Goal: Task Accomplishment & Management: Complete application form

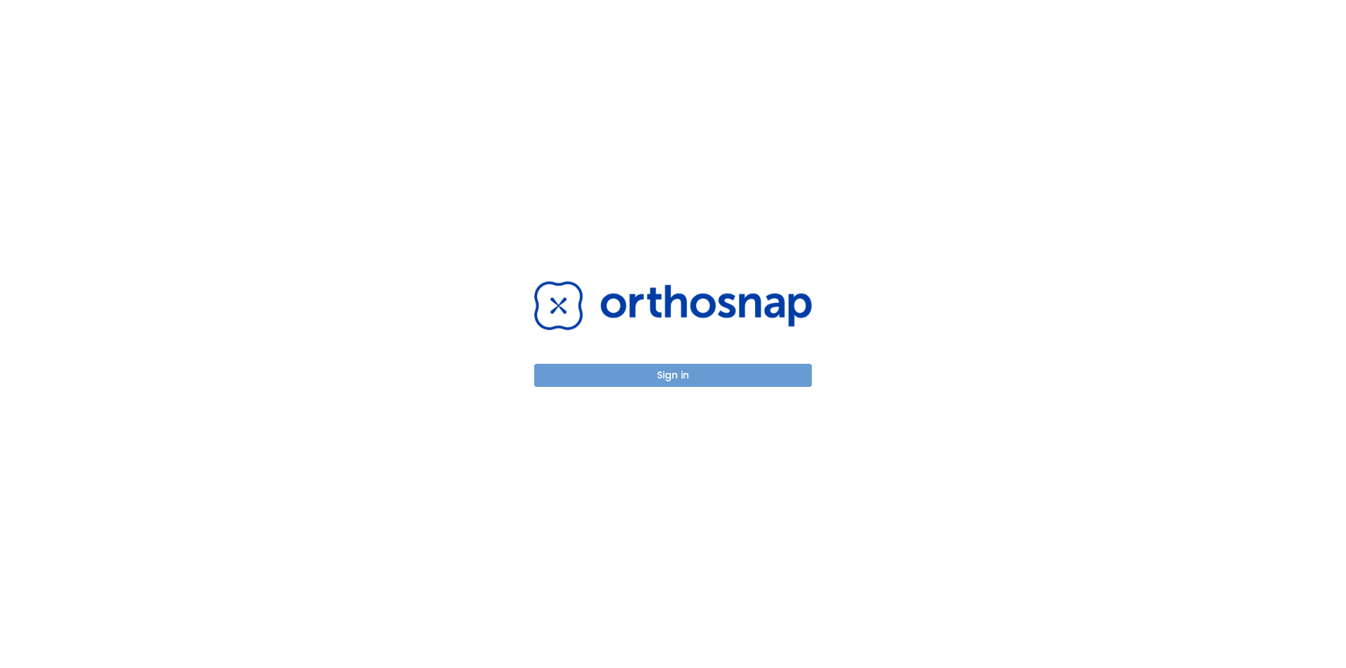
click at [681, 374] on button "Sign in" at bounding box center [673, 375] width 278 height 23
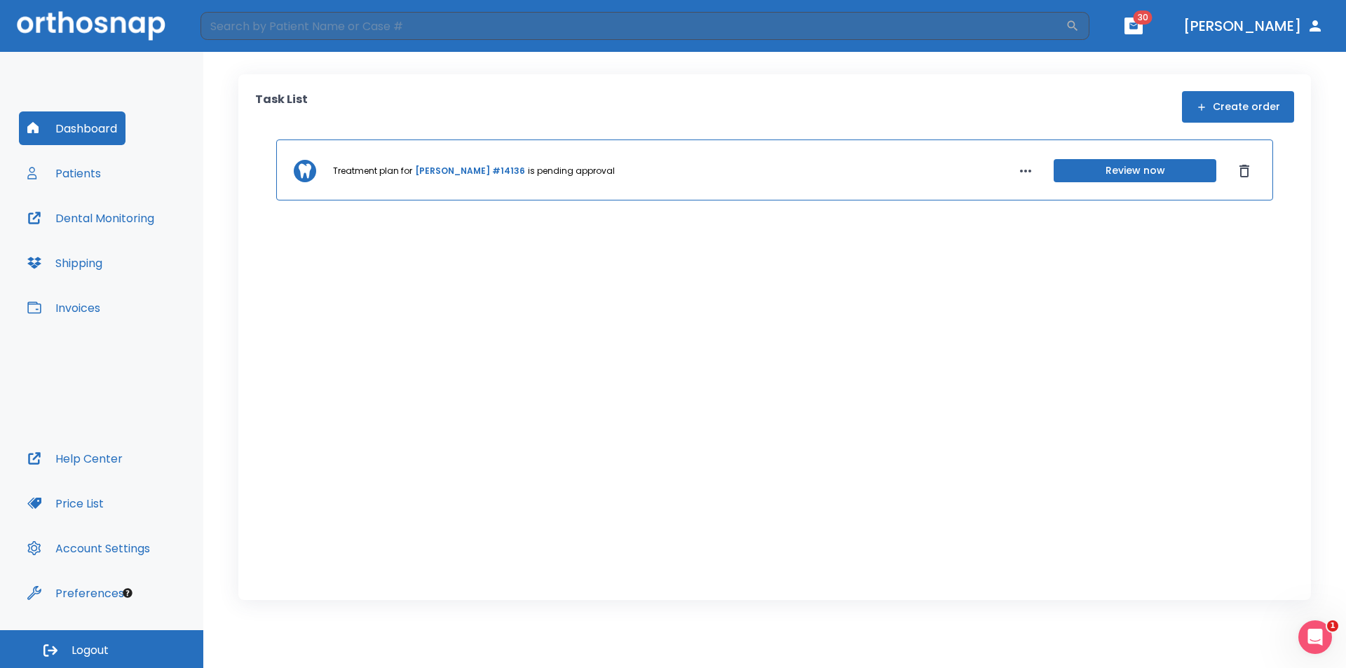
click at [92, 177] on button "Patients" at bounding box center [64, 173] width 90 height 34
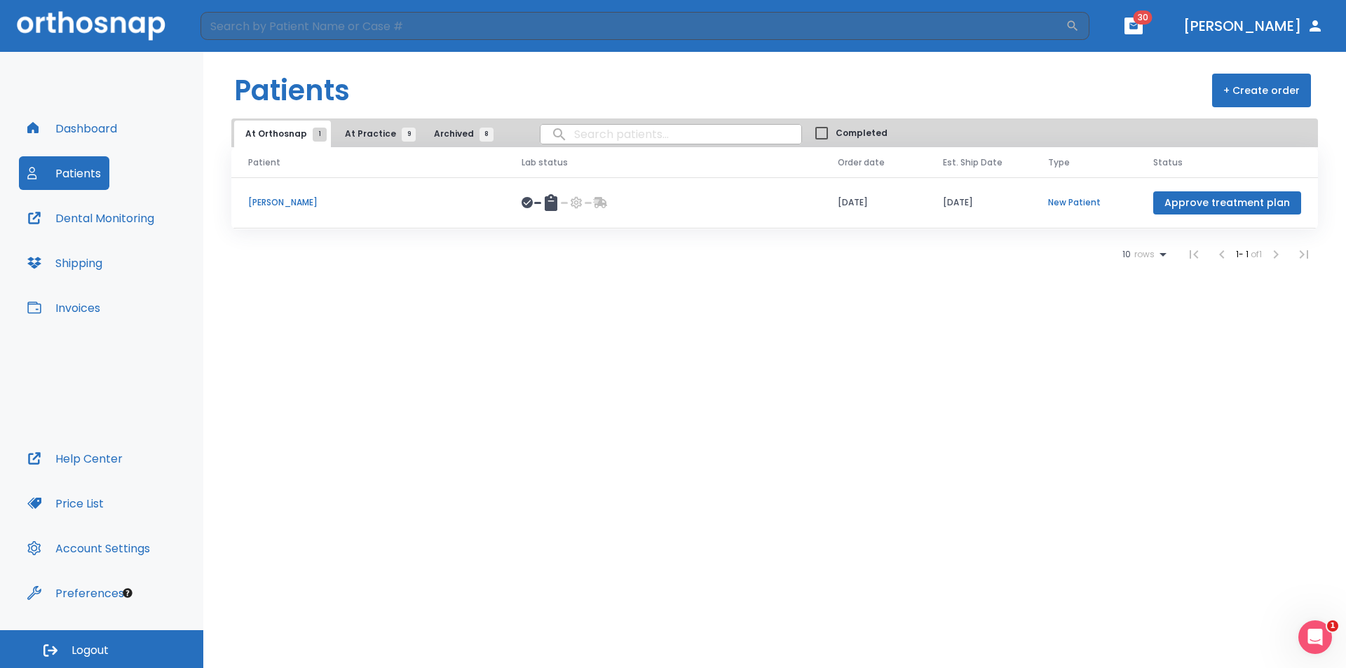
click at [1260, 95] on button "+ Create order" at bounding box center [1261, 91] width 99 height 34
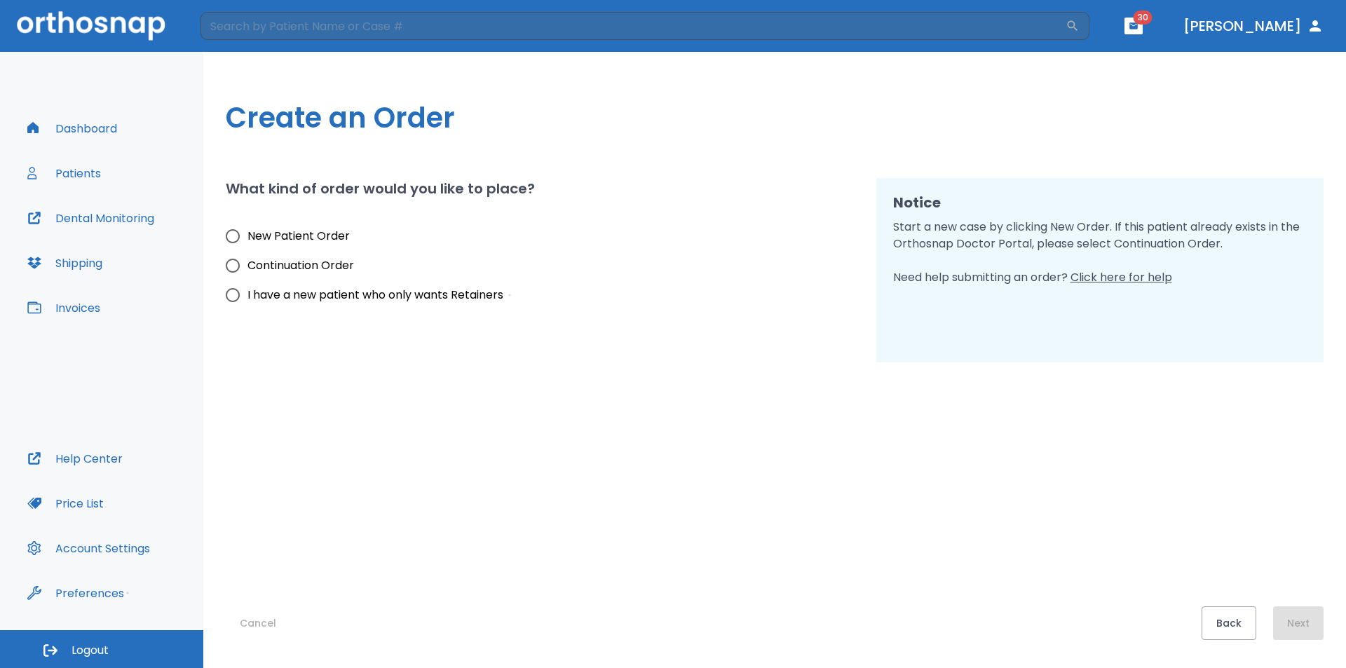
click at [278, 239] on span "New Patient Order" at bounding box center [298, 236] width 102 height 17
click at [247, 239] on input "New Patient Order" at bounding box center [232, 235] width 29 height 29
radio input "true"
click at [1297, 631] on button "Next" at bounding box center [1298, 623] width 50 height 34
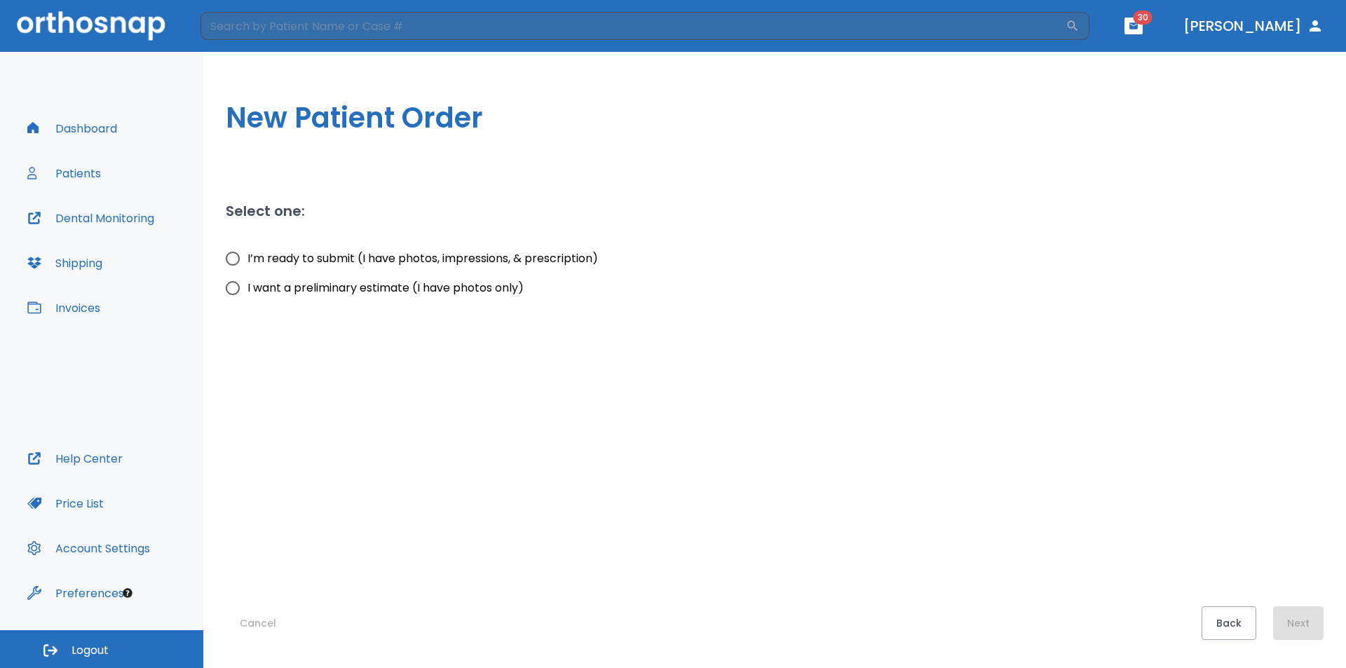
click at [296, 288] on span "I want a preliminary estimate (I have photos only)" at bounding box center [385, 288] width 276 height 17
click at [247, 288] on input "I want a preliminary estimate (I have photos only)" at bounding box center [232, 287] width 29 height 29
radio input "true"
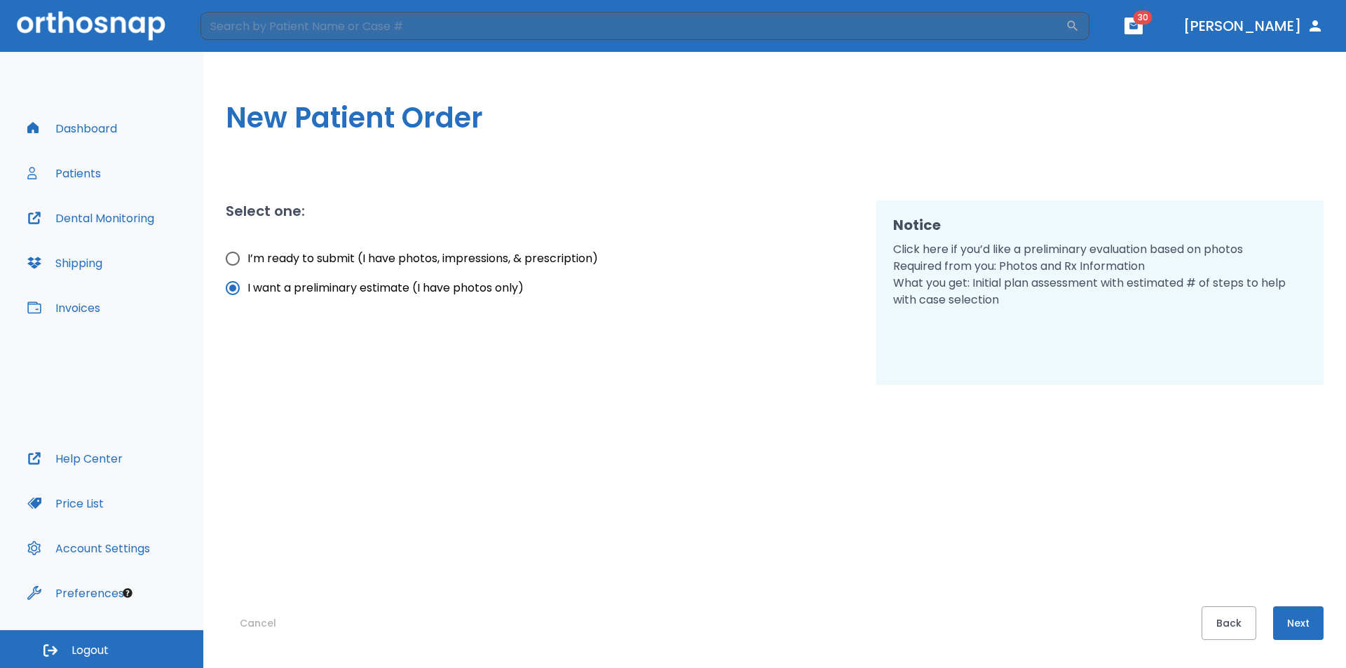
click at [1294, 631] on button "Next" at bounding box center [1298, 623] width 50 height 34
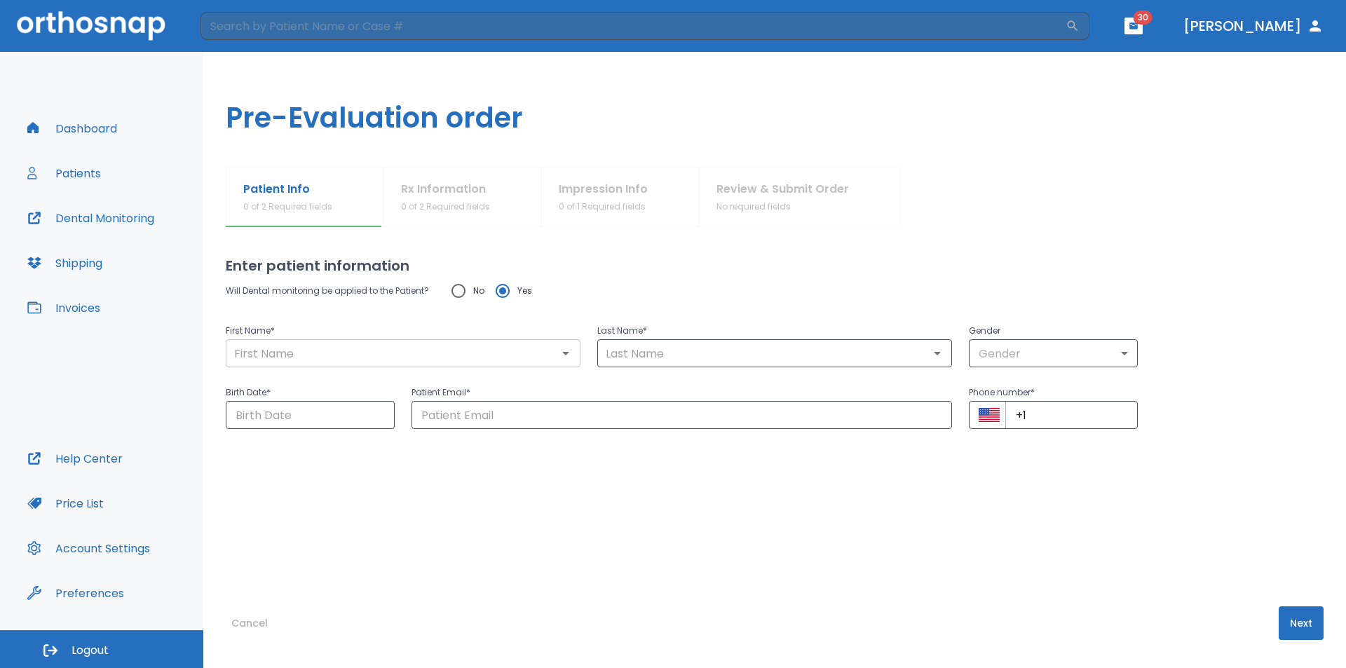
click at [392, 361] on input "text" at bounding box center [403, 353] width 346 height 20
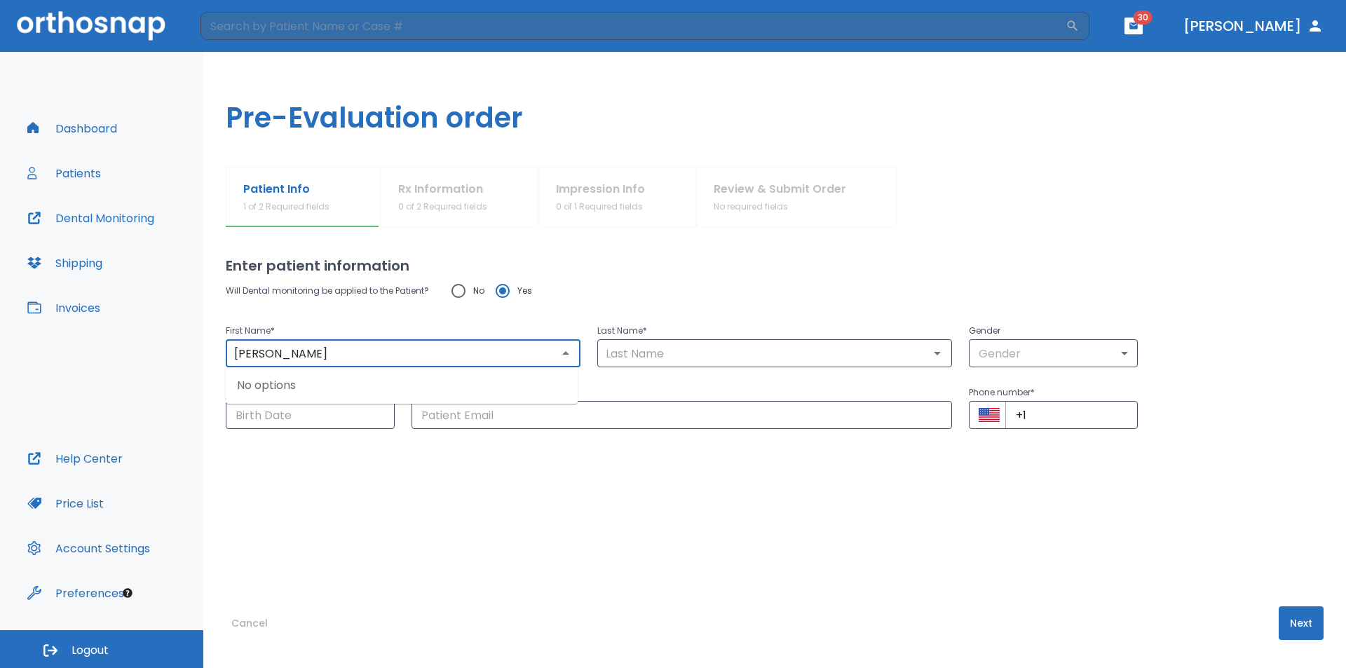
type input "Claudia"
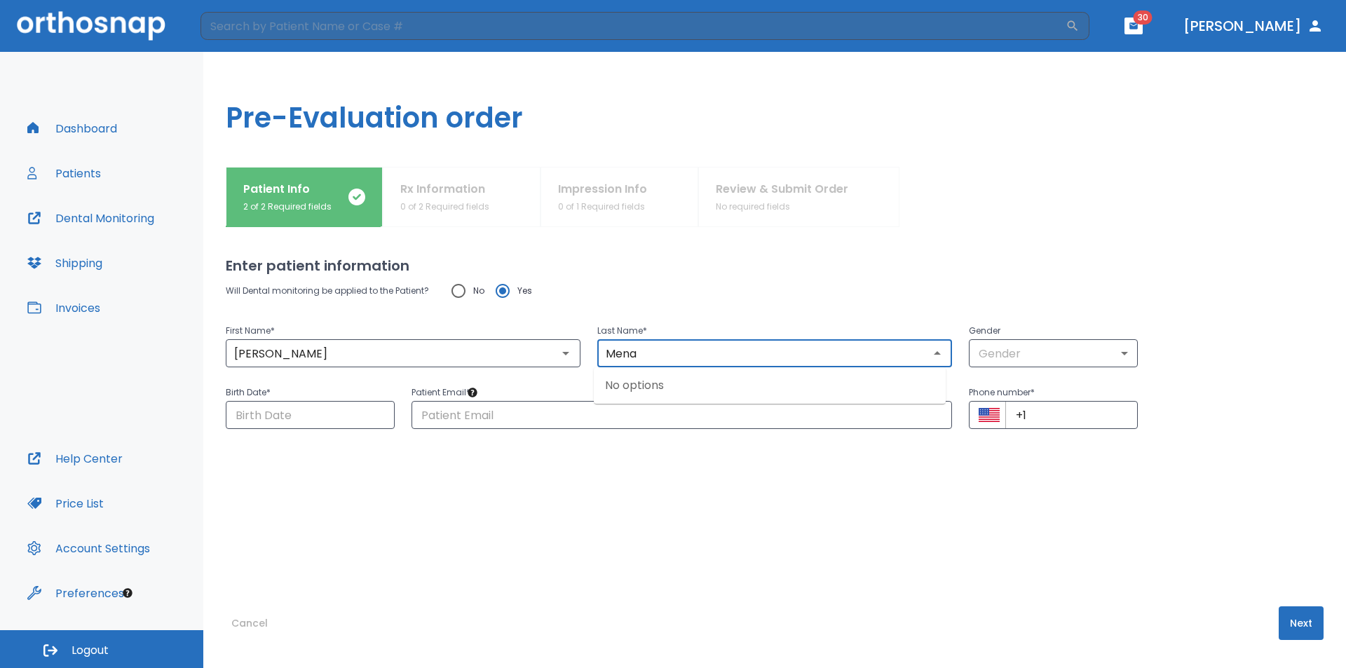
type input "Mena"
drag, startPoint x: 1054, startPoint y: 336, endPoint x: 1051, endPoint y: 345, distance: 9.5
click at [1054, 336] on p "Gender" at bounding box center [1053, 330] width 169 height 17
click at [1050, 350] on body "​ 30 Dr. Scott Dashboard Patients Dental Monitoring Shipping Invoices Help Cent…" at bounding box center [673, 334] width 1346 height 668
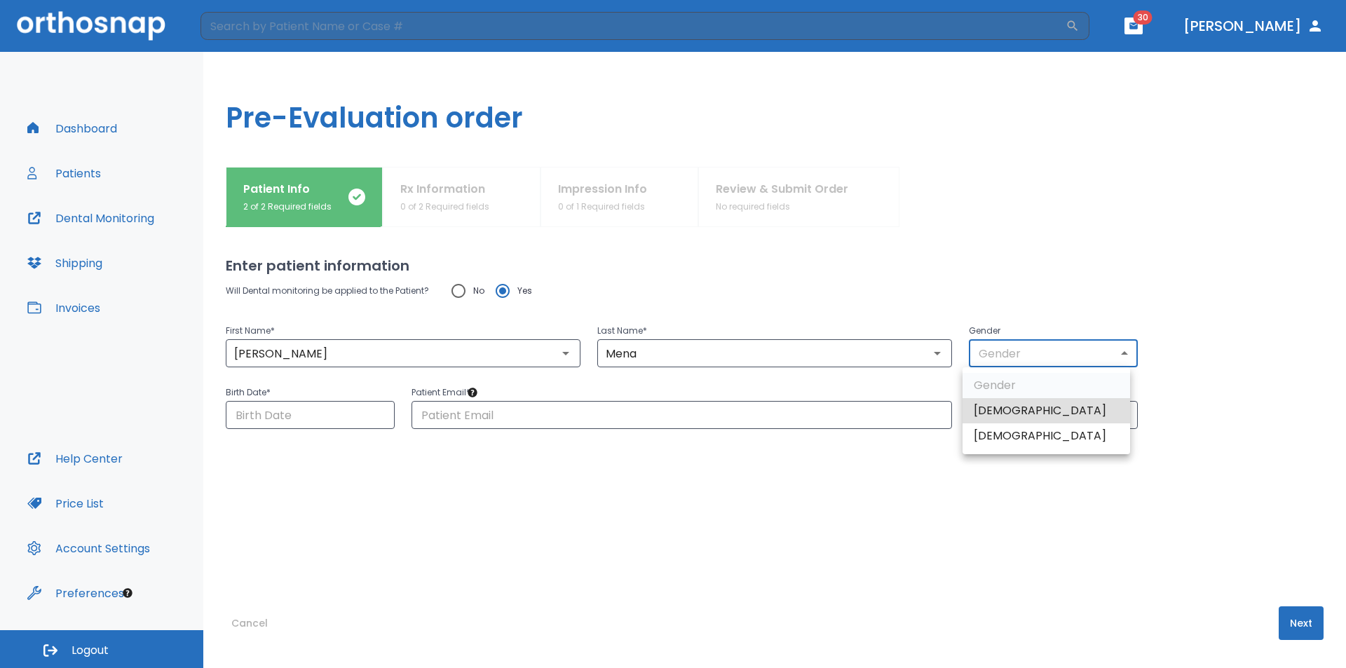
click at [1023, 411] on li "Male" at bounding box center [1046, 410] width 168 height 25
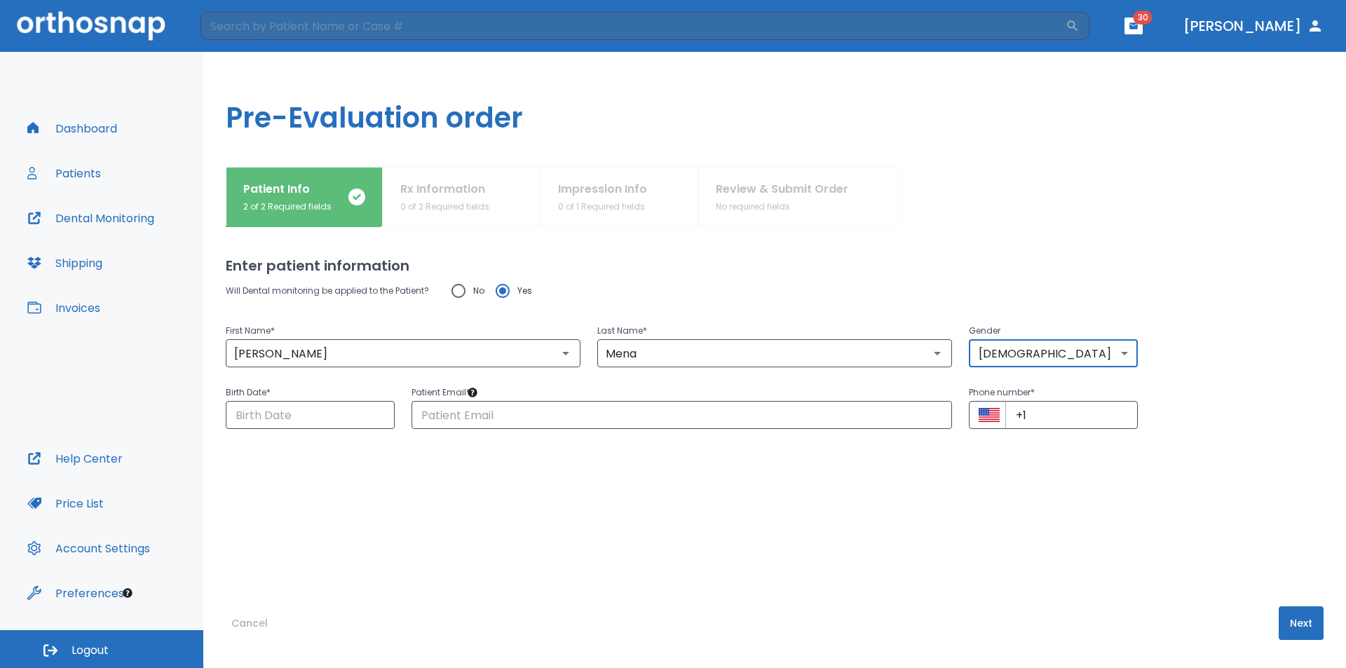
click at [988, 362] on body "​ 30 Dr. Scott Dashboard Patients Dental Monitoring Shipping Invoices Help Cent…" at bounding box center [673, 334] width 1346 height 668
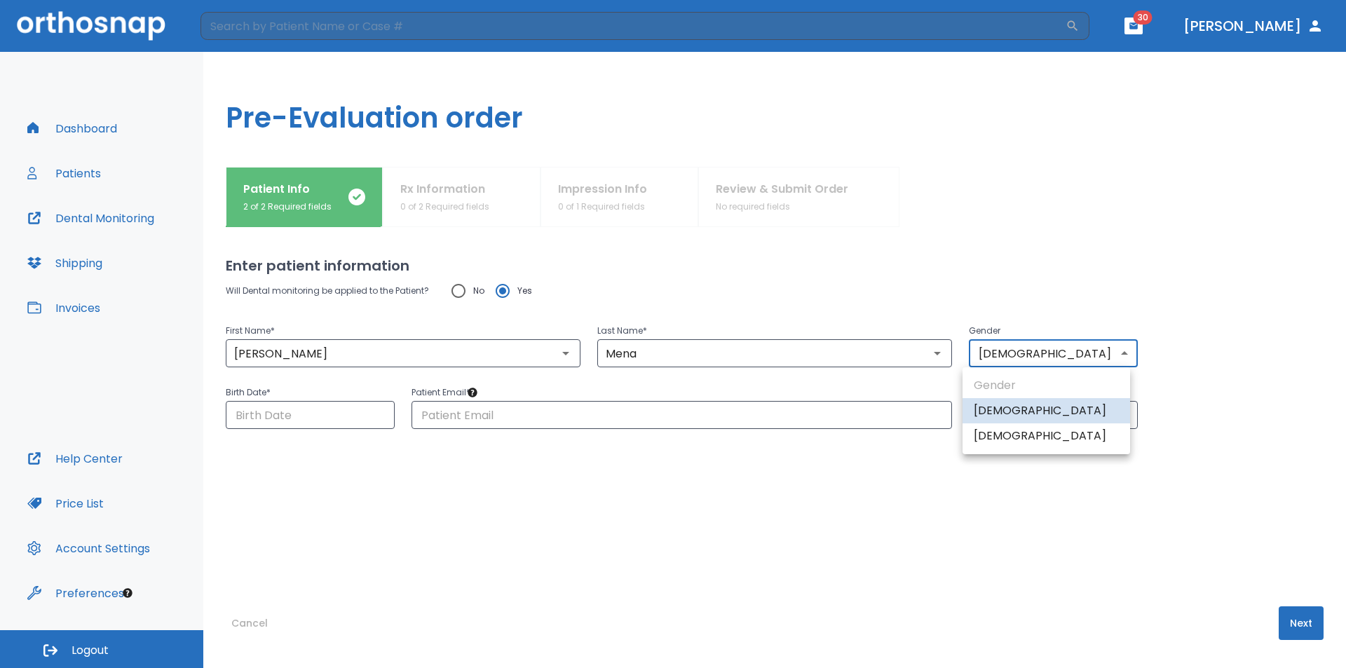
click at [988, 439] on li "Female" at bounding box center [1046, 435] width 168 height 25
type input "0"
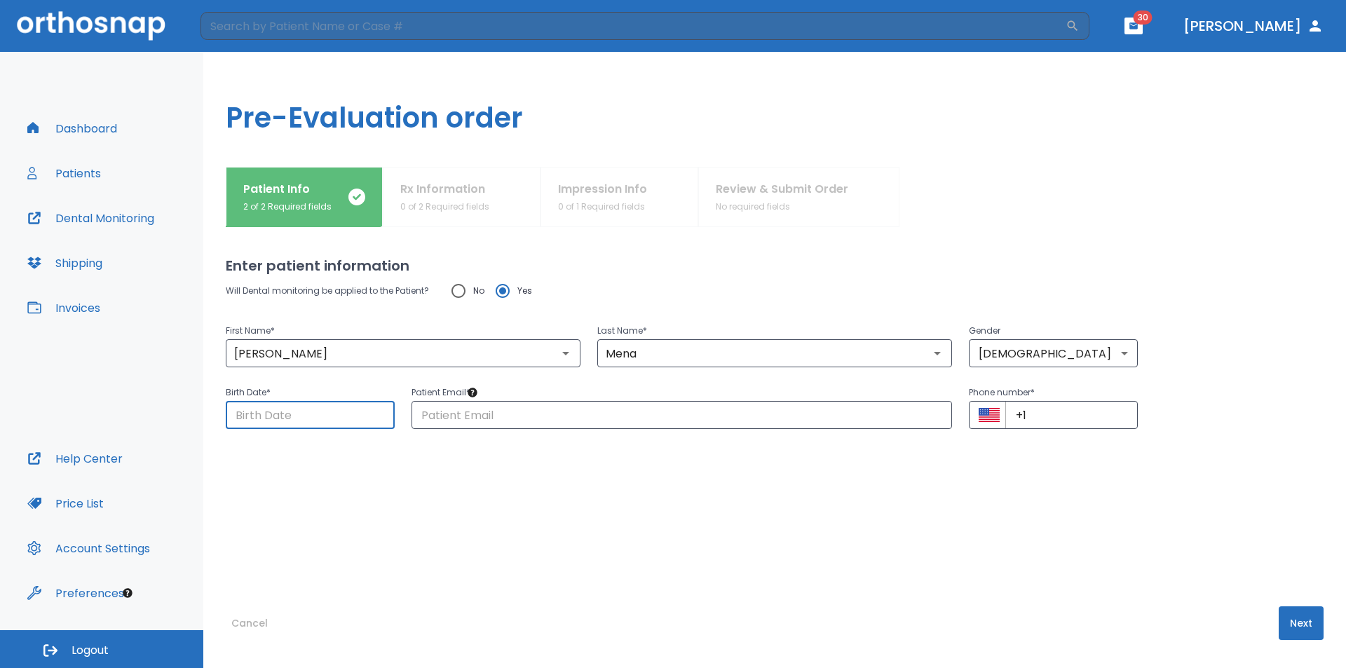
click at [342, 414] on input "Choose date" at bounding box center [310, 415] width 169 height 28
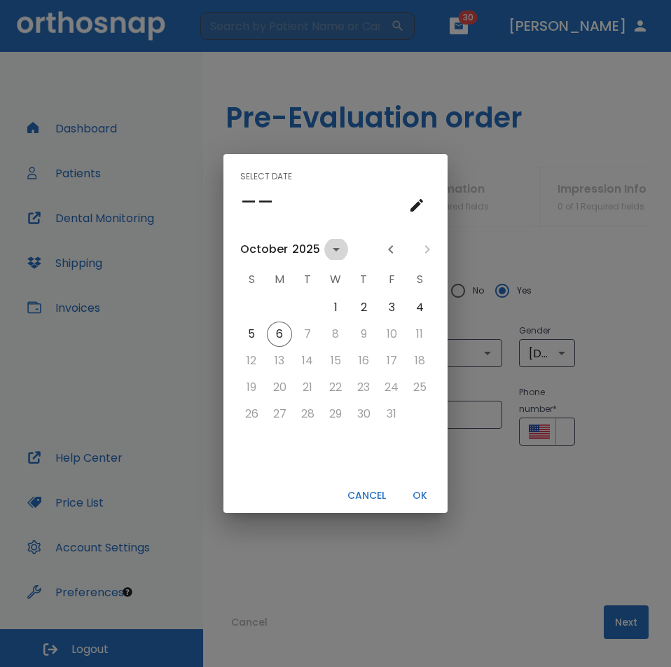
click at [336, 245] on icon "calendar view is open, switch to year view" at bounding box center [336, 249] width 17 height 17
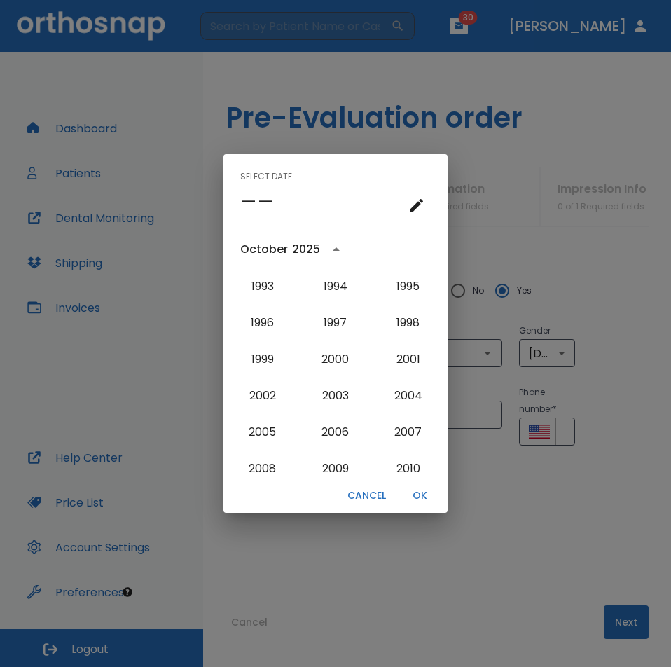
scroll to position [1126, 0]
click at [409, 328] on button "1998" at bounding box center [408, 324] width 50 height 25
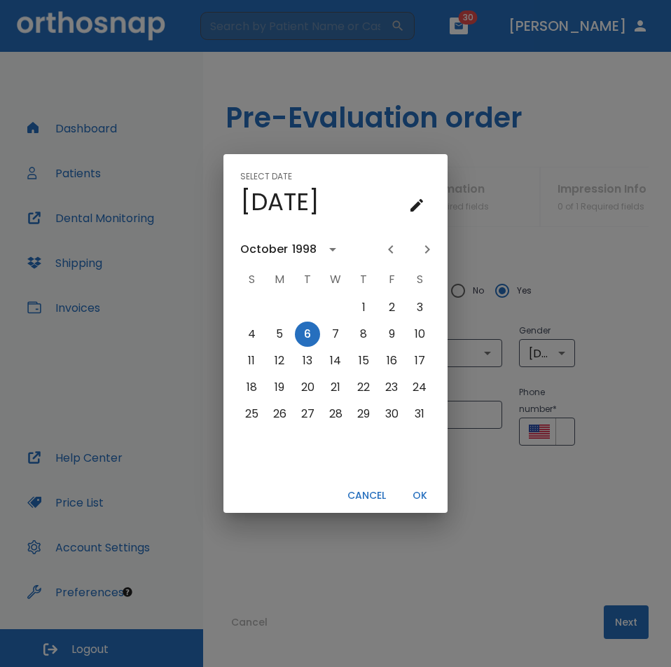
click at [275, 248] on div "October" at bounding box center [264, 249] width 48 height 17
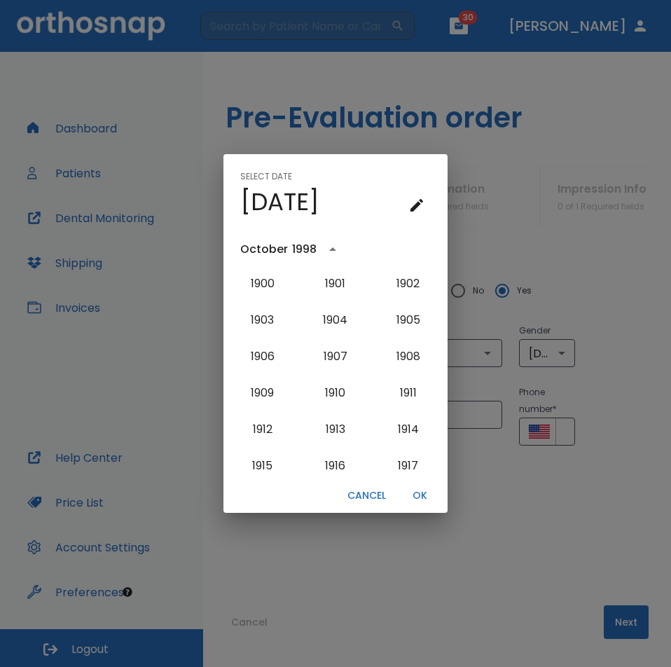
scroll to position [1078, 0]
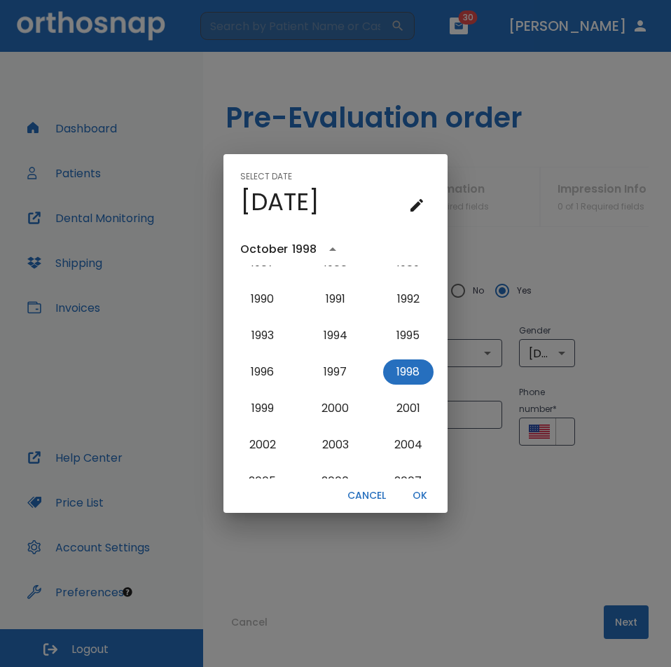
click at [250, 250] on div "October" at bounding box center [264, 249] width 48 height 17
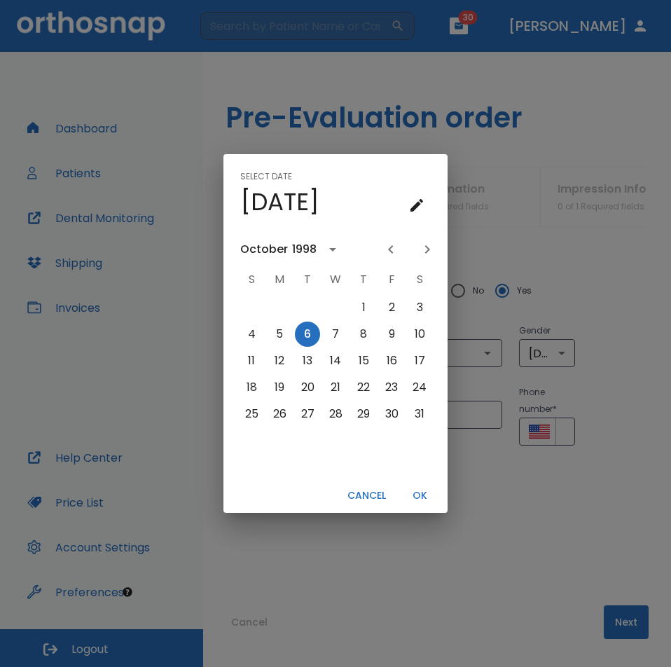
scroll to position [0, 0]
click at [392, 250] on icon "Previous month" at bounding box center [391, 249] width 17 height 17
click at [393, 252] on icon "Previous month" at bounding box center [391, 249] width 17 height 17
click at [394, 252] on icon "Previous month" at bounding box center [391, 249] width 17 height 17
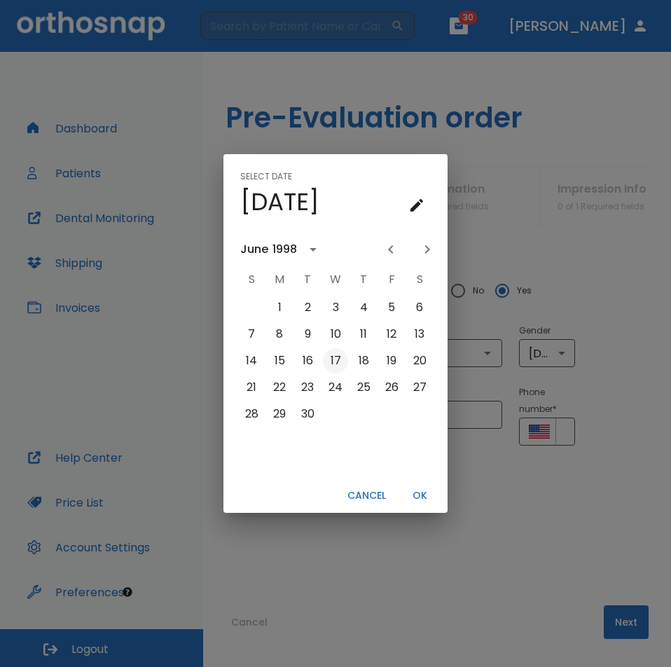
click at [341, 365] on button "17" at bounding box center [335, 360] width 25 height 25
type input "06/17/1998"
click at [420, 498] on button "OK" at bounding box center [419, 495] width 45 height 23
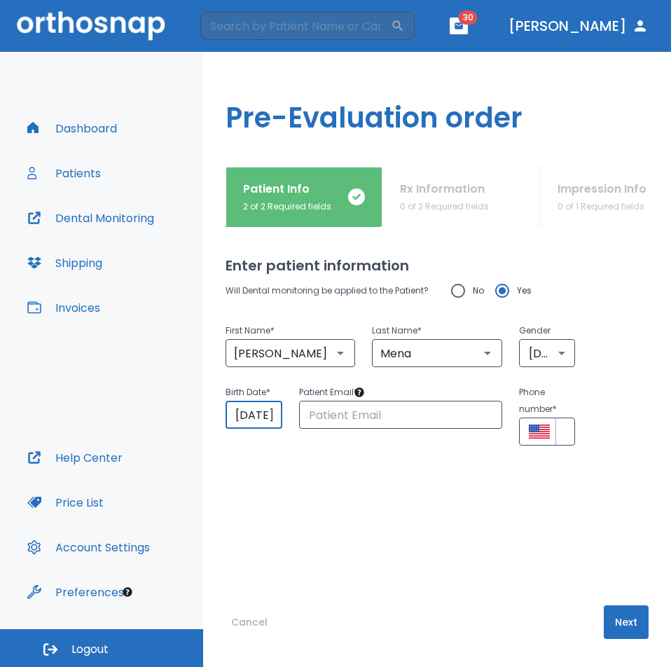
scroll to position [0, 24]
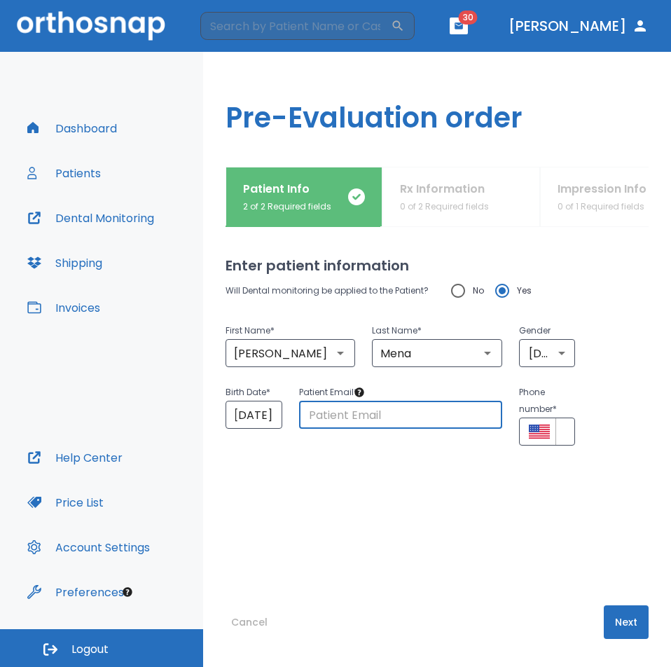
click at [385, 421] on input "text" at bounding box center [400, 415] width 203 height 28
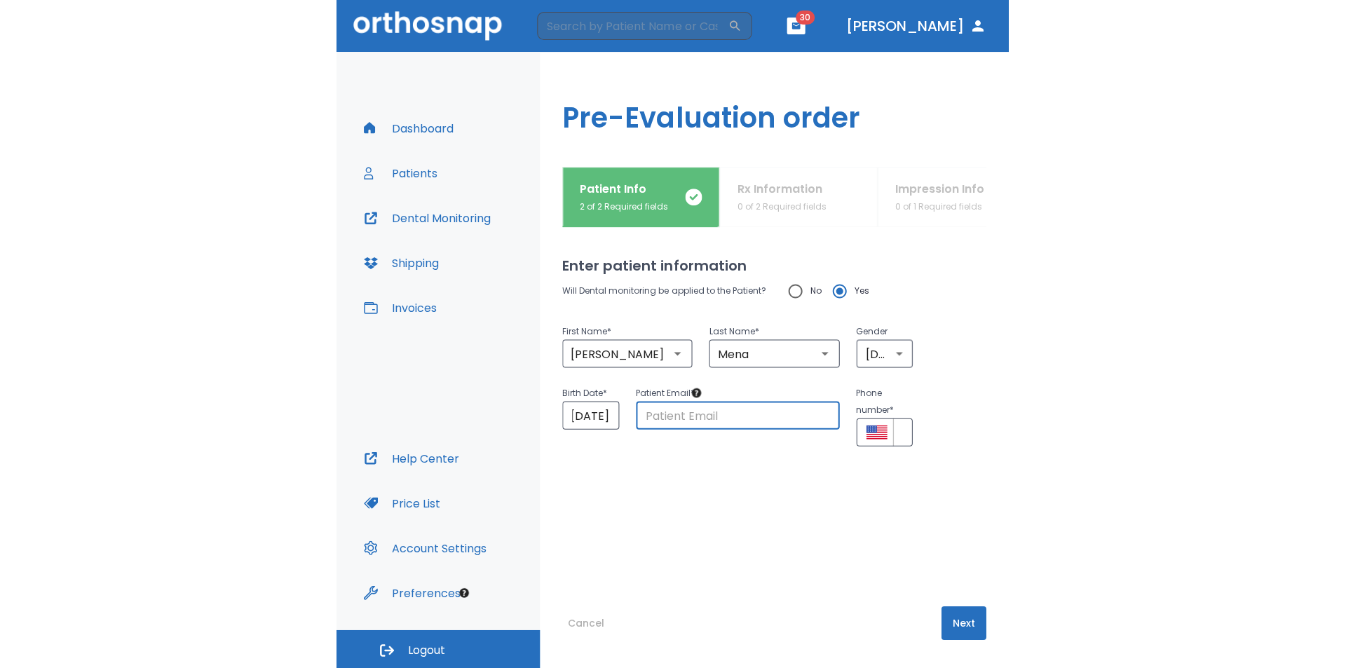
scroll to position [0, 0]
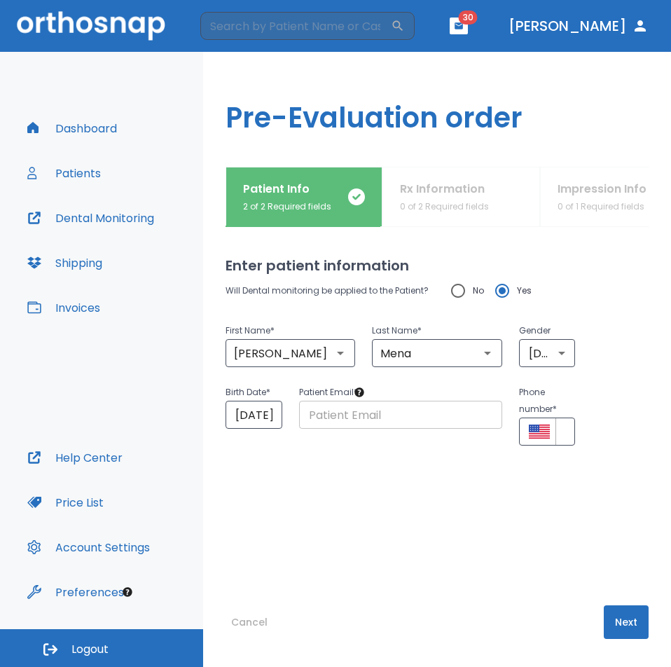
click at [455, 425] on input "text" at bounding box center [400, 415] width 203 height 28
paste input "klaubme98@gmail.com"
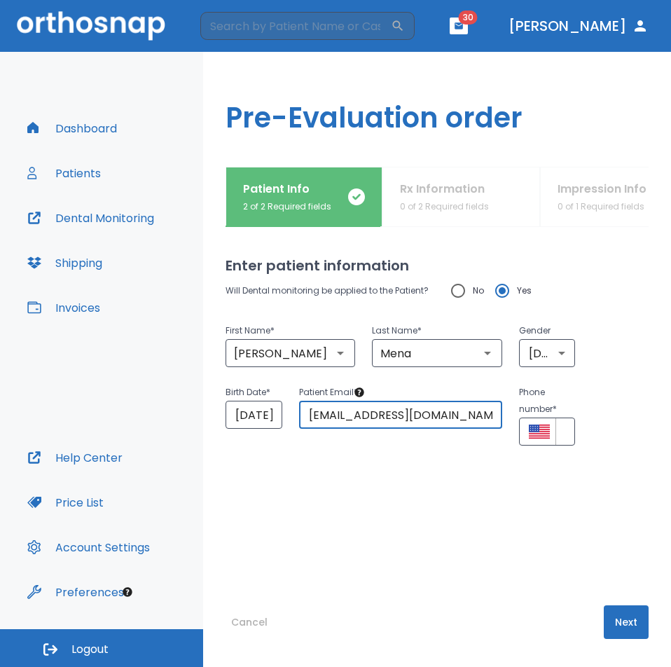
type input "klaubme98@gmail.com"
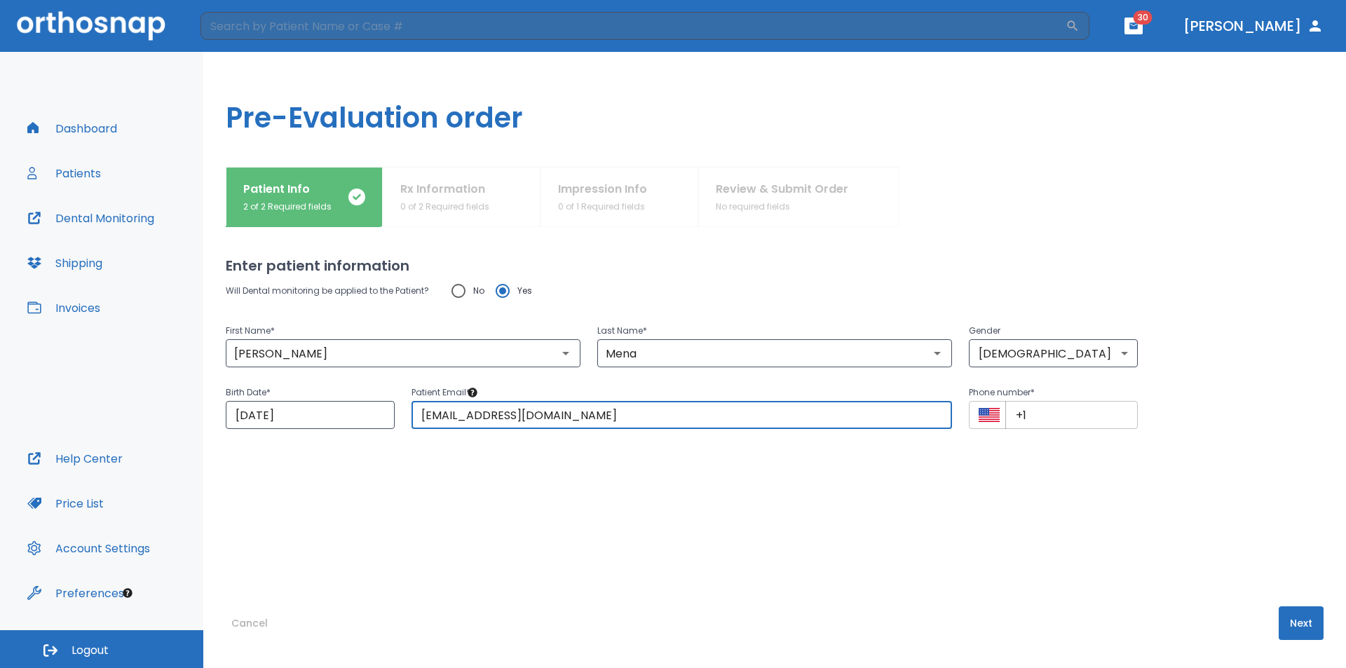
click at [1042, 411] on input "+1" at bounding box center [1071, 415] width 132 height 28
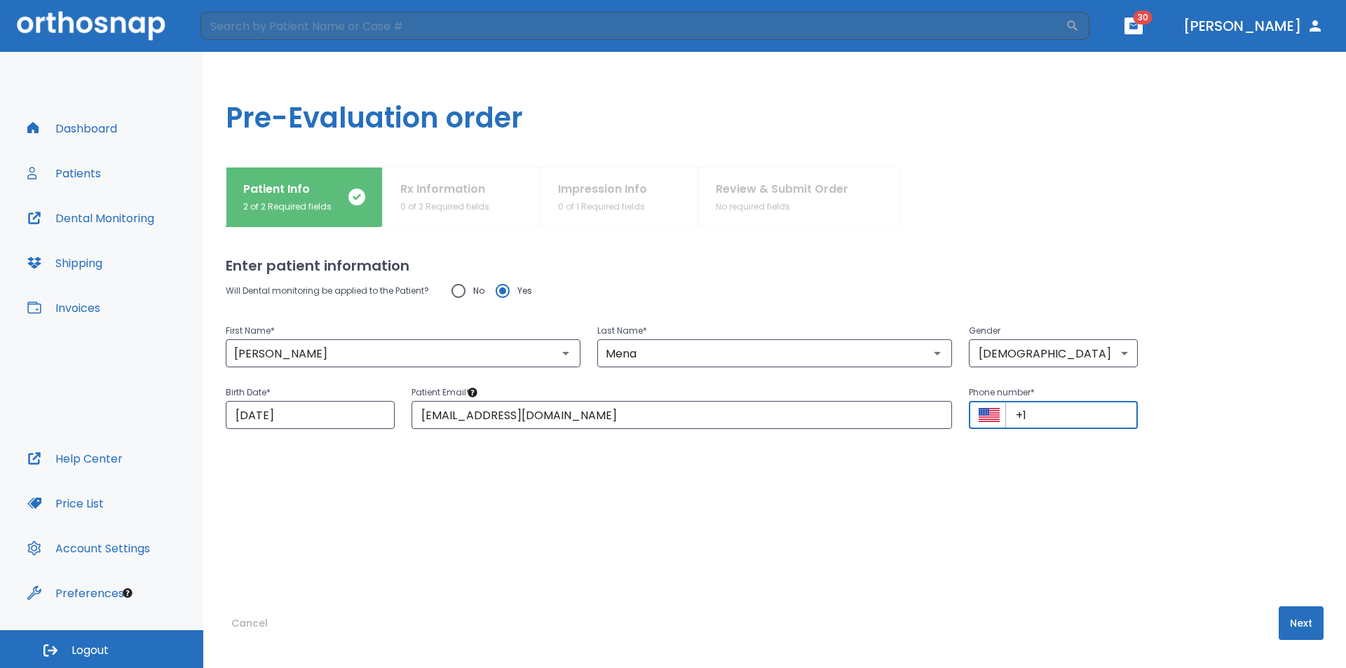
paste input "(561) 820-5310"
type input "+1 (561) 820-5310"
click at [1278, 620] on button "Next" at bounding box center [1300, 623] width 45 height 34
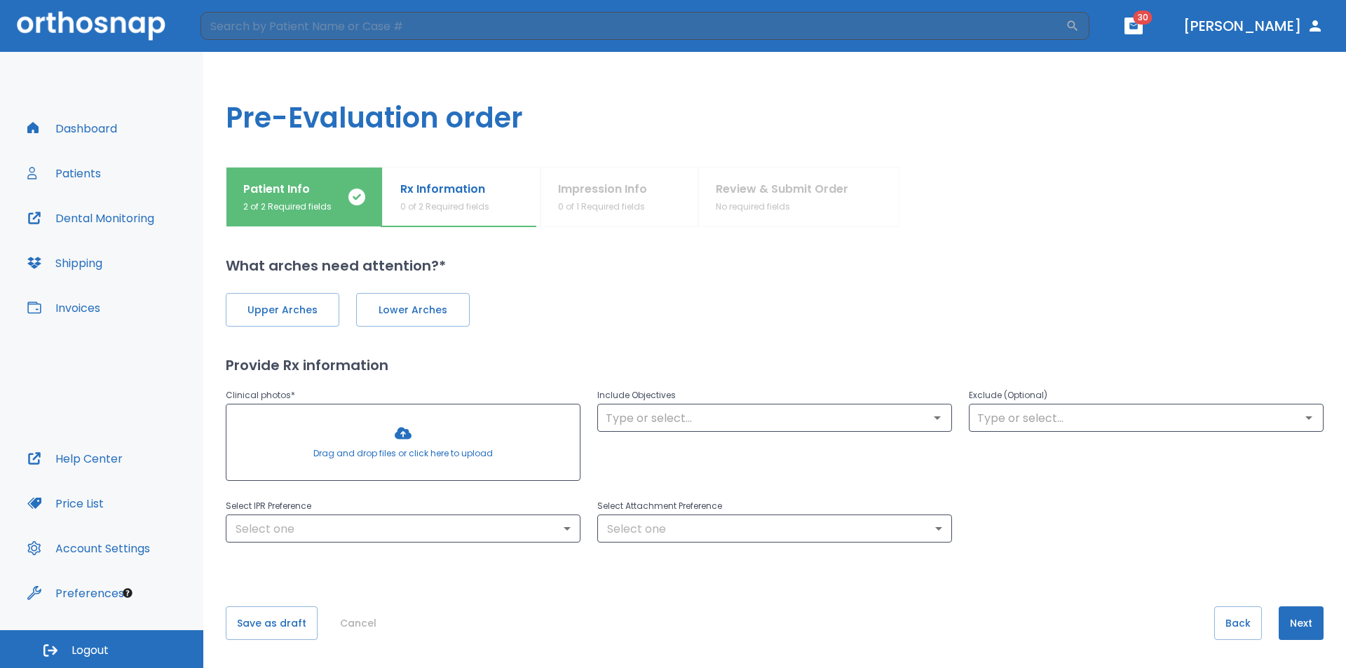
drag, startPoint x: 264, startPoint y: 299, endPoint x: 408, endPoint y: 334, distance: 147.7
click at [271, 301] on button "Upper Arches" at bounding box center [283, 310] width 114 height 34
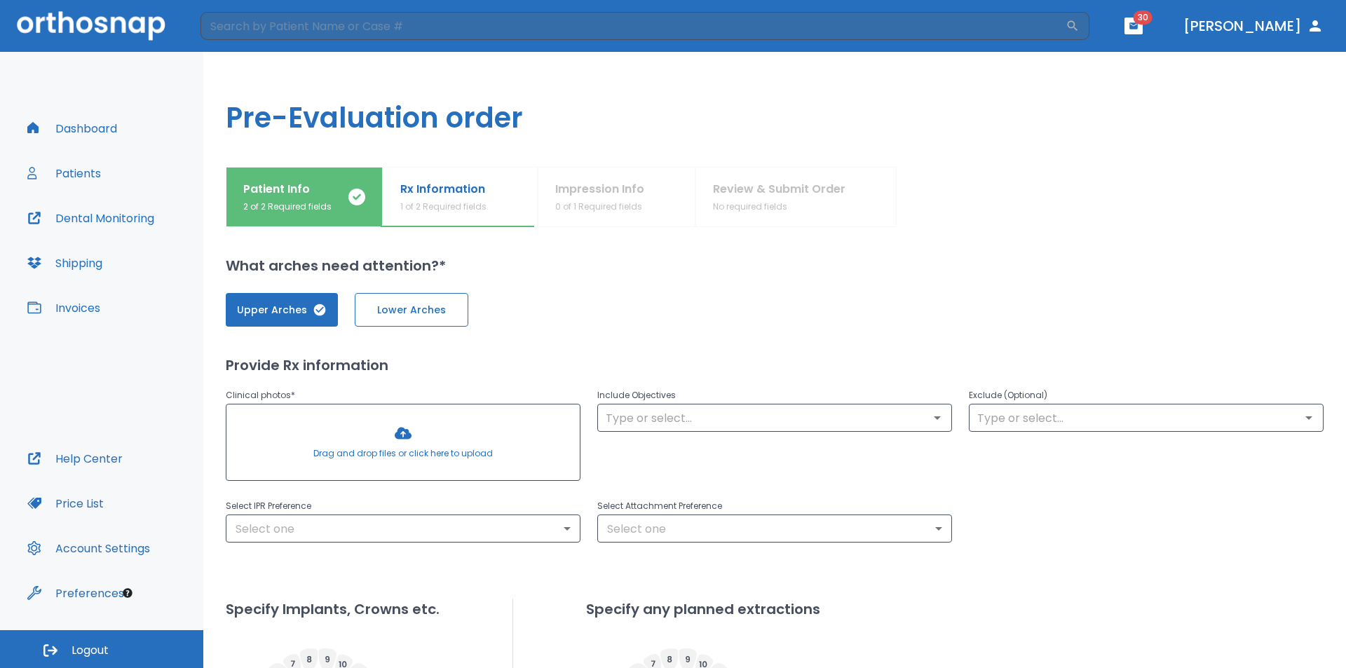
click at [439, 325] on button "Lower Arches" at bounding box center [412, 310] width 114 height 34
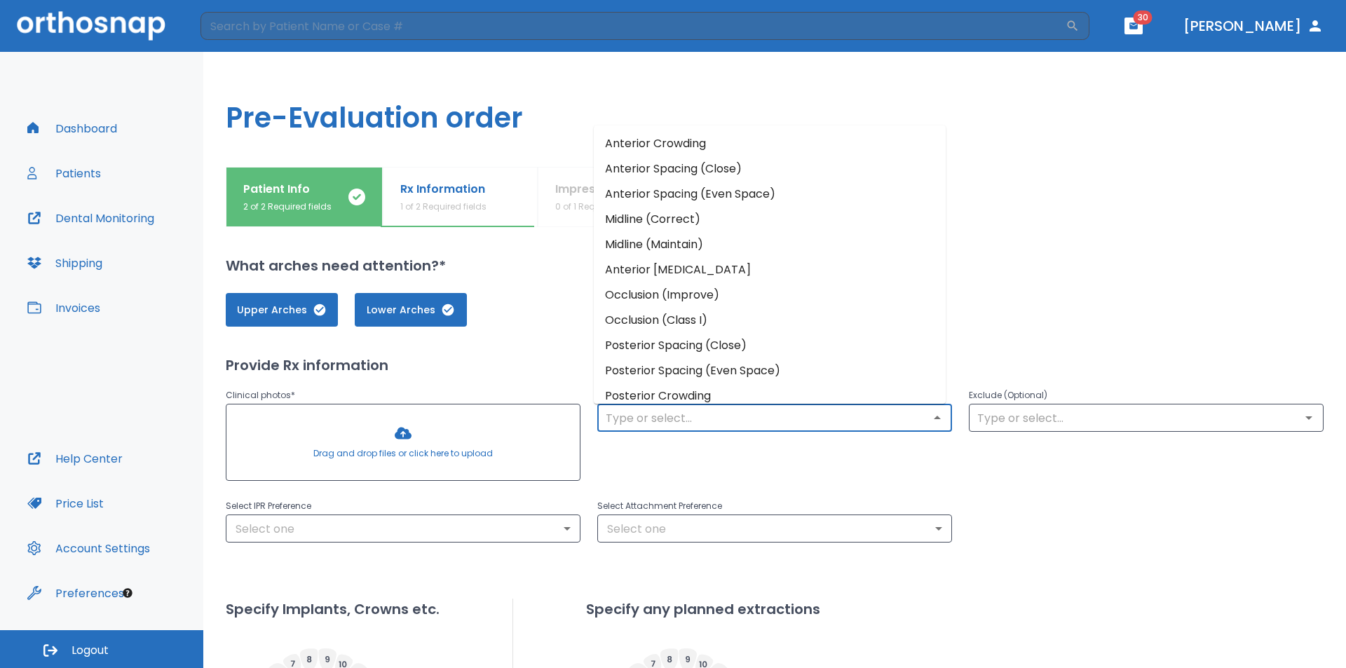
click at [696, 418] on input "text" at bounding box center [774, 418] width 346 height 20
click at [660, 143] on li "Anterior Crowding" at bounding box center [770, 143] width 352 height 25
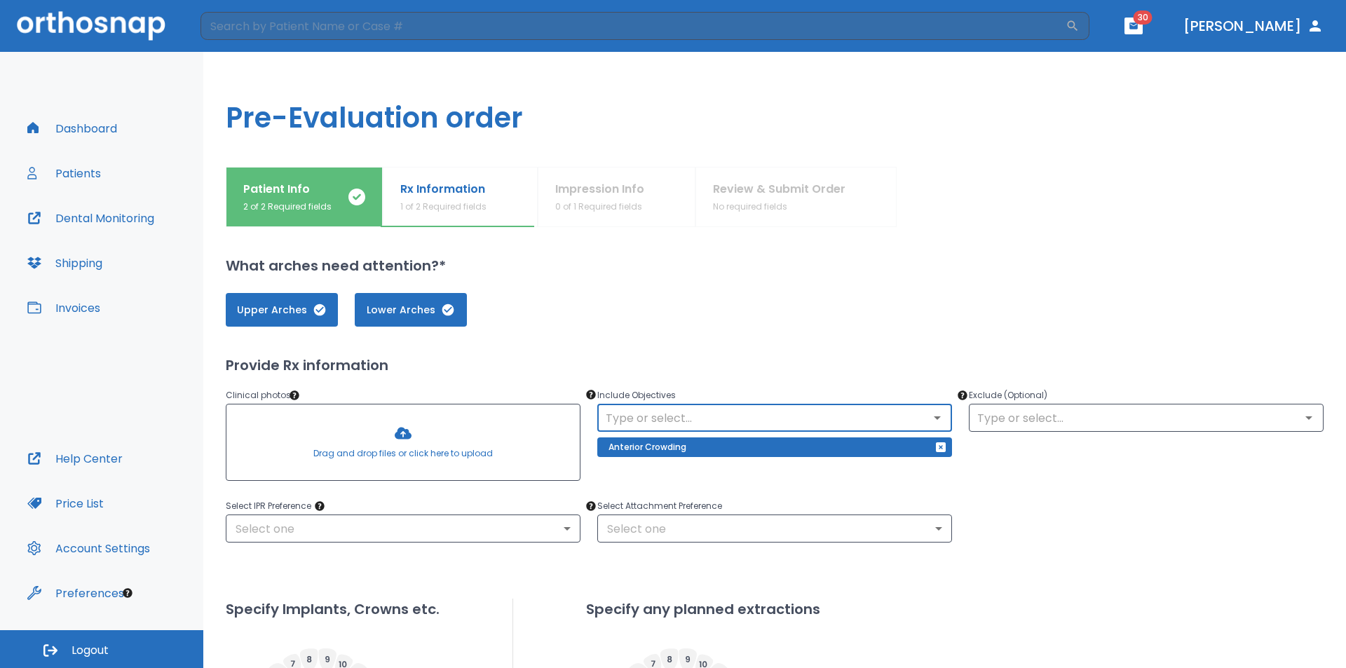
click at [748, 408] on input "text" at bounding box center [774, 418] width 346 height 20
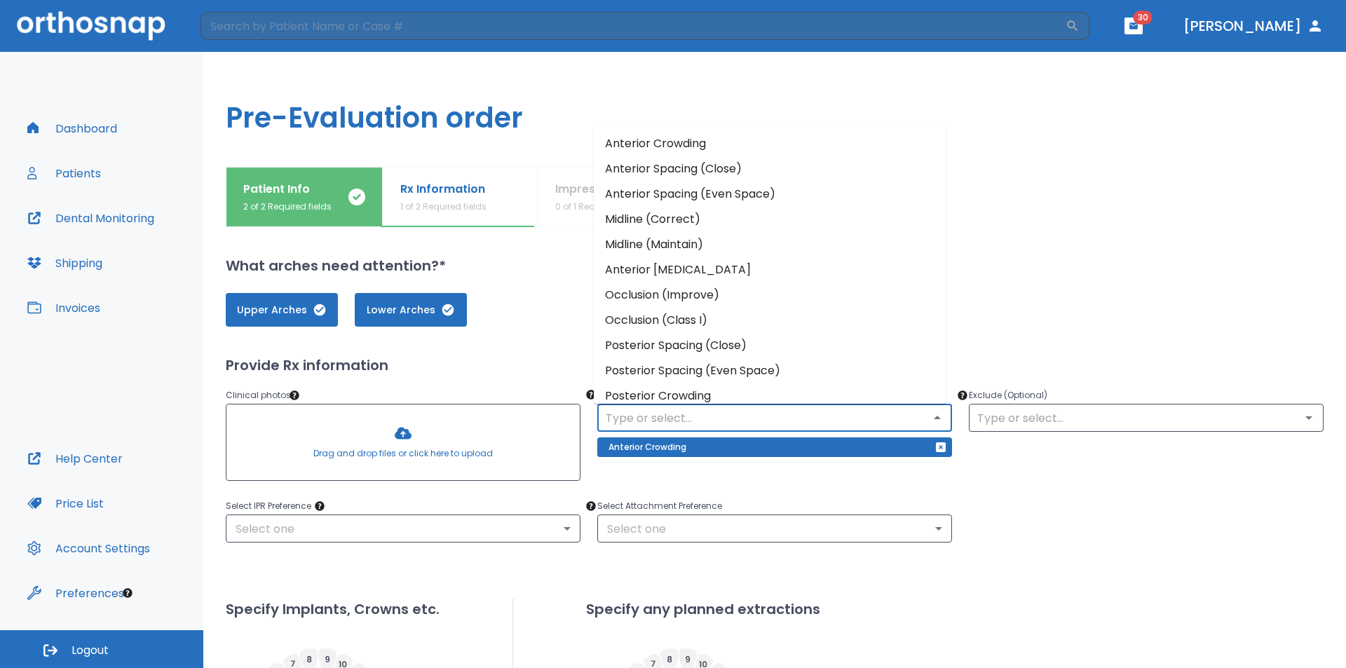
scroll to position [70, 0]
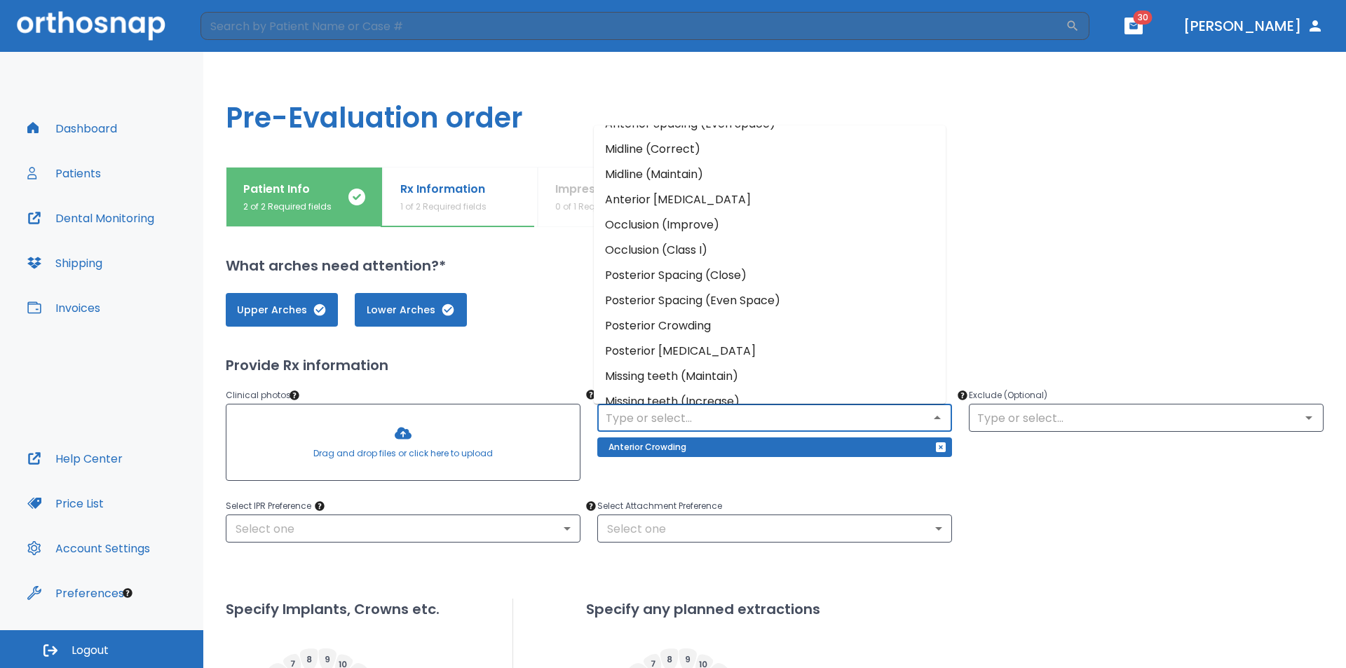
click at [645, 226] on li "Occlusion (Improve)" at bounding box center [770, 224] width 352 height 25
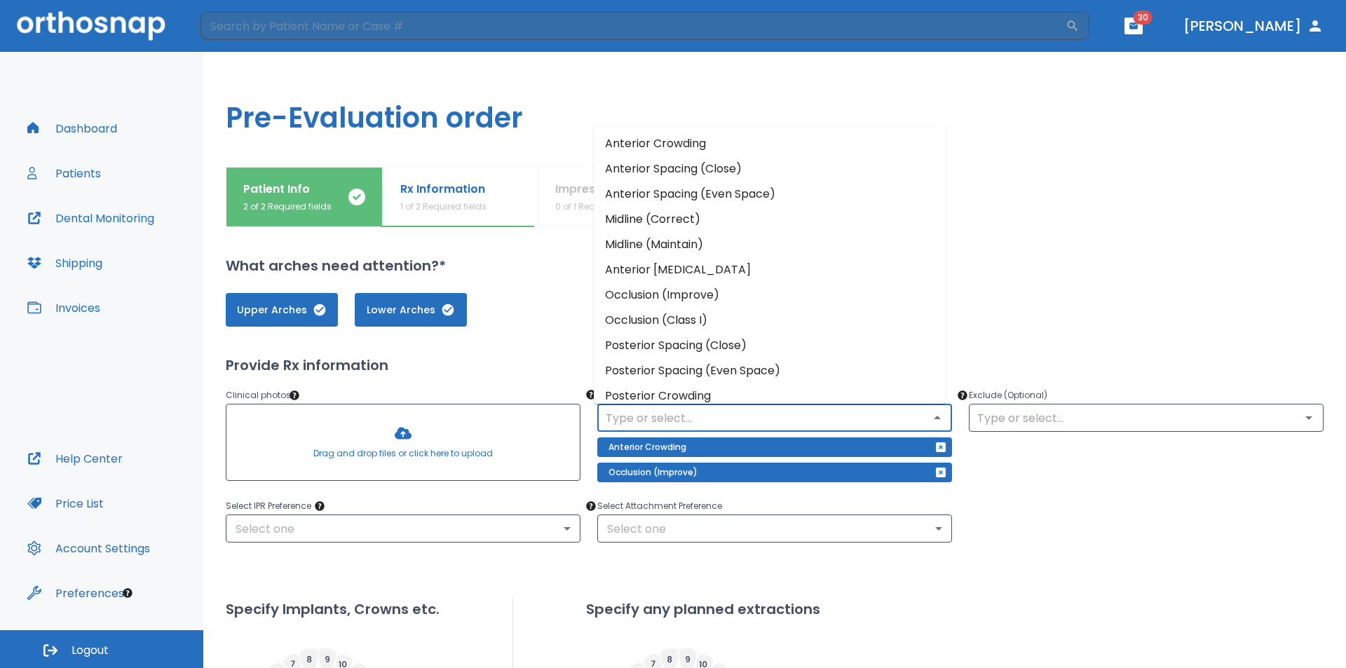
click at [661, 423] on input "text" at bounding box center [774, 418] width 346 height 20
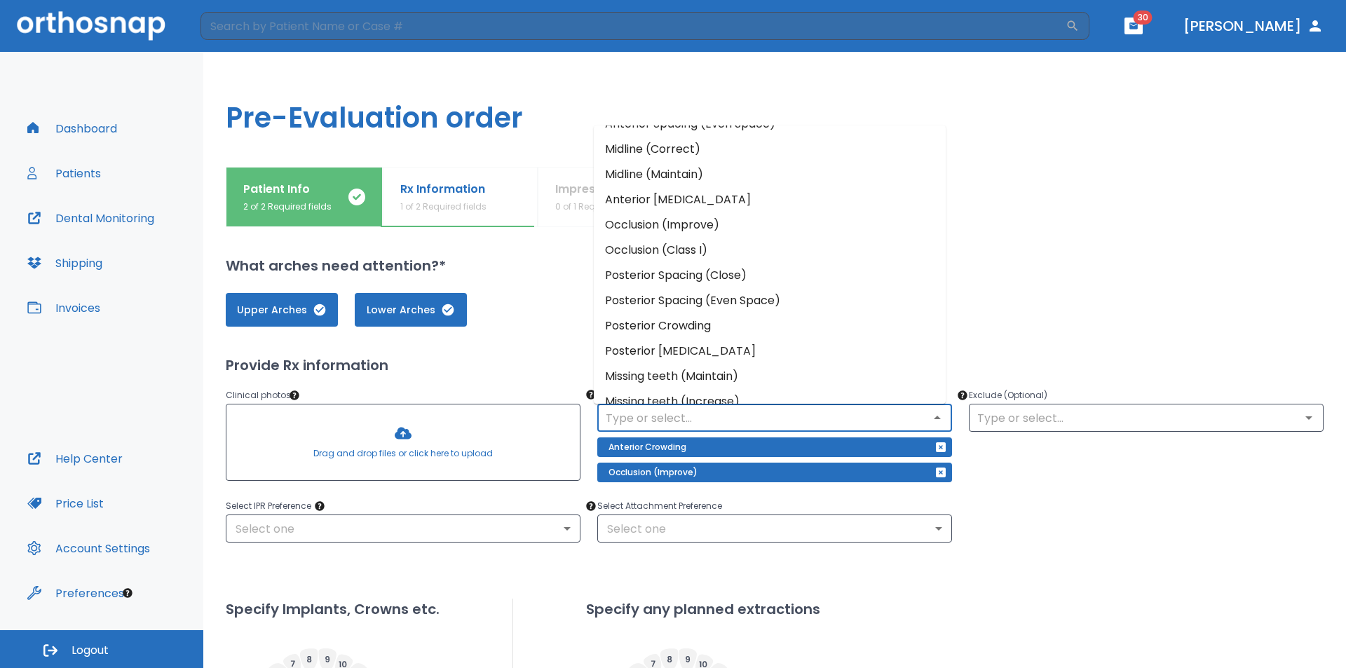
click at [685, 353] on li "Posterior Crossbite" at bounding box center [770, 351] width 352 height 25
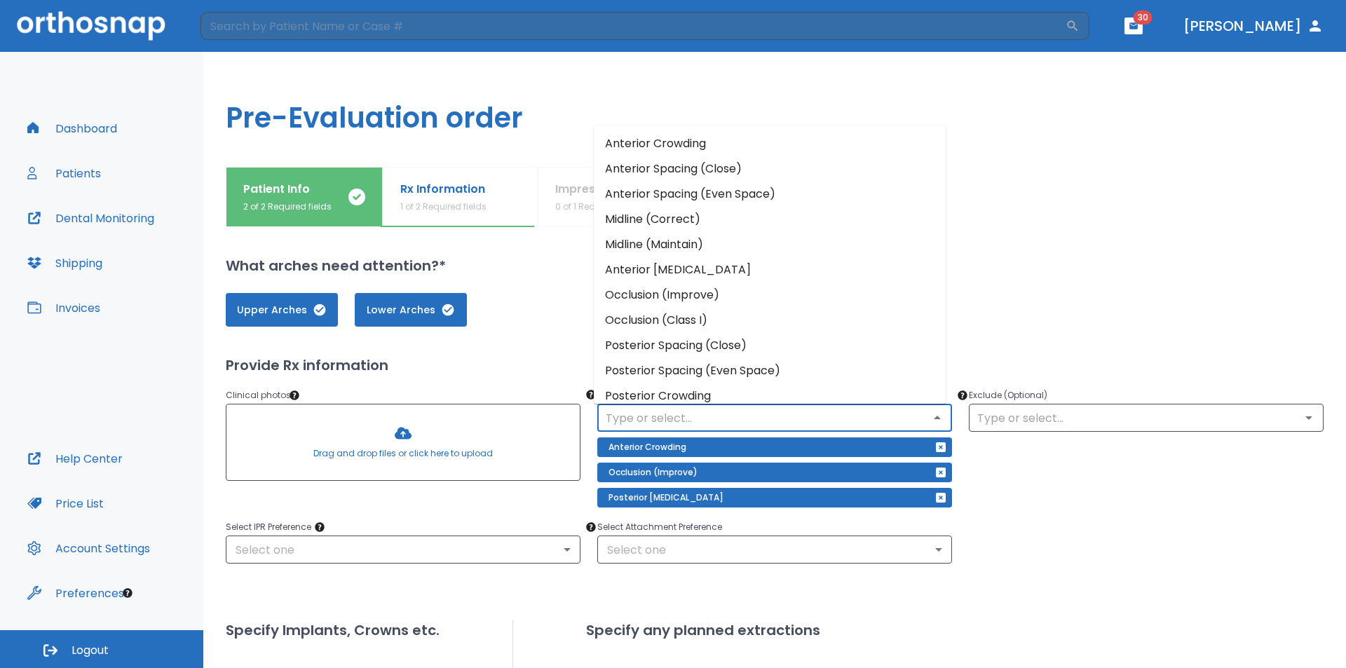
click at [767, 409] on input "text" at bounding box center [774, 418] width 346 height 20
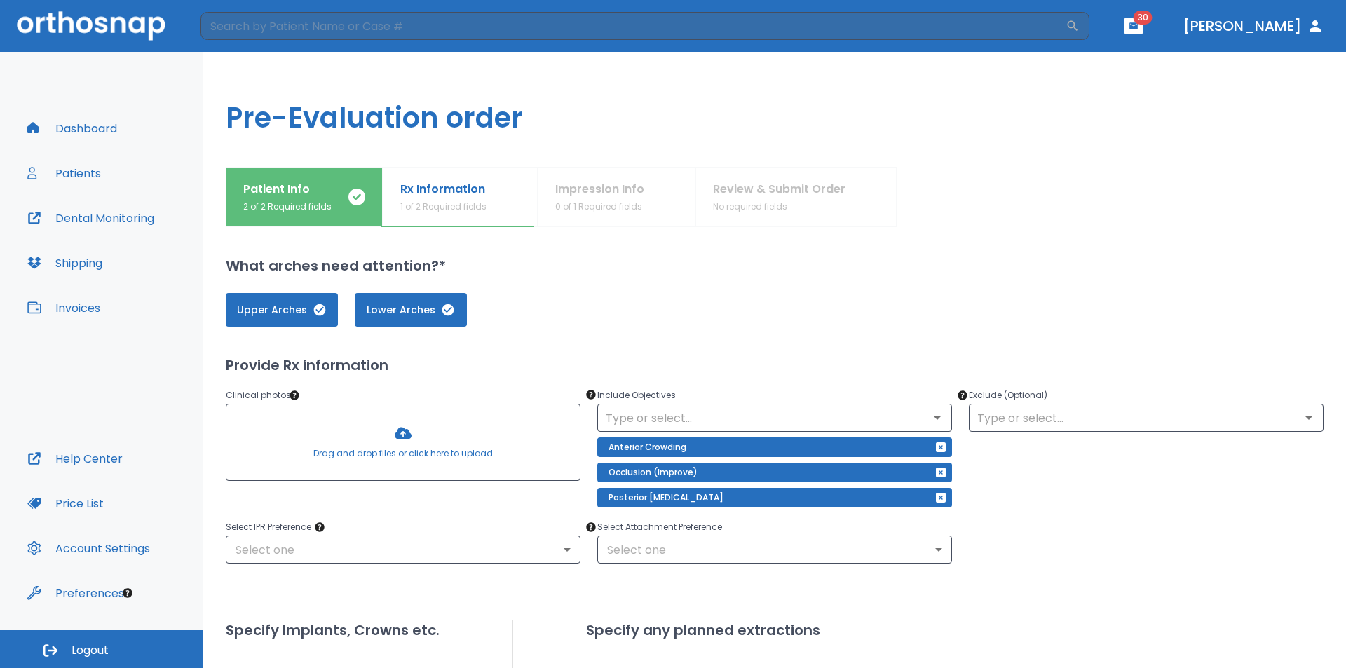
click at [1039, 320] on div "Upper Arches Lower Arches" at bounding box center [775, 310] width 1098 height 34
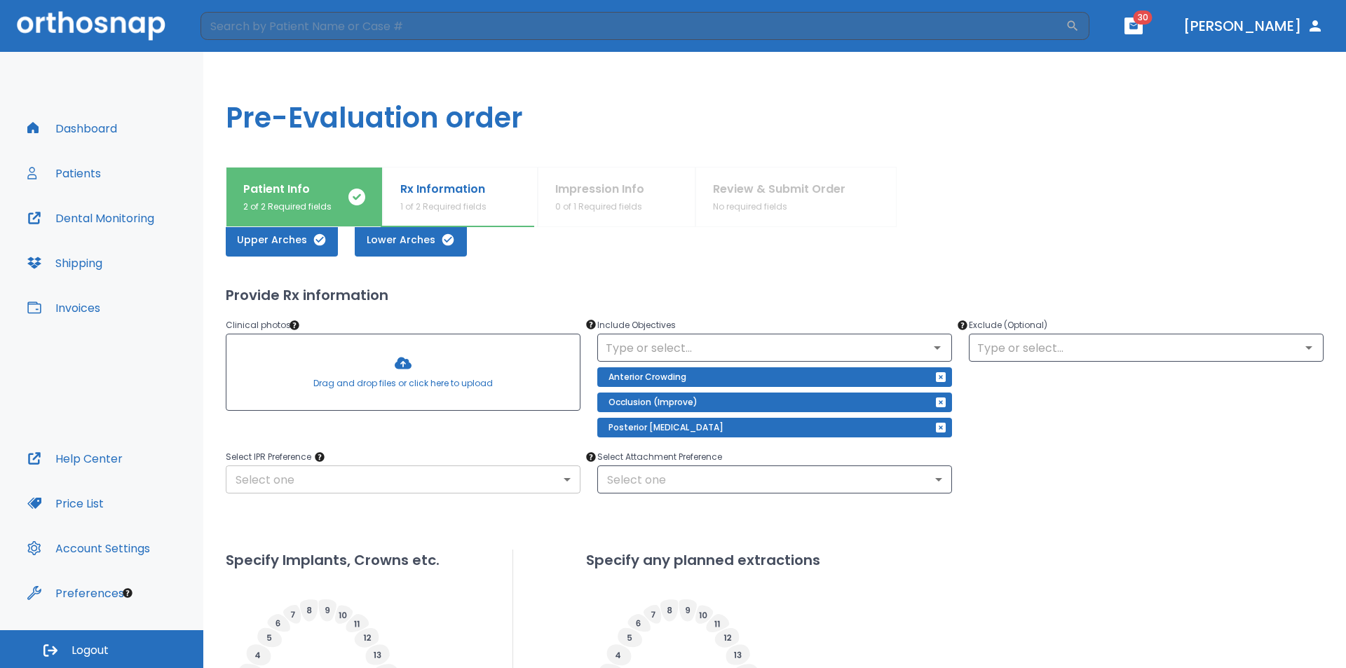
click at [506, 486] on body "​ 30 Dr. Scott Dashboard Patients Dental Monitoring Shipping Invoices Help Cent…" at bounding box center [673, 334] width 1346 height 668
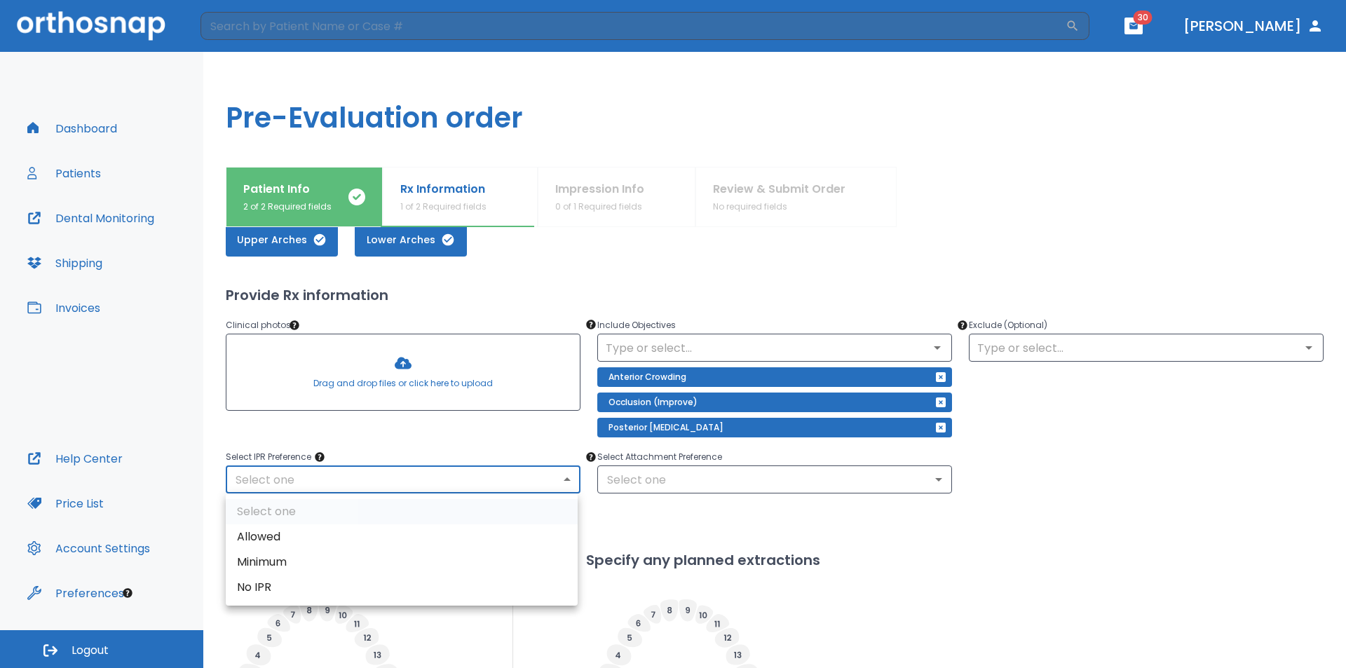
click at [486, 538] on li "Allowed" at bounding box center [402, 536] width 352 height 25
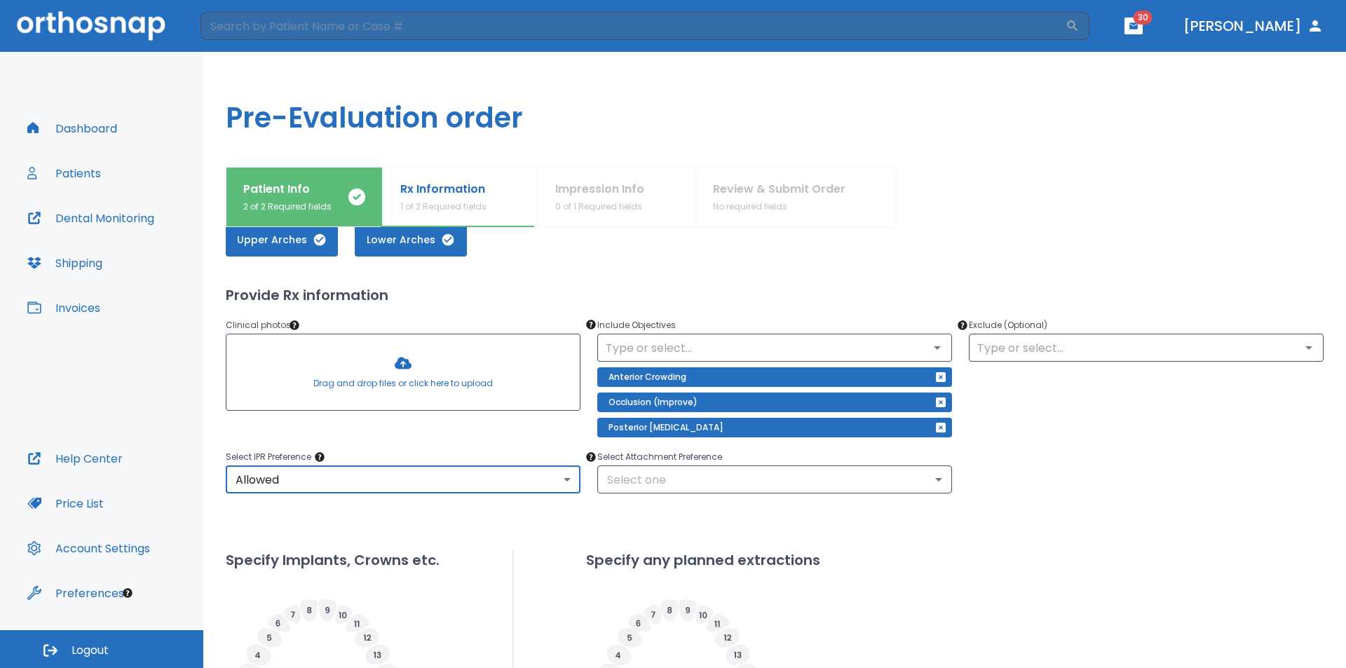
type input "1"
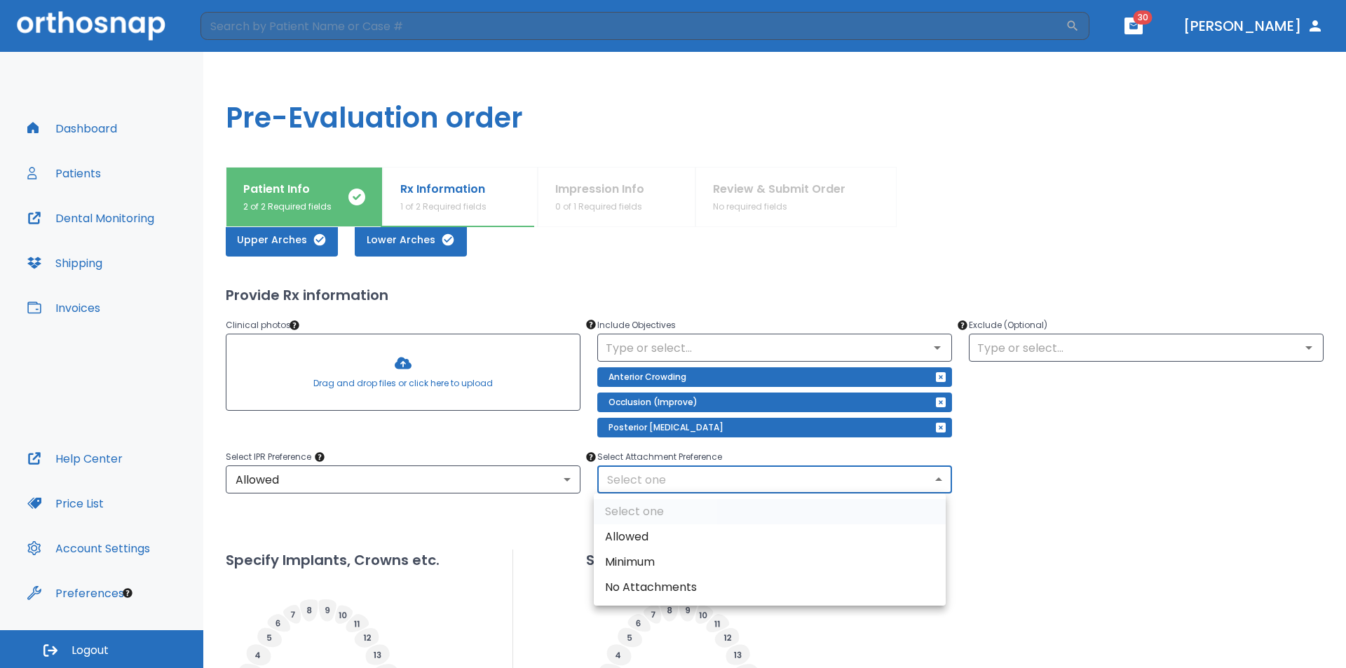
click at [735, 473] on body "​ 30 Dr. Scott Dashboard Patients Dental Monitoring Shipping Invoices Help Cent…" at bounding box center [673, 334] width 1346 height 668
click at [721, 539] on li "Allowed" at bounding box center [770, 536] width 352 height 25
type input "1"
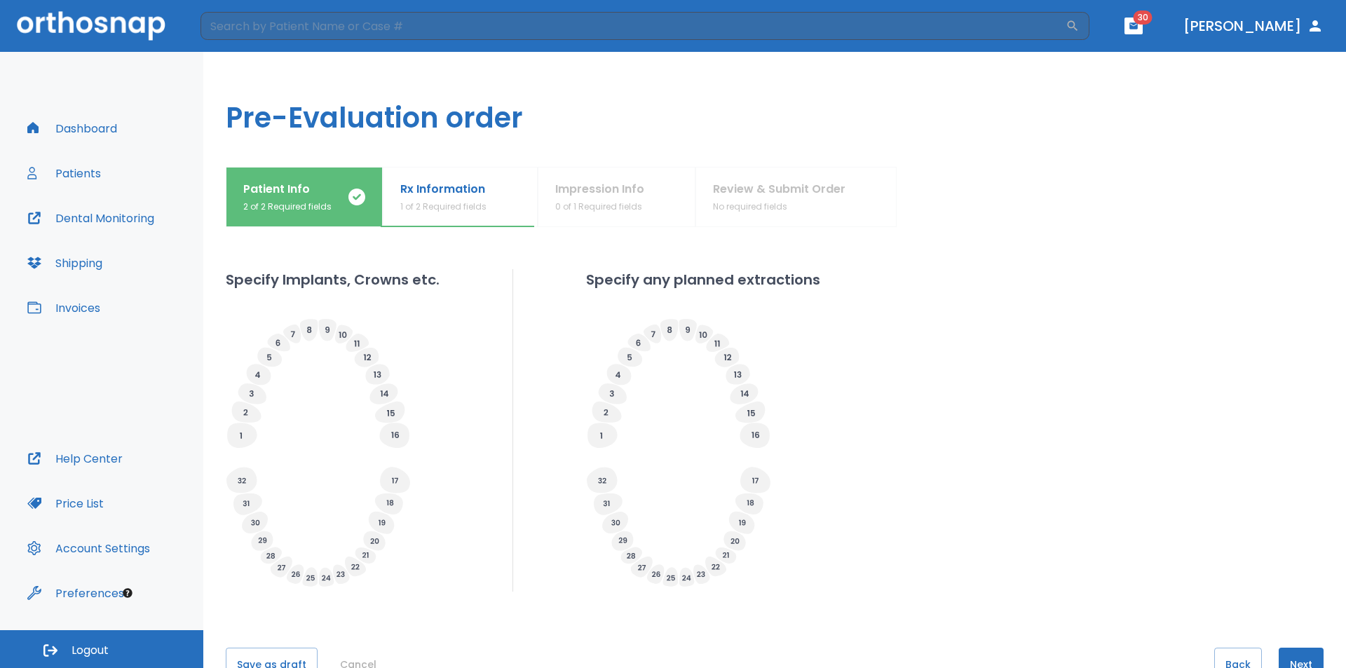
scroll to position [0, 0]
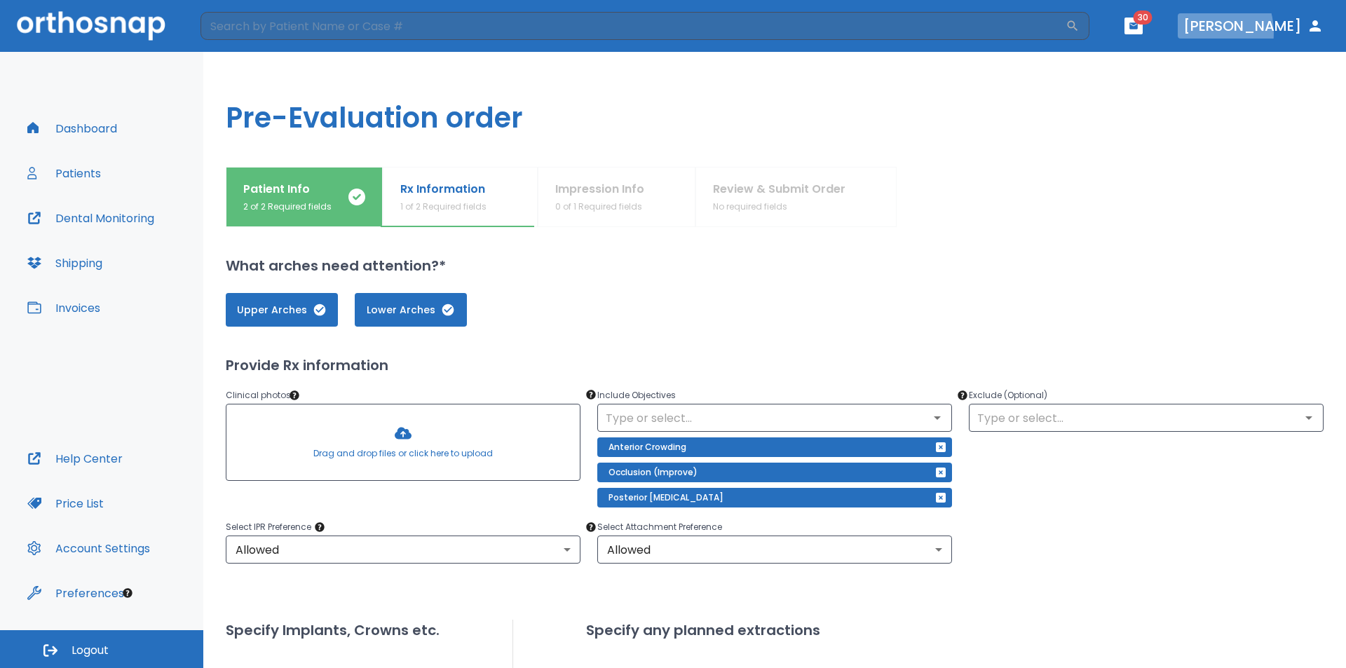
click at [1254, 32] on button "Dr. Scott" at bounding box center [1252, 25] width 151 height 25
click at [1262, 22] on button "Dr. Scott" at bounding box center [1252, 25] width 151 height 25
click at [1309, 25] on icon "button" at bounding box center [1314, 26] width 17 height 17
click at [1310, 27] on icon "button" at bounding box center [1314, 26] width 17 height 17
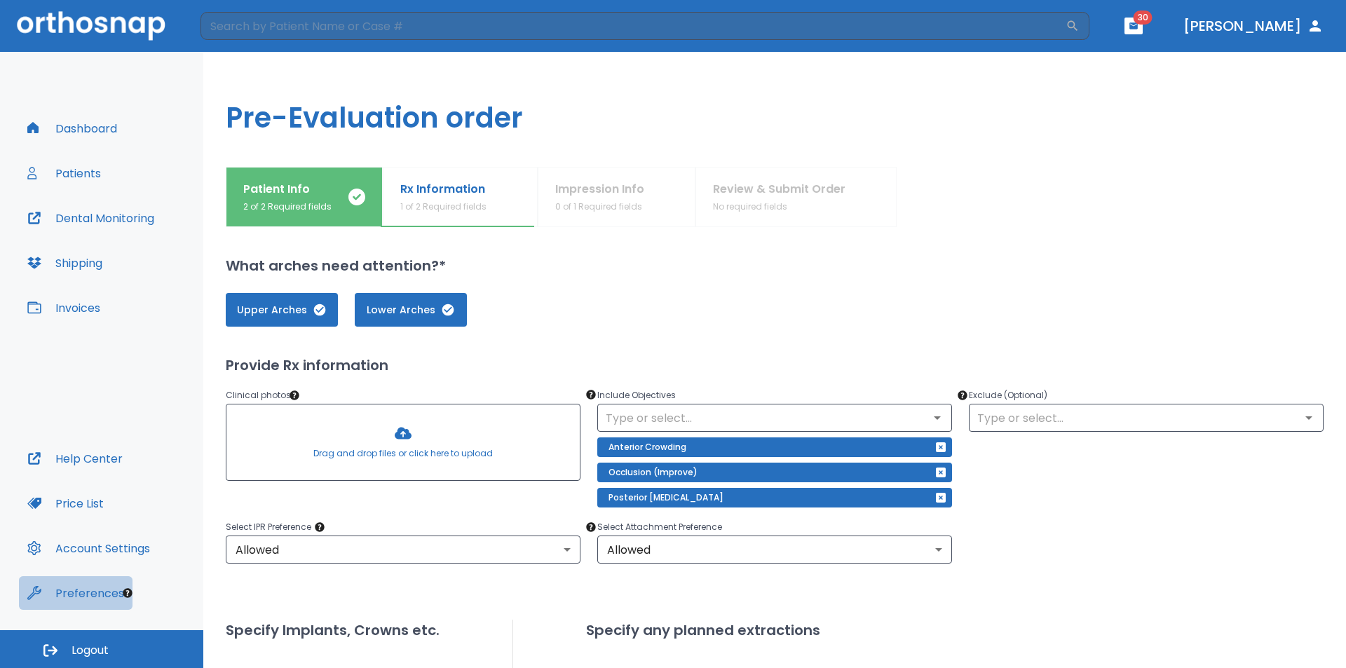
click at [99, 596] on button "Preferences" at bounding box center [76, 593] width 114 height 34
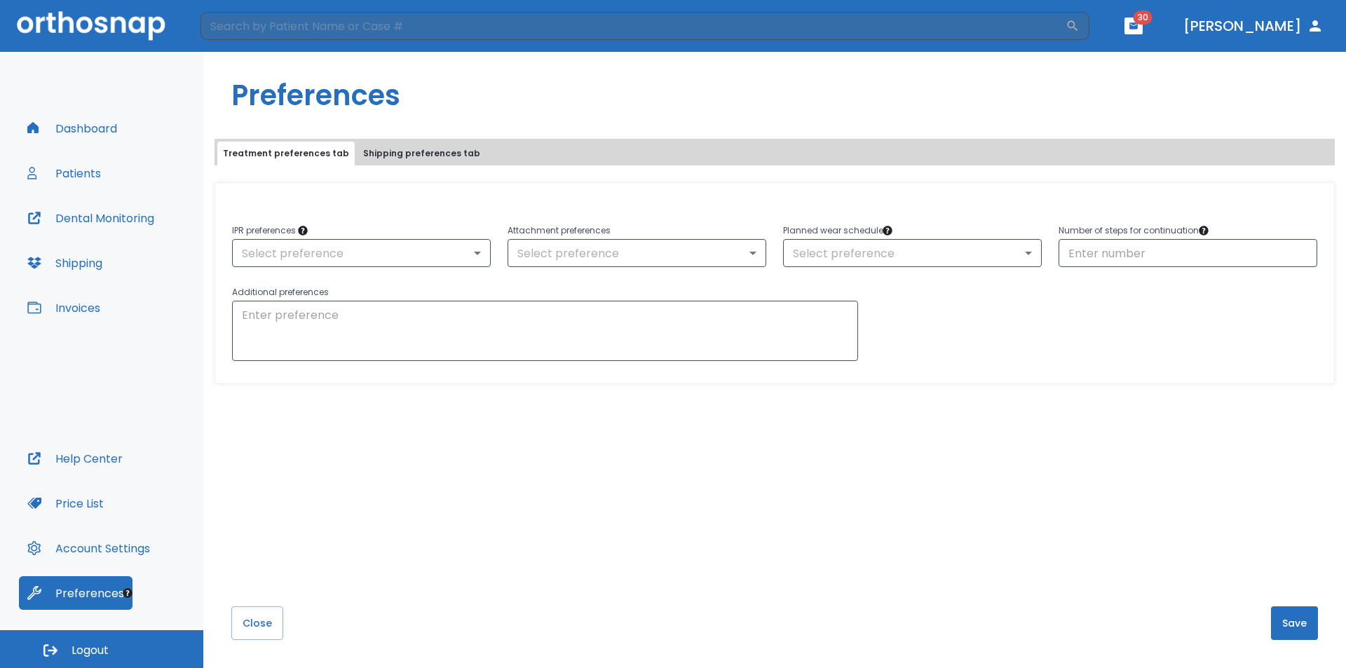
click at [88, 548] on button "Account Settings" at bounding box center [88, 548] width 139 height 34
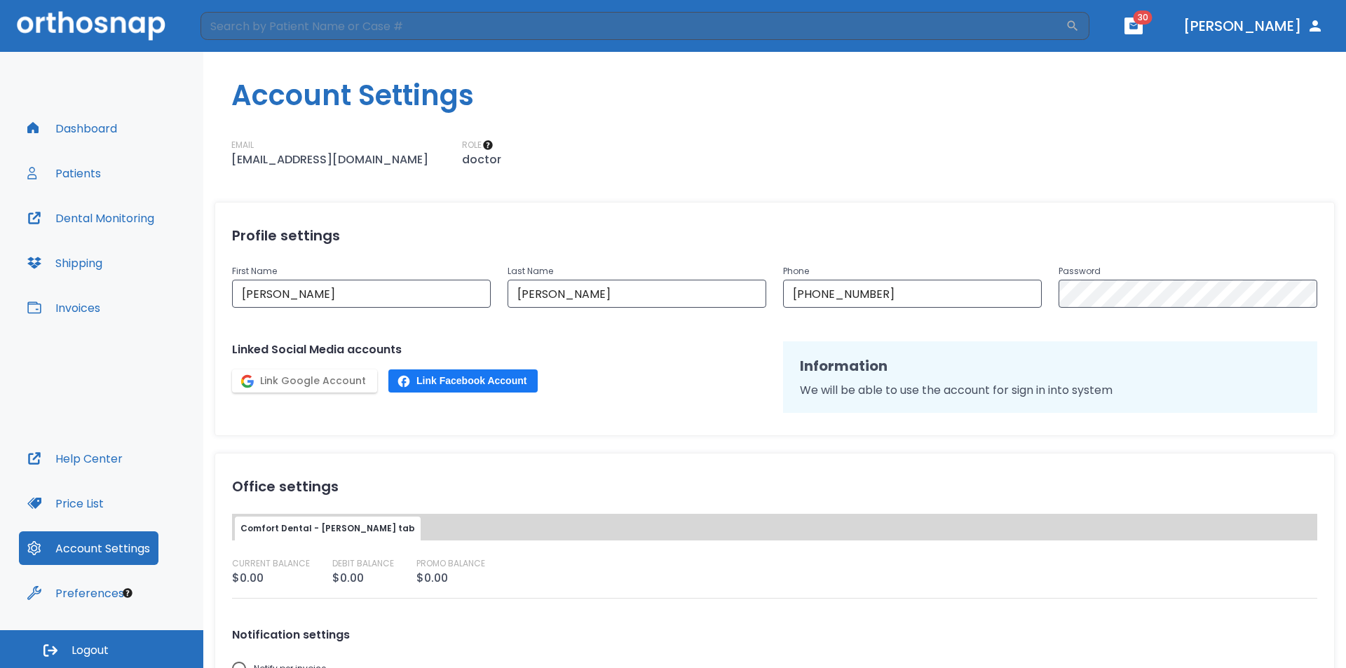
click at [320, 155] on p "jscott@comfortdental.biz" at bounding box center [329, 159] width 197 height 17
click at [109, 503] on button "Price List" at bounding box center [65, 503] width 93 height 34
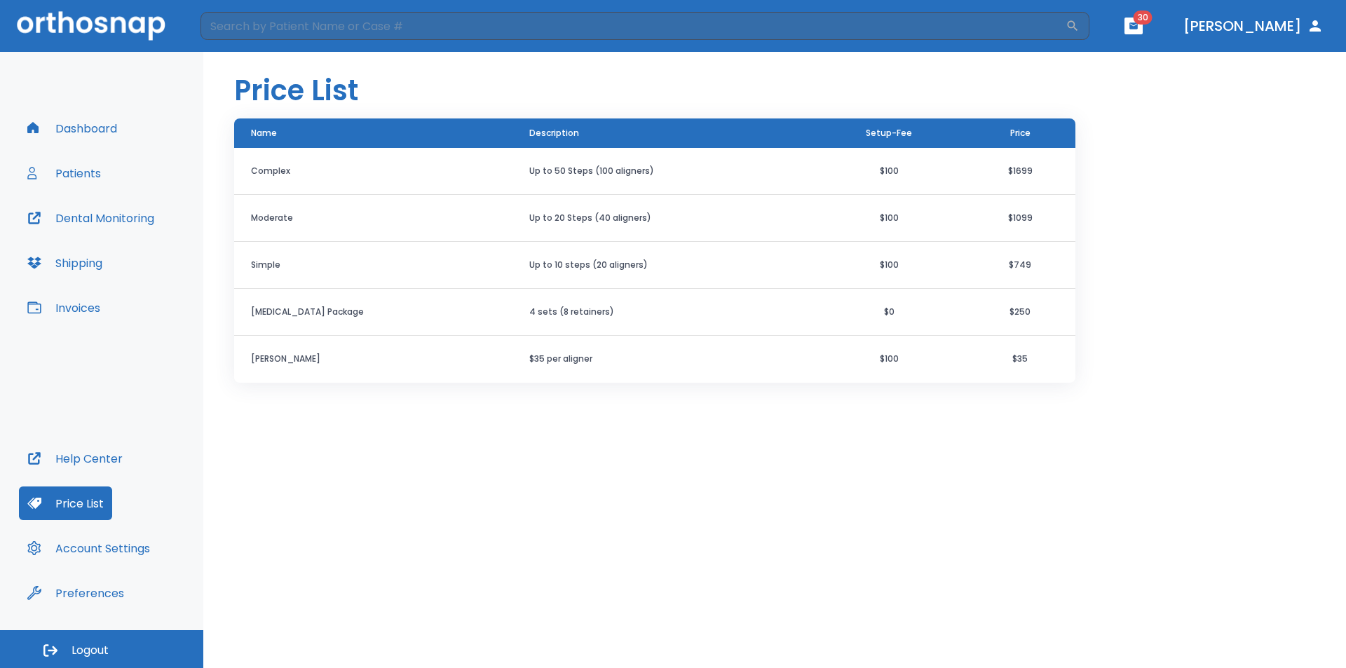
click at [114, 463] on button "Help Center" at bounding box center [75, 459] width 112 height 34
click at [131, 540] on button "Account Settings" at bounding box center [88, 548] width 139 height 34
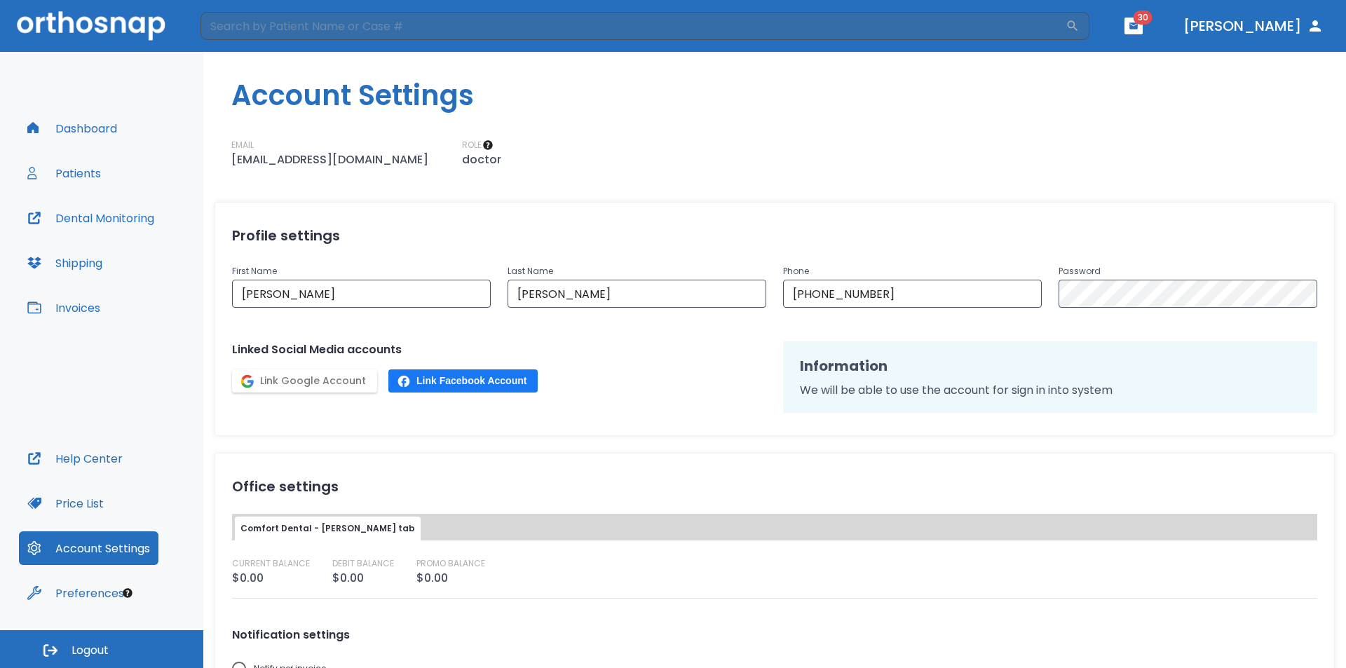
click at [332, 154] on p "jscott@comfortdental.biz" at bounding box center [329, 159] width 197 height 17
click at [83, 456] on button "Help Center" at bounding box center [75, 459] width 112 height 34
drag, startPoint x: 228, startPoint y: 160, endPoint x: 378, endPoint y: 160, distance: 150.0
click at [378, 160] on div "EMAIL jscott@comfortdental.biz ROLE doctor" at bounding box center [774, 153] width 1142 height 29
click at [1271, 28] on button "Dr. Scott" at bounding box center [1252, 25] width 151 height 25
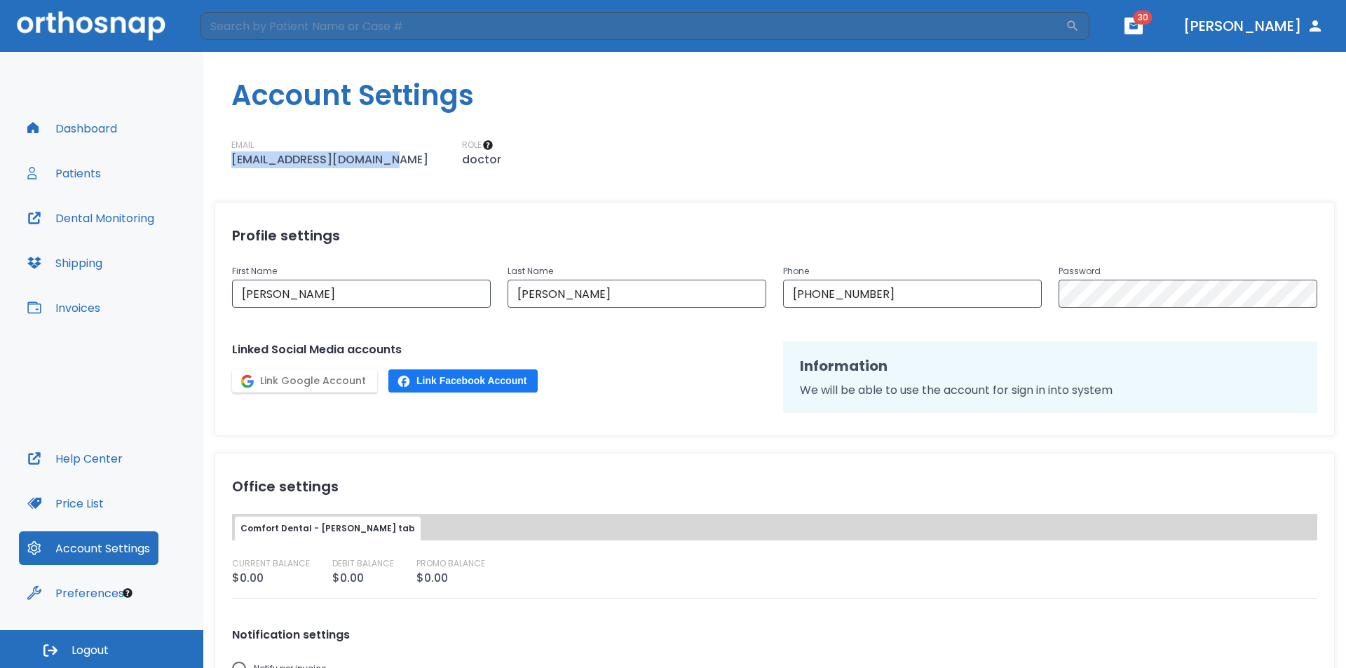
click at [298, 160] on p "jscott@comfortdental.biz" at bounding box center [329, 159] width 197 height 17
click at [301, 157] on p "jscott@comfortdental.biz" at bounding box center [329, 159] width 197 height 17
click at [300, 157] on p "jscott@comfortdental.biz" at bounding box center [329, 159] width 197 height 17
drag, startPoint x: 226, startPoint y: 159, endPoint x: 374, endPoint y: 161, distance: 148.6
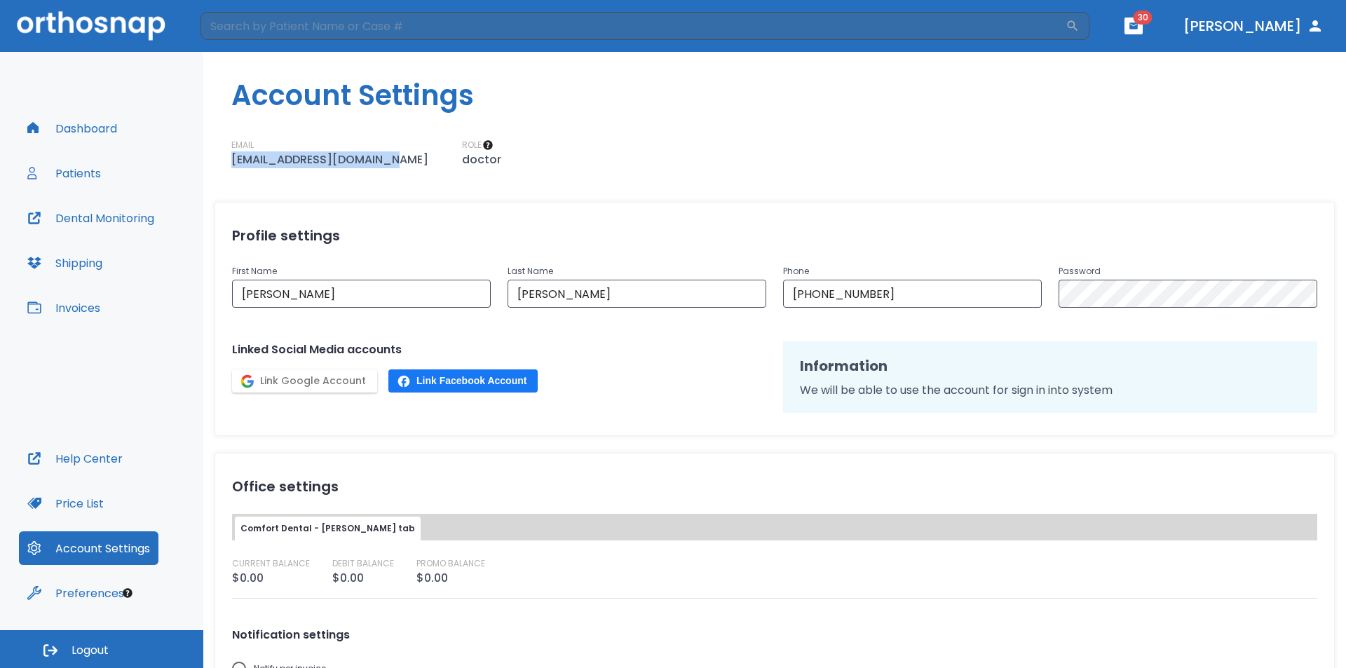
click at [374, 161] on div "EMAIL jscott@comfortdental.biz ROLE doctor" at bounding box center [774, 153] width 1142 height 29
click at [72, 166] on button "Patients" at bounding box center [64, 173] width 90 height 34
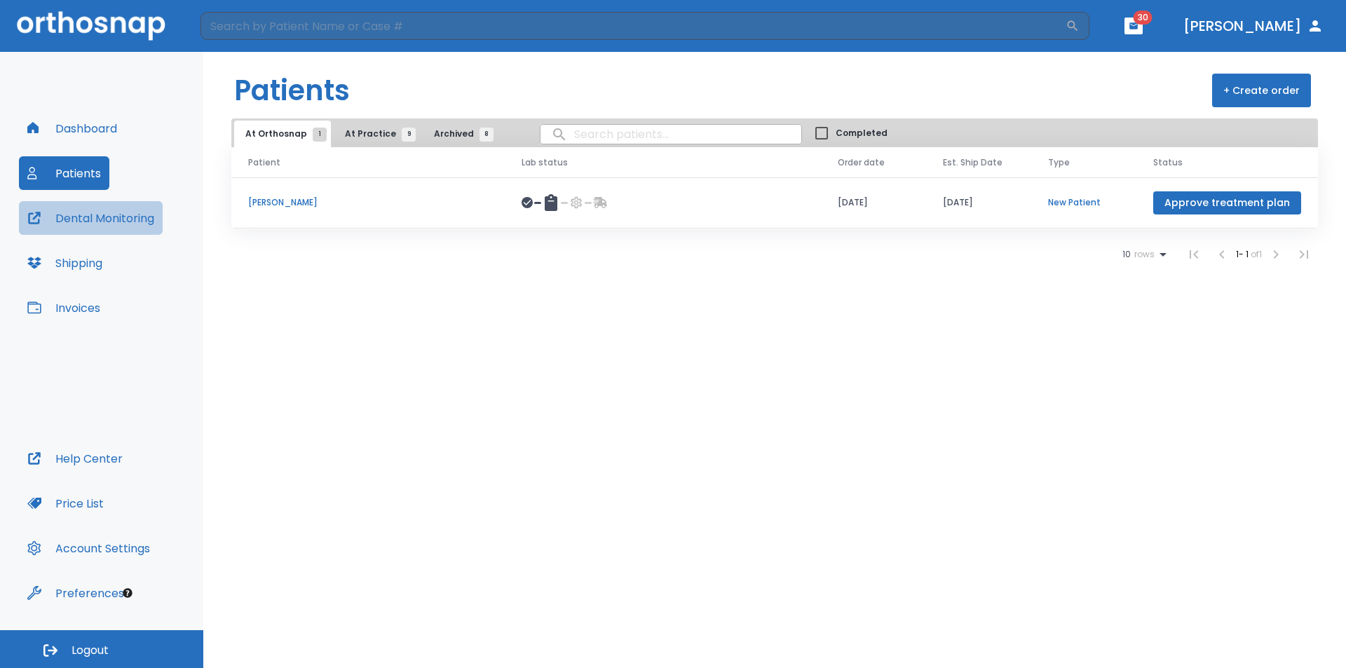
click at [130, 214] on button "Dental Monitoring" at bounding box center [91, 218] width 144 height 34
click at [437, 135] on span "Archived 8" at bounding box center [460, 134] width 53 height 13
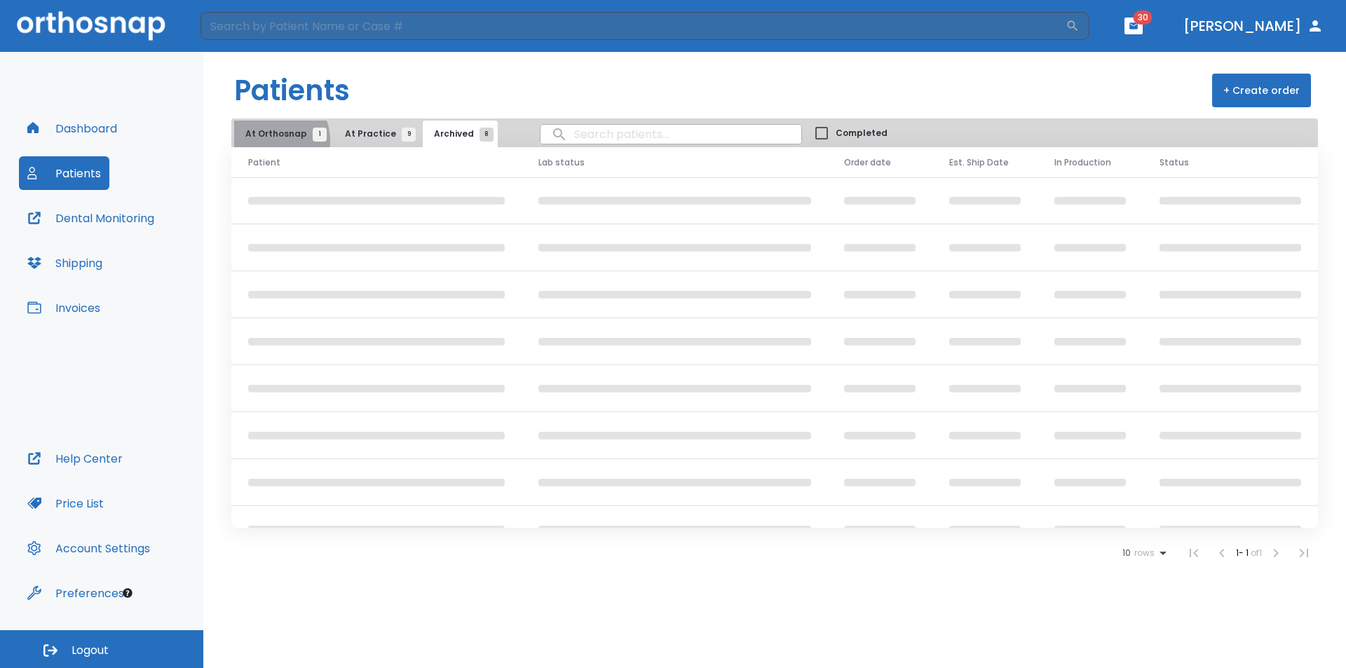
click at [273, 140] on button "At Orthosnap 1" at bounding box center [282, 134] width 97 height 27
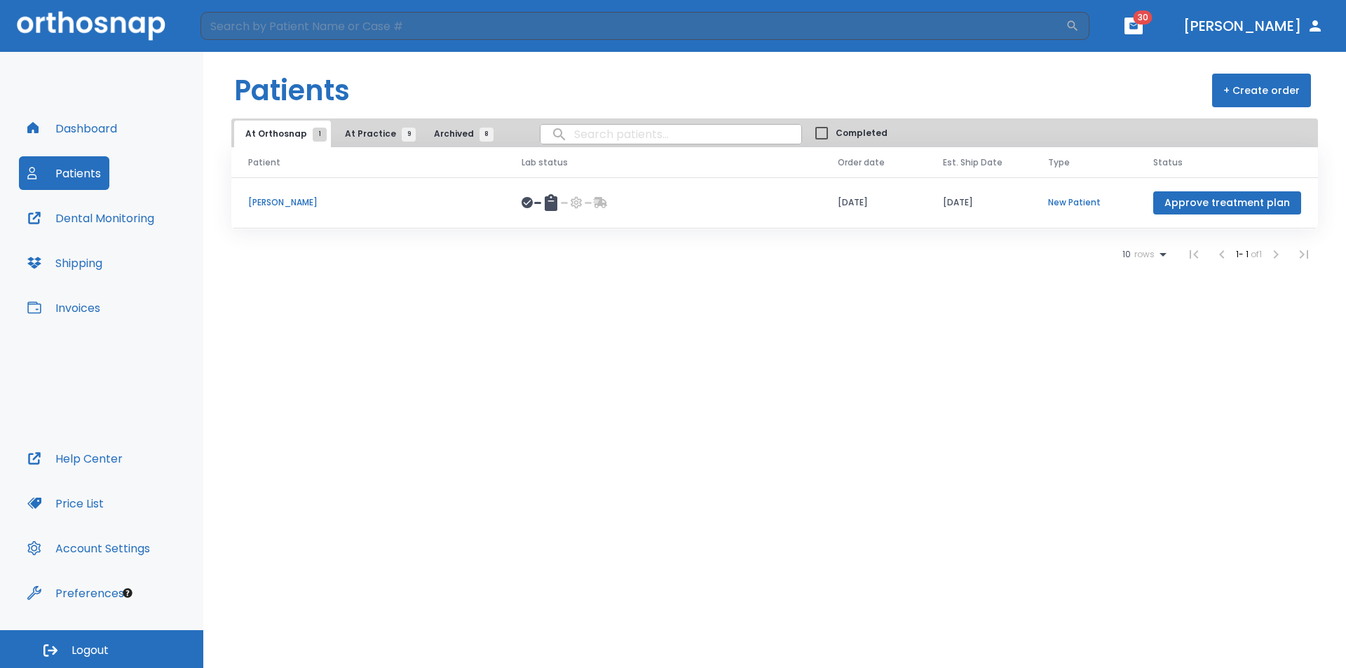
click at [1271, 87] on button "+ Create order" at bounding box center [1261, 91] width 99 height 34
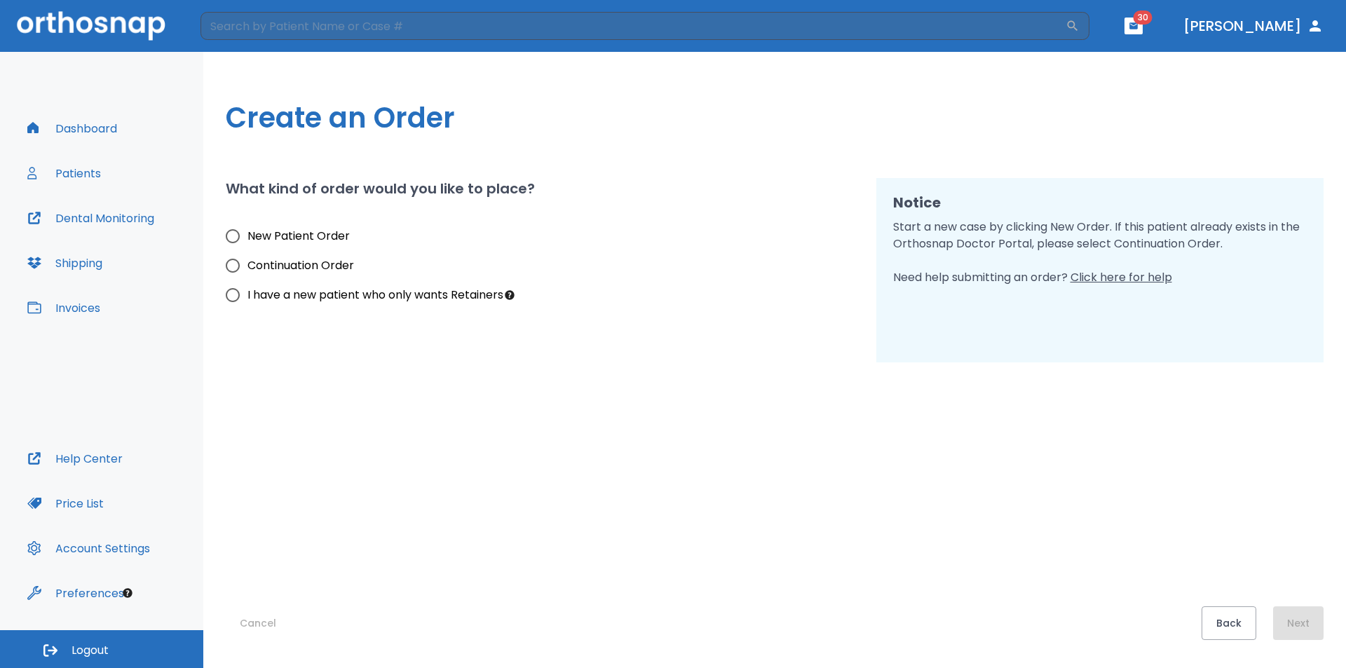
click at [233, 234] on input "New Patient Order" at bounding box center [232, 235] width 29 height 29
radio input "true"
click at [1309, 624] on button "Next" at bounding box center [1298, 623] width 50 height 34
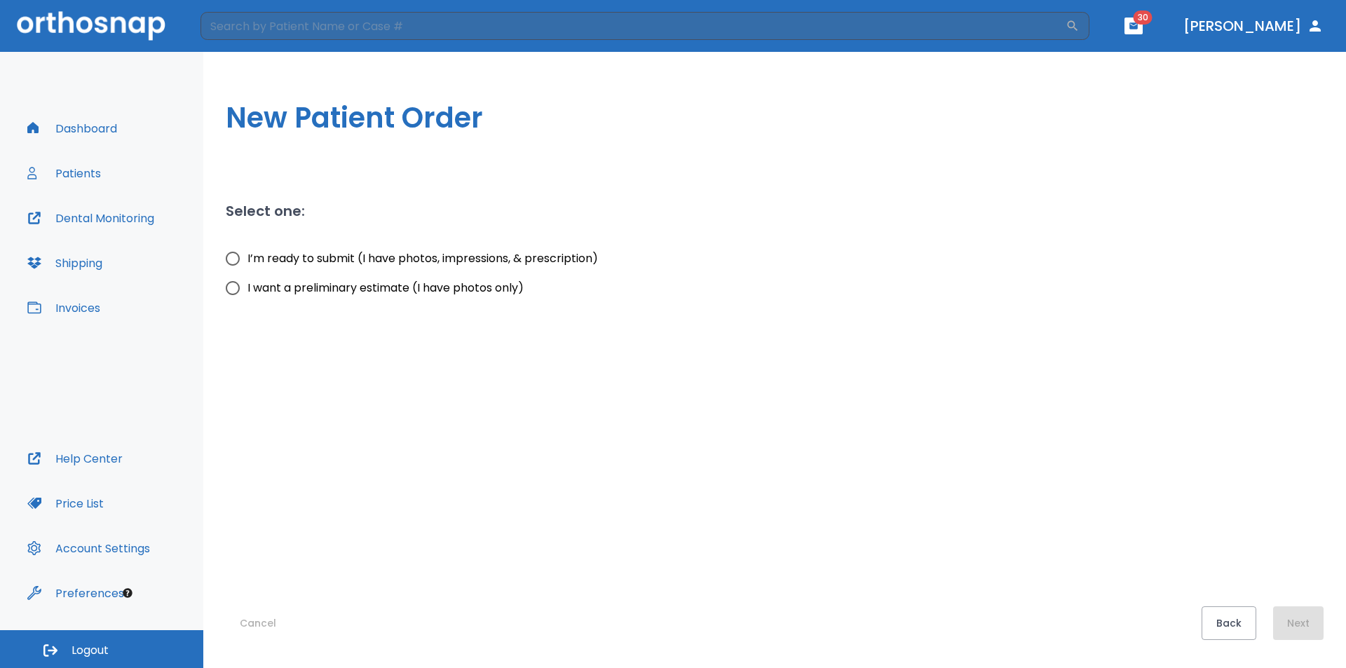
click at [287, 292] on span "I want a preliminary estimate (I have photos only)" at bounding box center [385, 288] width 276 height 17
click at [247, 292] on input "I want a preliminary estimate (I have photos only)" at bounding box center [232, 287] width 29 height 29
radio input "true"
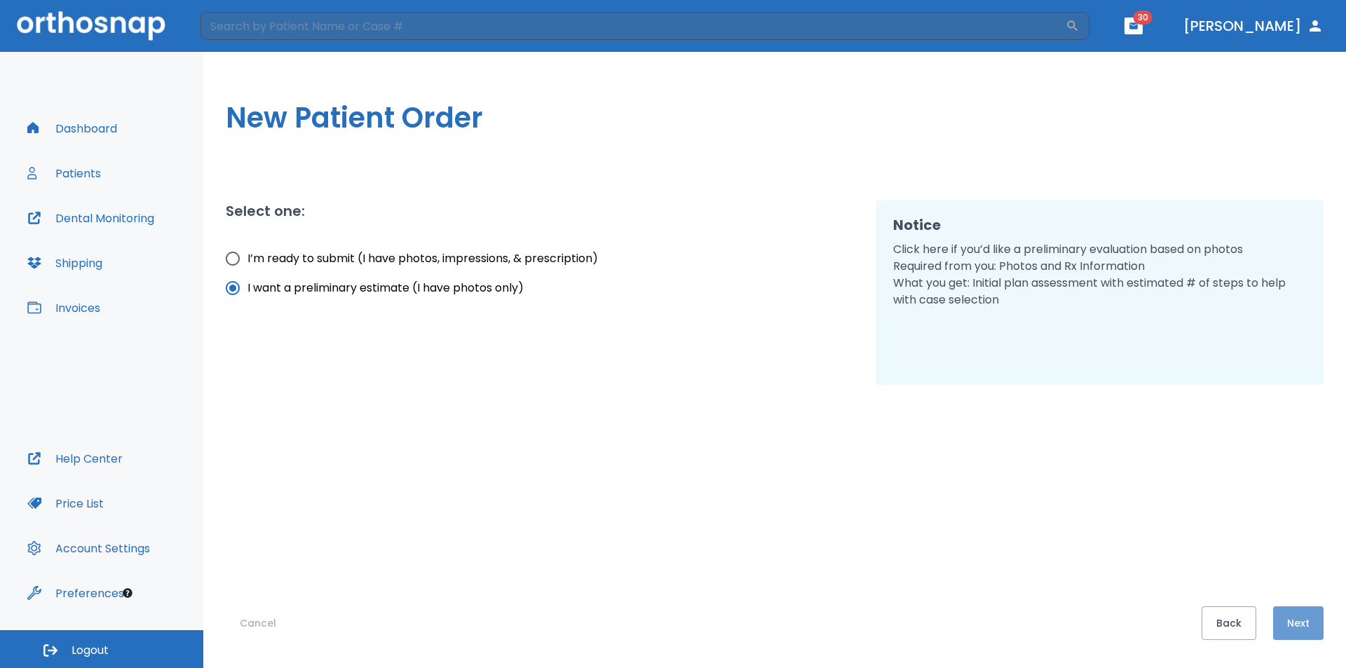
click at [1294, 620] on button "Next" at bounding box center [1298, 623] width 50 height 34
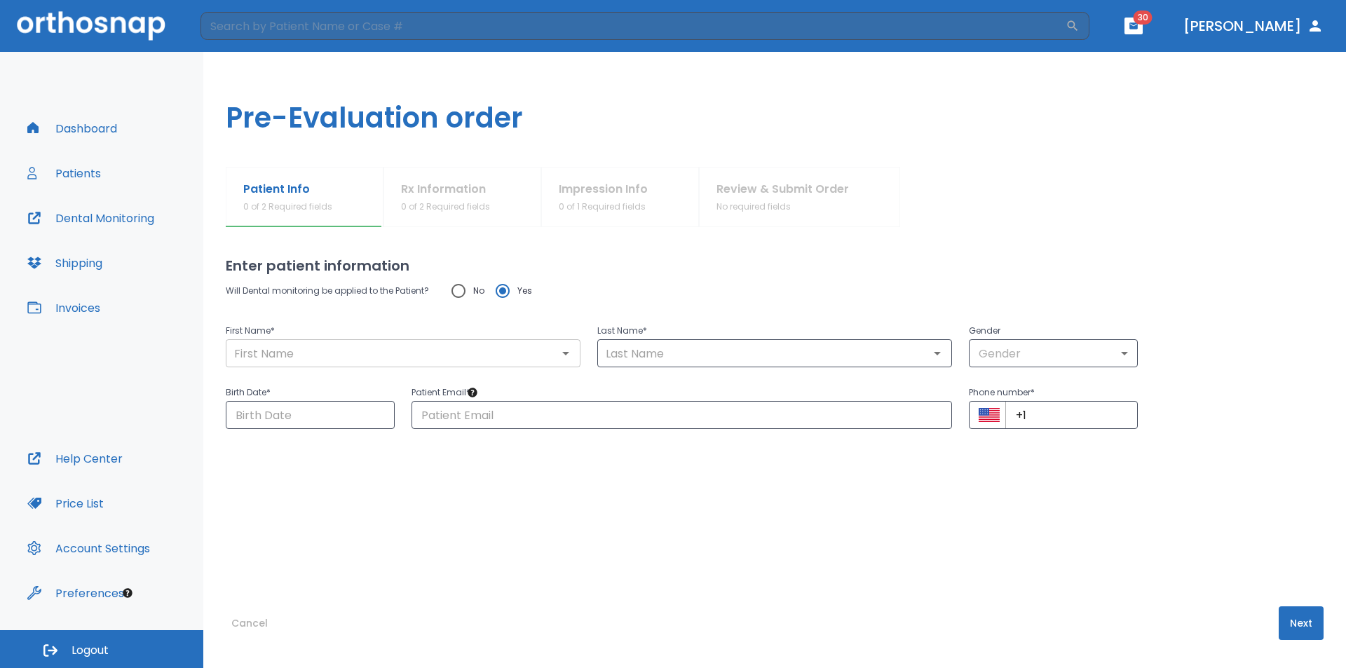
click at [463, 354] on input "text" at bounding box center [403, 353] width 346 height 20
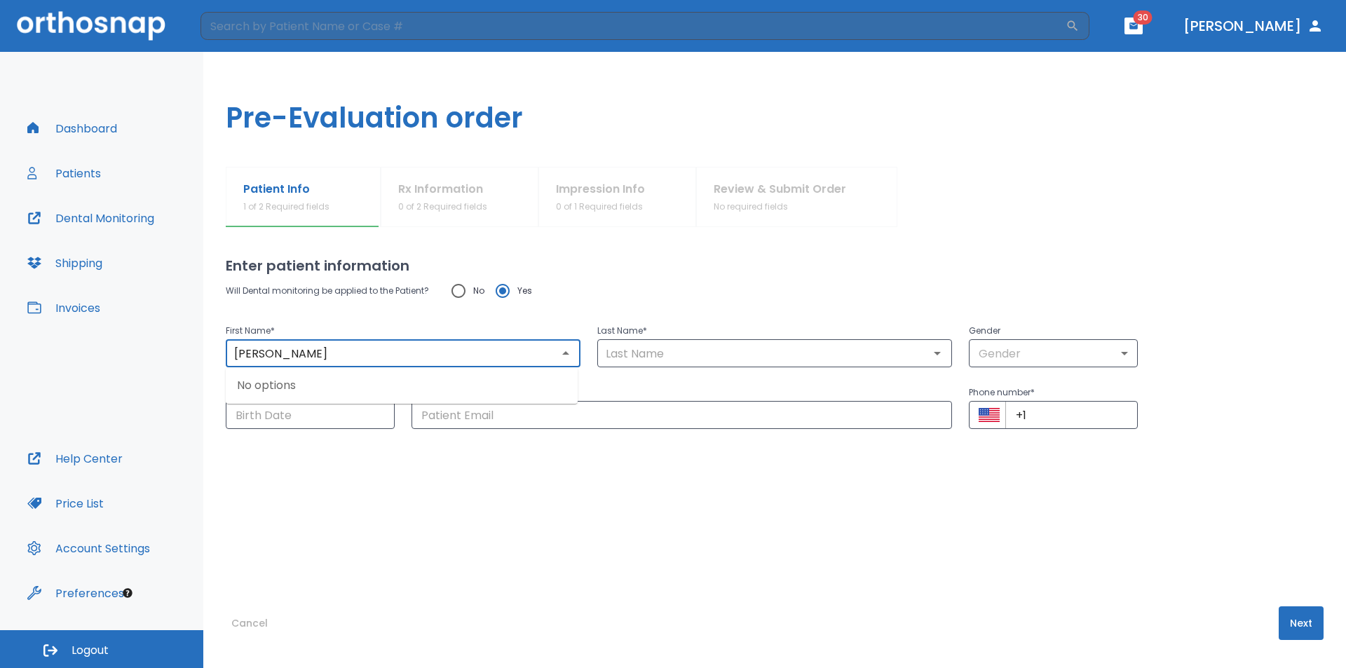
type input "Claudia"
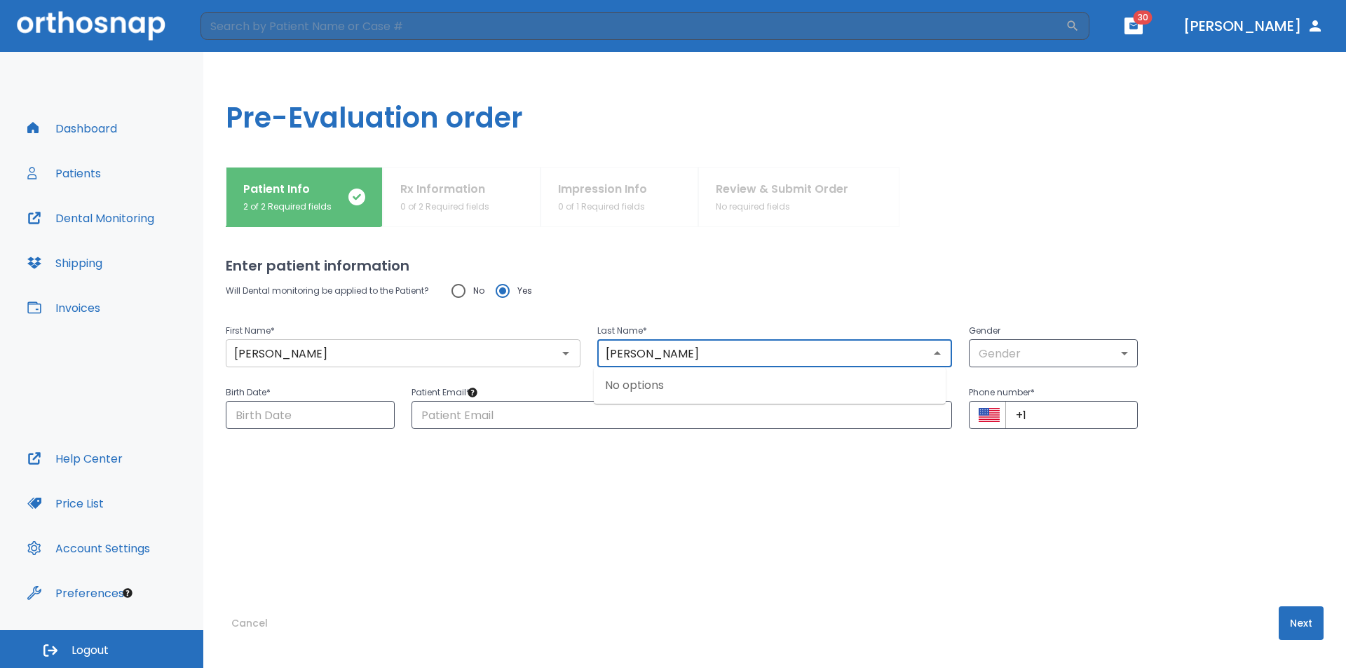
type input "Scott"
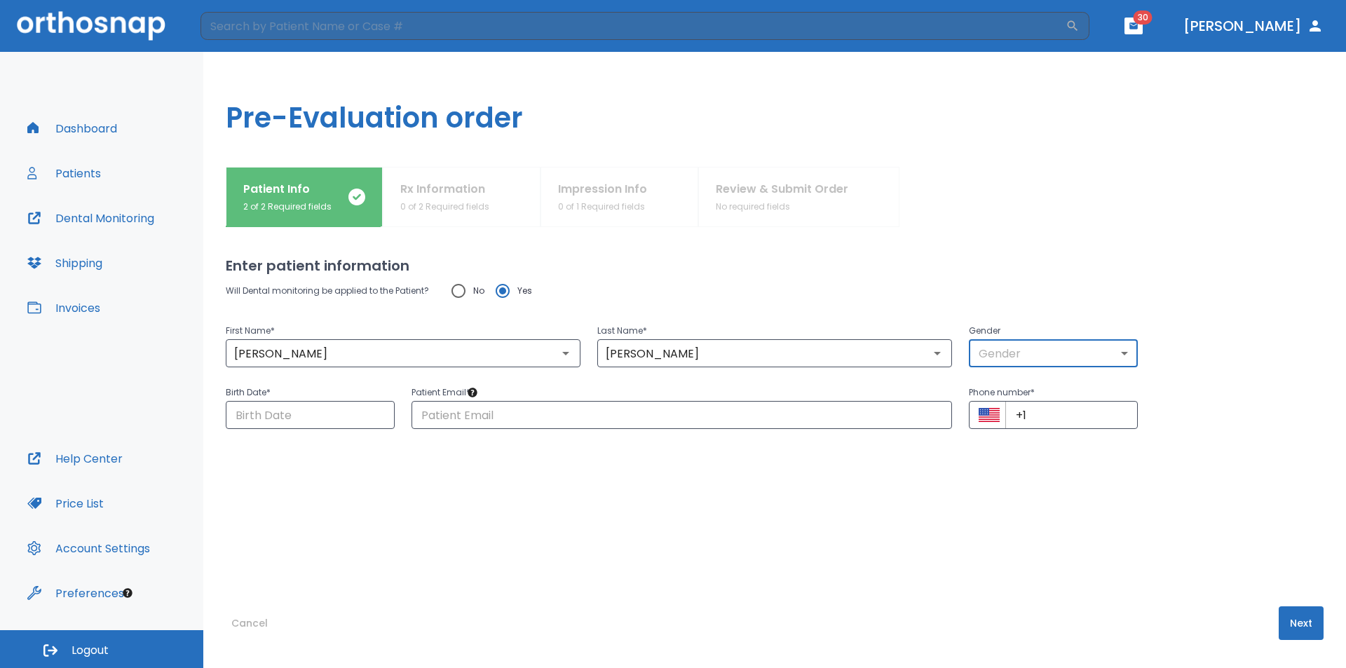
click at [1080, 361] on body "​ 30 Dr. Scott Dashboard Patients Dental Monitoring Shipping Invoices Help Cent…" at bounding box center [673, 334] width 1346 height 668
drag, startPoint x: 1023, startPoint y: 437, endPoint x: 1007, endPoint y: 425, distance: 20.0
click at [1023, 437] on li "Female" at bounding box center [1046, 435] width 168 height 25
type input "0"
click at [214, 416] on div "Patient Info 2 of 2 Required fields Rx Information 0 of 2 Required fields Impre…" at bounding box center [774, 417] width 1142 height 501
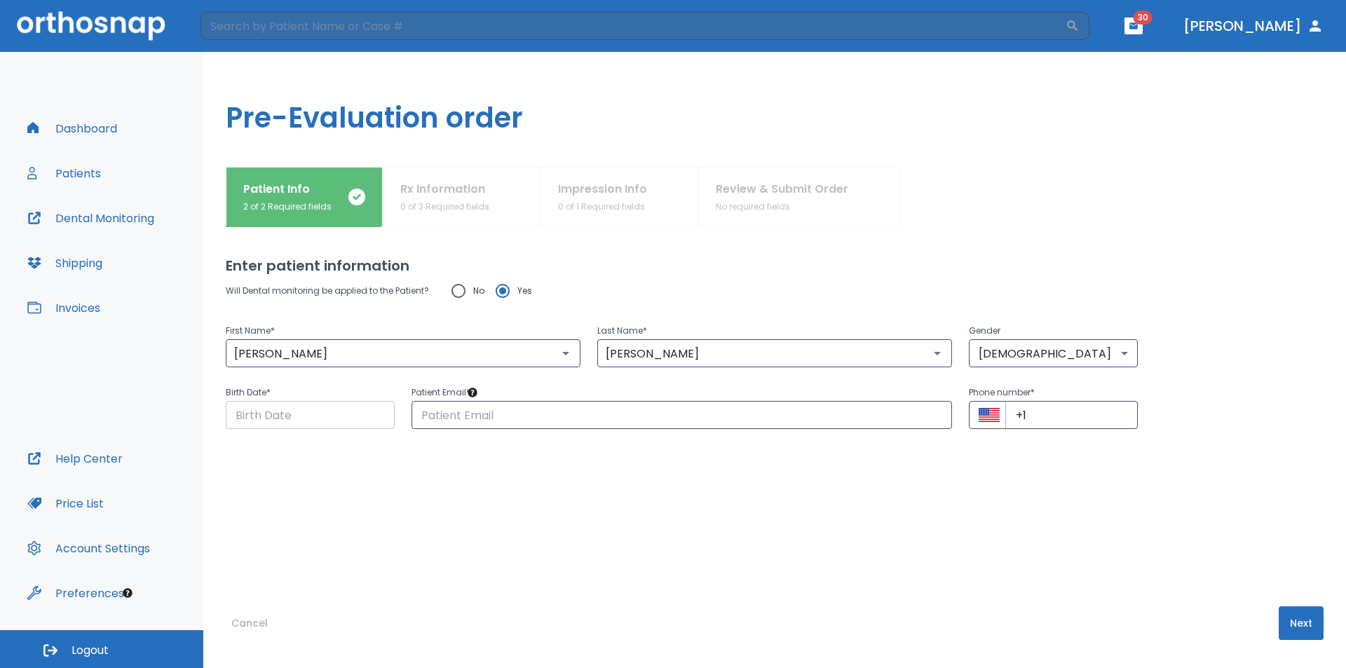
click at [263, 421] on input "Choose date" at bounding box center [310, 415] width 169 height 28
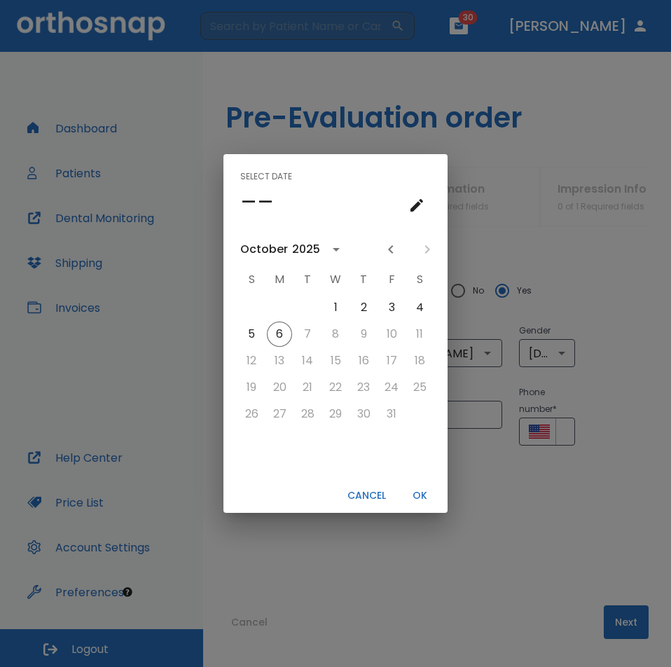
click at [333, 248] on icon "calendar view is open, switch to year view" at bounding box center [336, 250] width 7 height 4
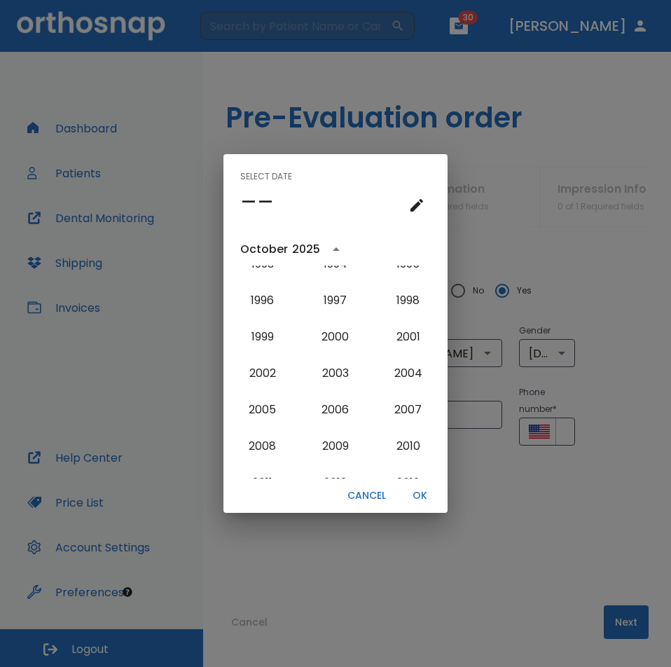
scroll to position [1126, 0]
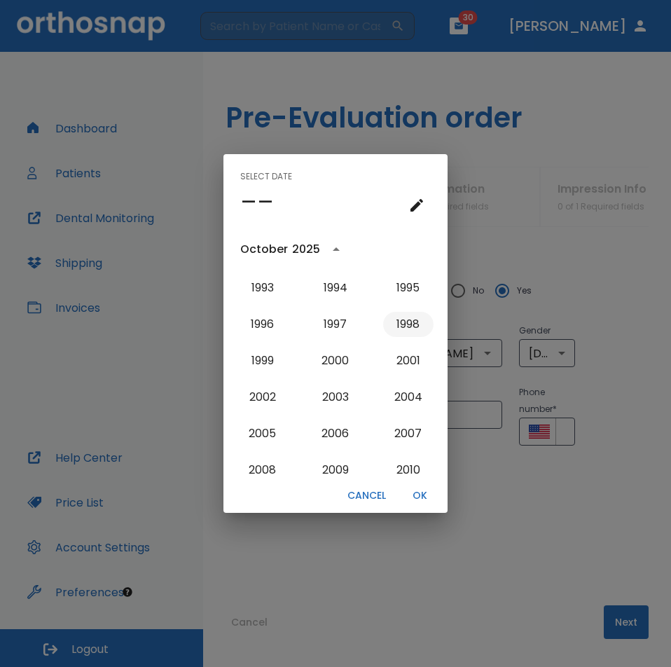
click at [397, 327] on button "1998" at bounding box center [408, 324] width 50 height 25
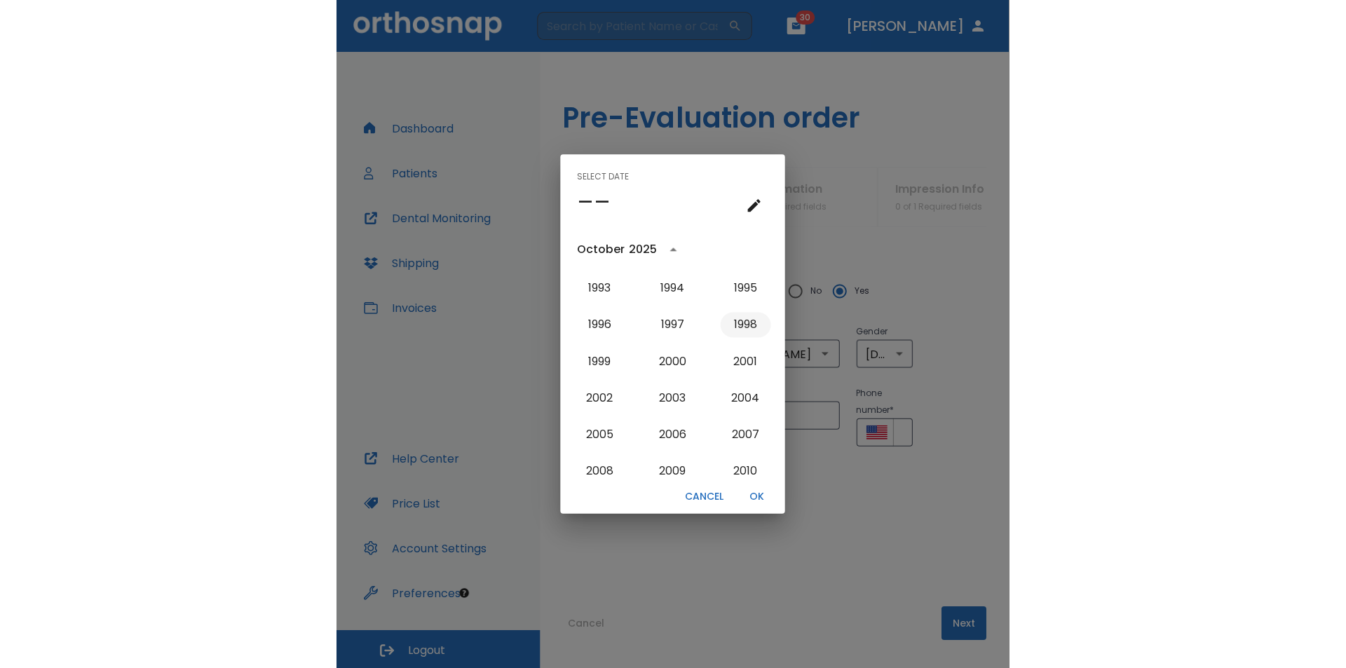
scroll to position [0, 0]
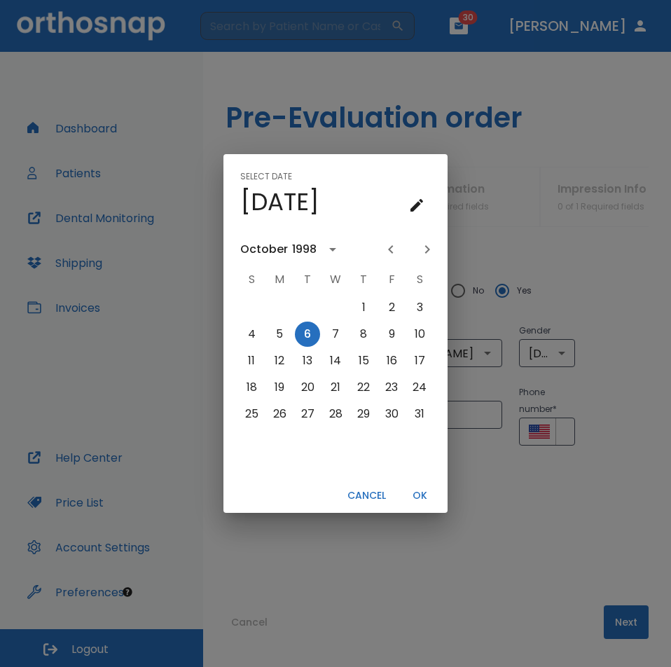
click at [390, 249] on icon "Previous month" at bounding box center [390, 249] width 5 height 8
click at [391, 249] on icon "Previous month" at bounding box center [390, 249] width 5 height 8
click at [392, 249] on icon "Previous month" at bounding box center [391, 249] width 17 height 17
click at [336, 359] on button "17" at bounding box center [335, 360] width 25 height 25
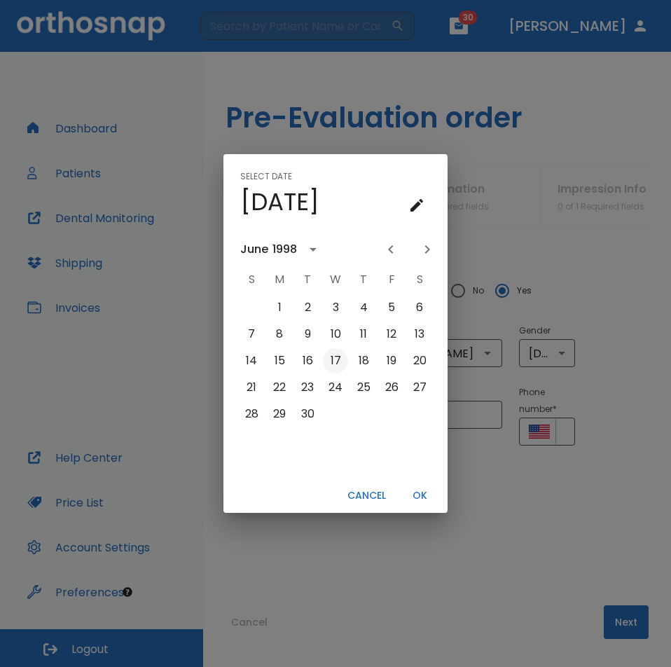
type input "06/17/1998"
click at [416, 496] on button "OK" at bounding box center [419, 495] width 45 height 23
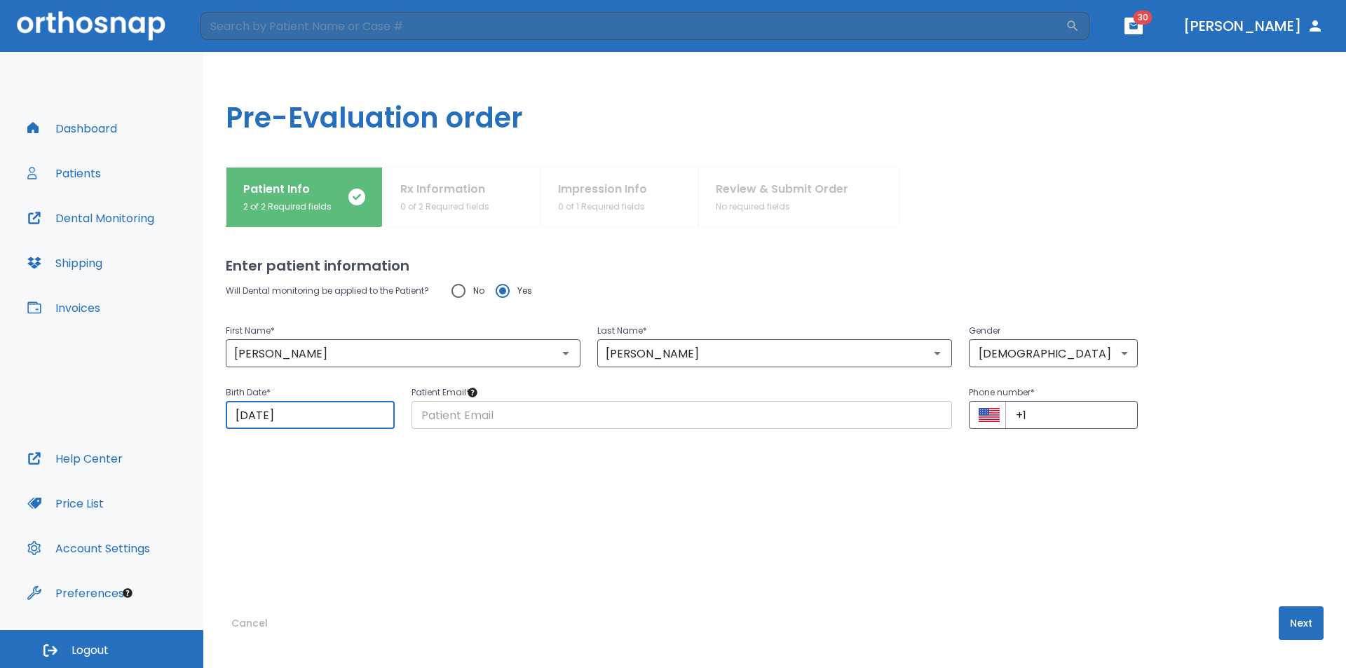
click at [477, 420] on input "text" at bounding box center [681, 415] width 540 height 28
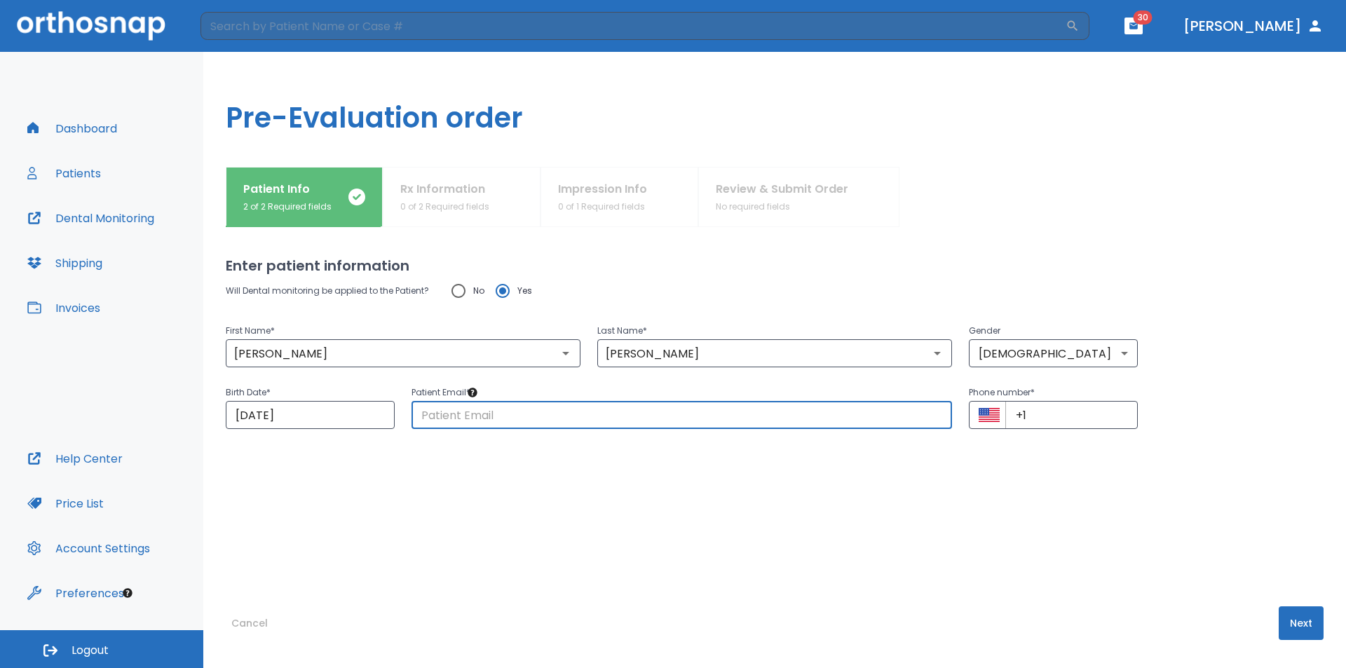
paste input "klaubme98@gmail.com"
type input "klaubme98@gmail.com"
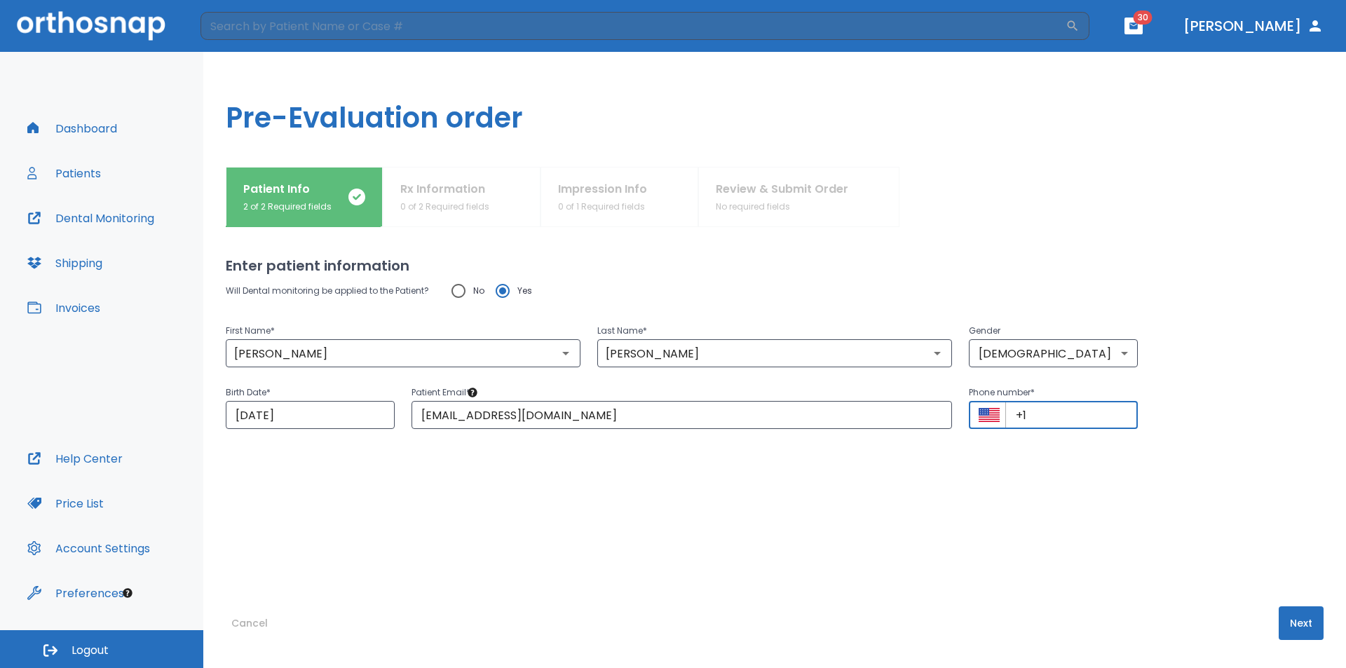
click at [1048, 420] on input "+1" at bounding box center [1071, 415] width 132 height 28
paste input "(561) 820-5310"
type input "+1 (561) 820-5310"
click at [1286, 614] on button "Next" at bounding box center [1300, 623] width 45 height 34
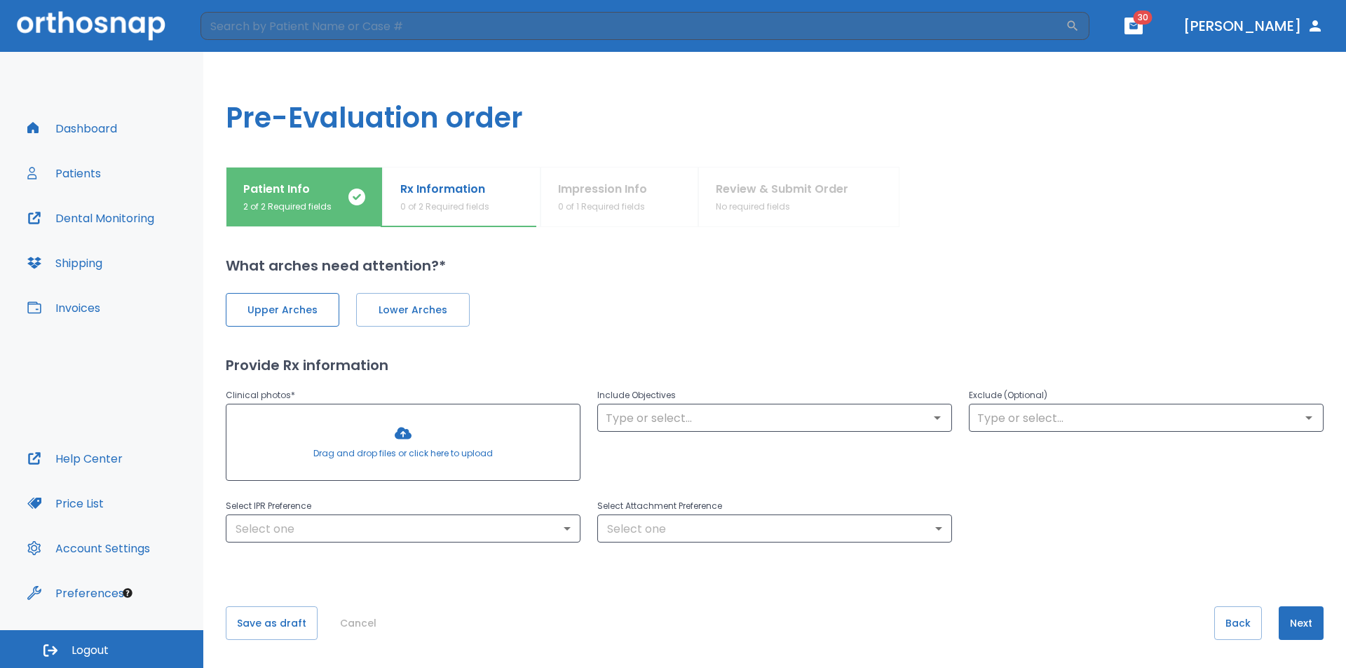
click at [266, 313] on span "Upper Arches" at bounding box center [282, 310] width 84 height 15
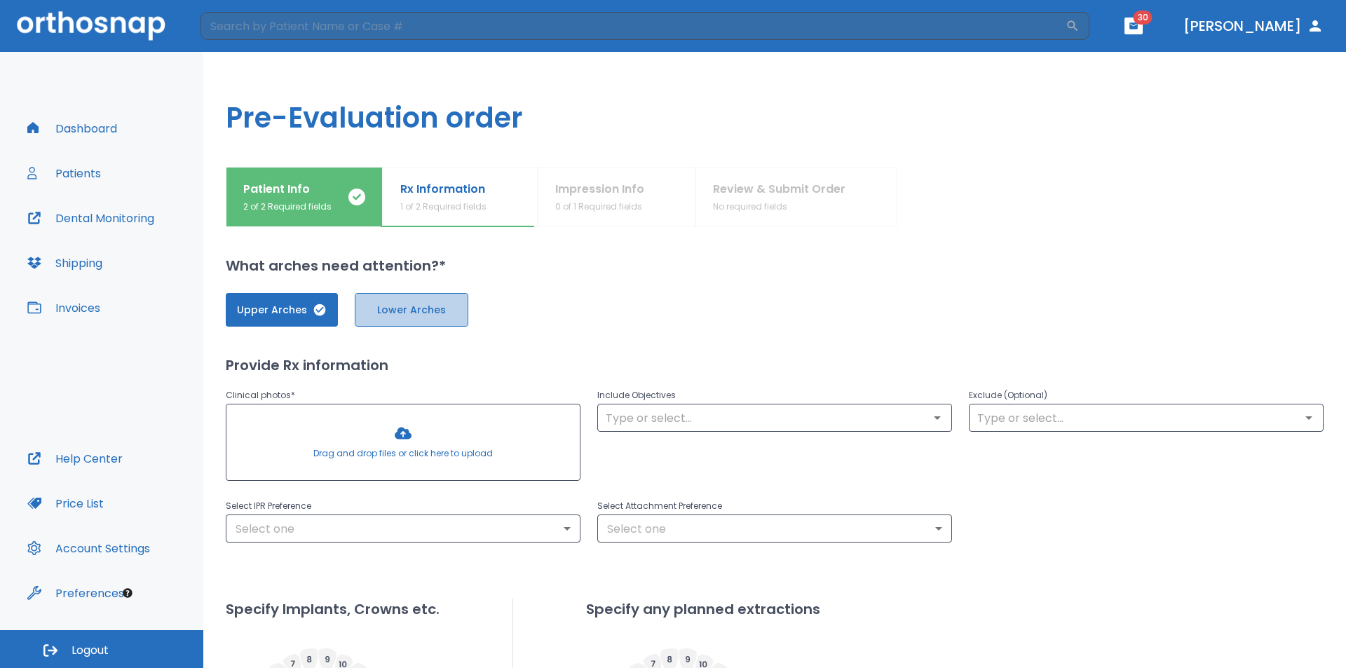
click at [409, 307] on span "Lower Arches" at bounding box center [411, 310] width 84 height 15
click at [777, 409] on input "text" at bounding box center [774, 418] width 346 height 20
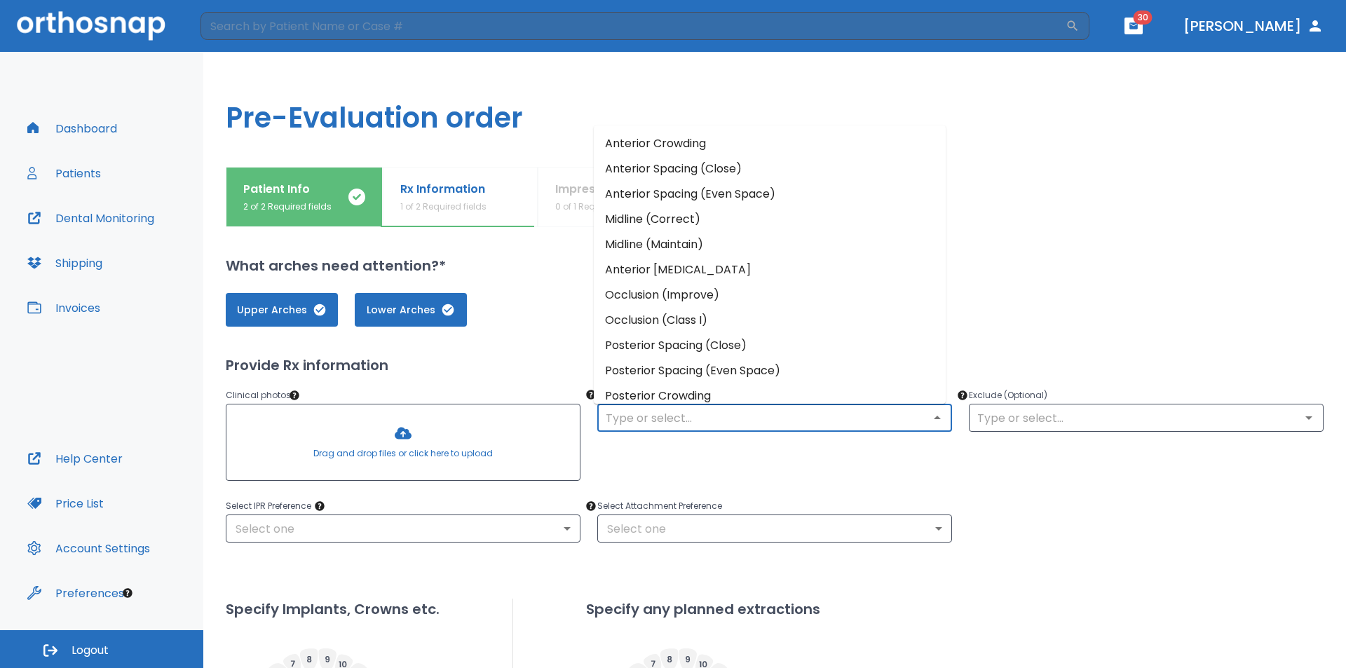
click at [664, 143] on li "Anterior Crowding" at bounding box center [770, 143] width 352 height 25
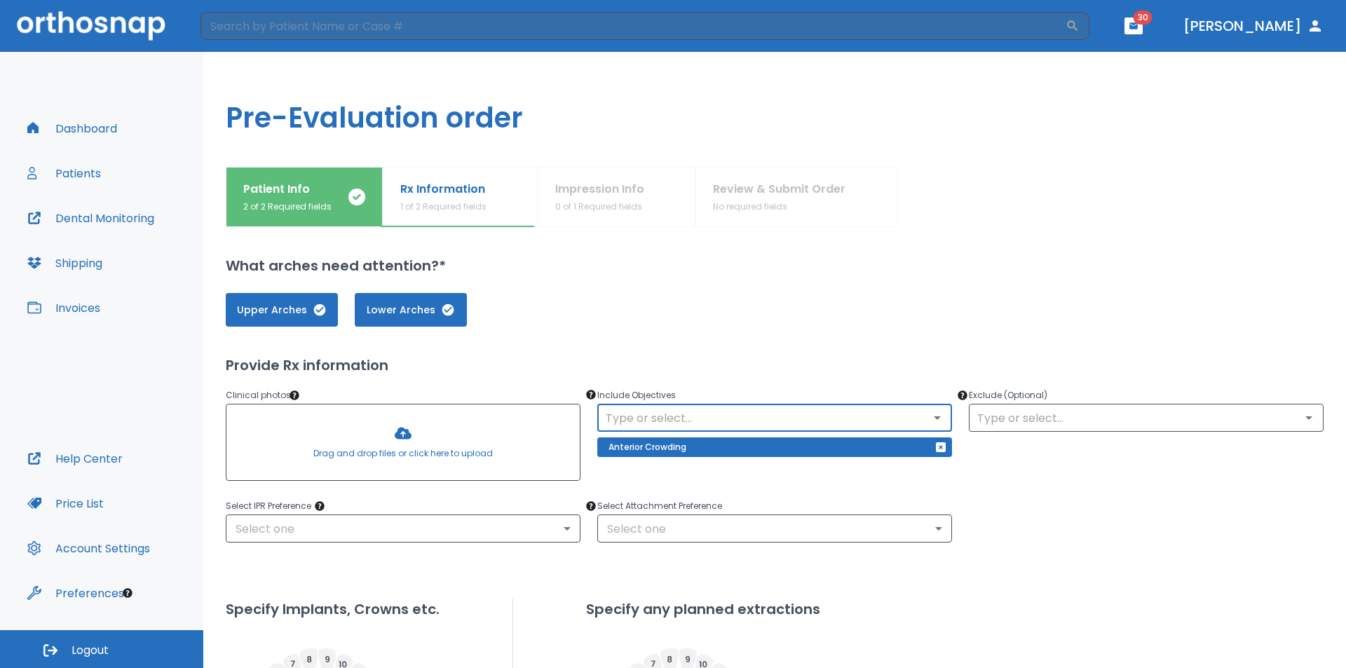
click at [650, 411] on input "text" at bounding box center [774, 418] width 346 height 20
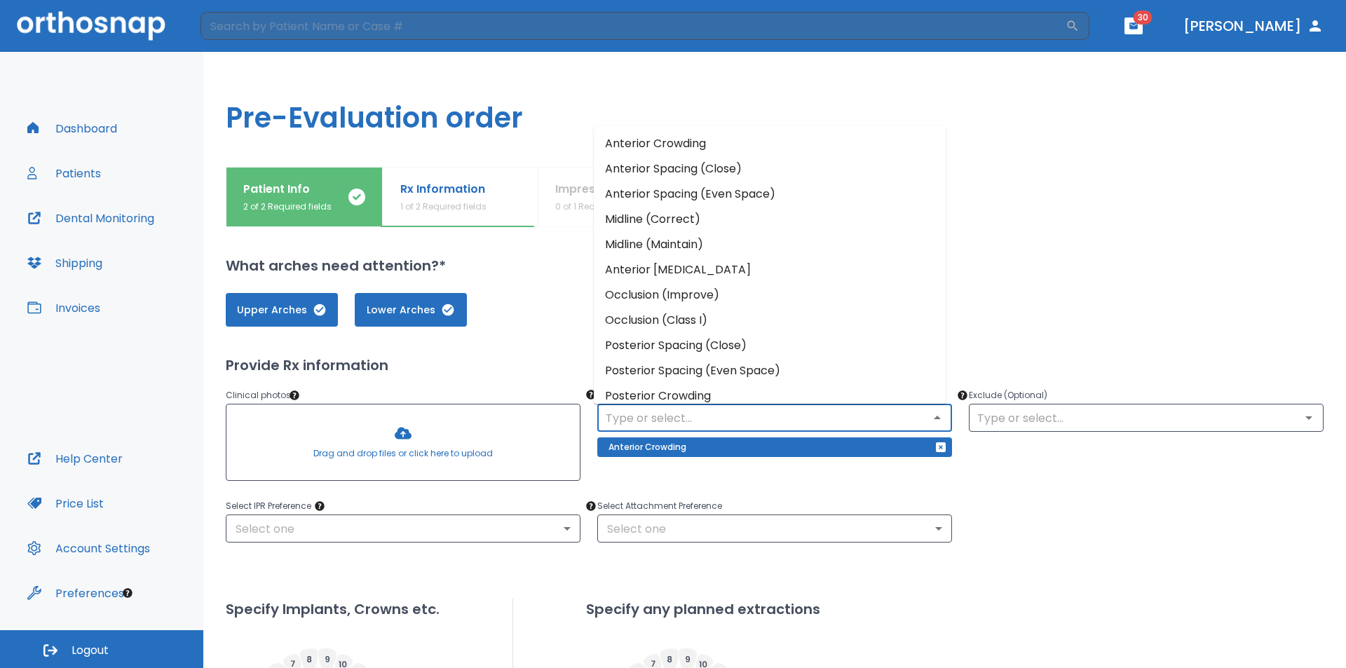
click at [702, 297] on li "Occlusion (Improve)" at bounding box center [770, 294] width 352 height 25
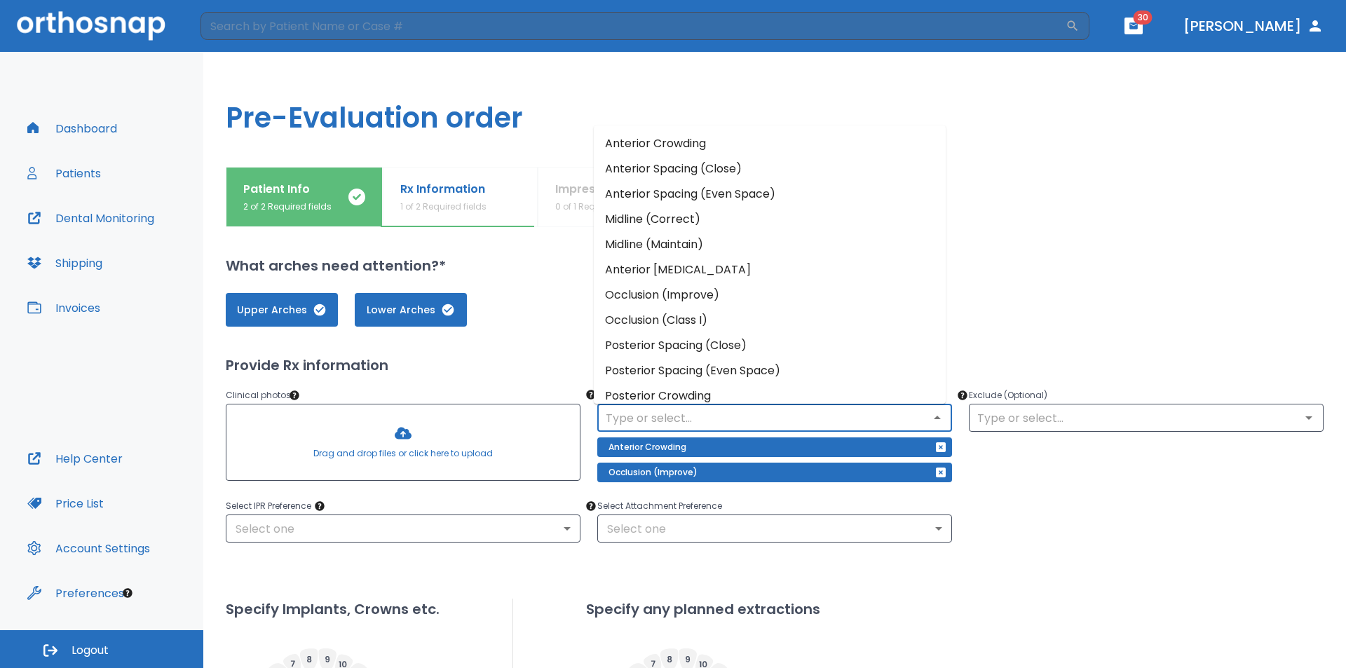
click at [689, 421] on input "text" at bounding box center [774, 418] width 346 height 20
click at [685, 393] on li "Posterior Crowding" at bounding box center [770, 395] width 352 height 25
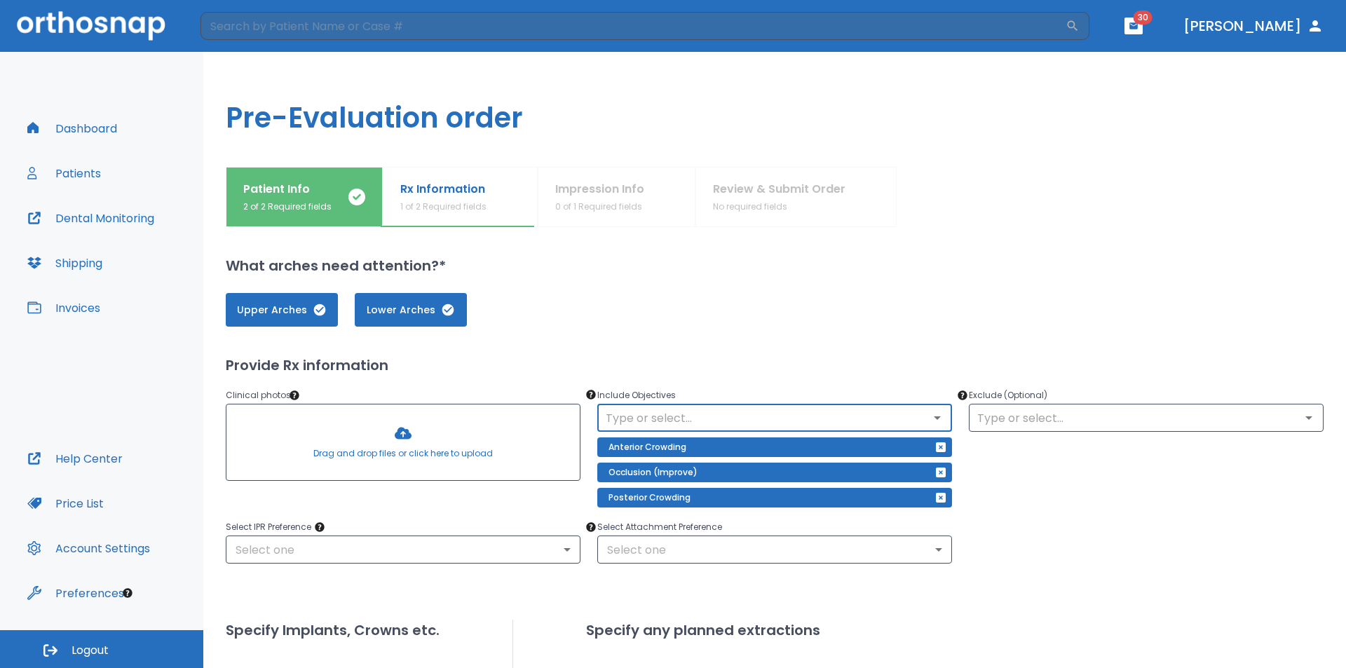
click at [681, 417] on input "text" at bounding box center [774, 418] width 346 height 20
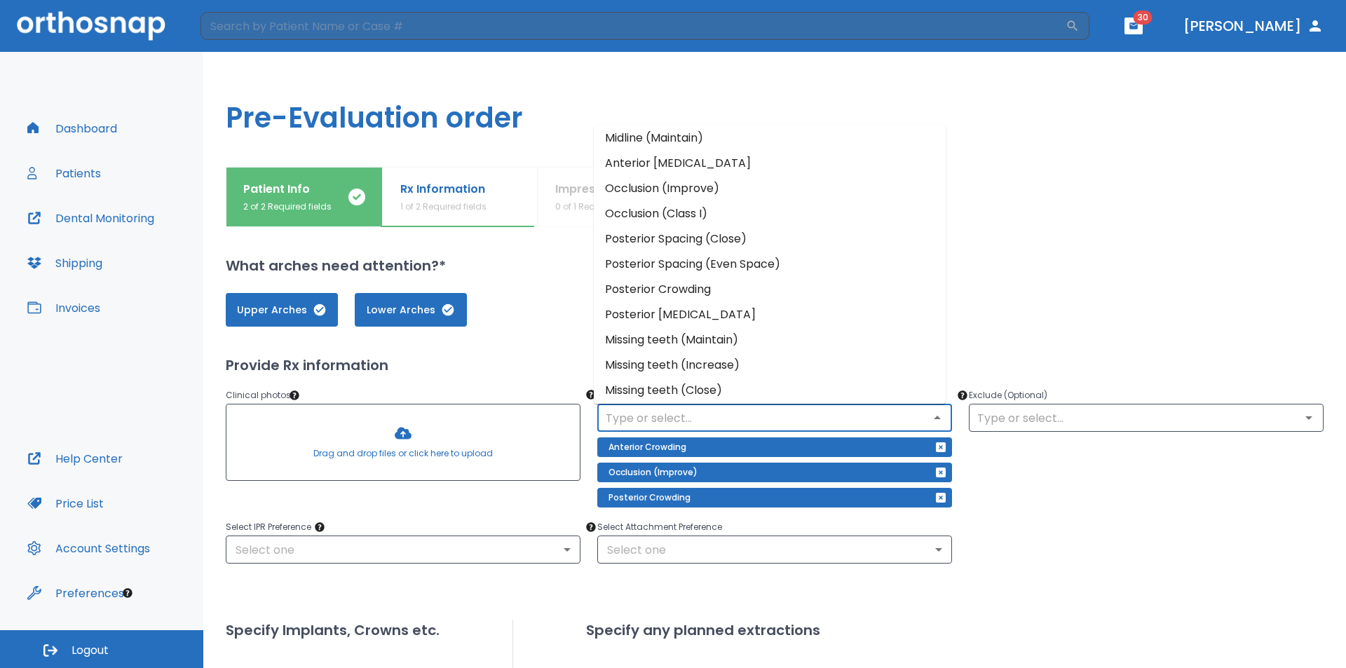
scroll to position [111, 0]
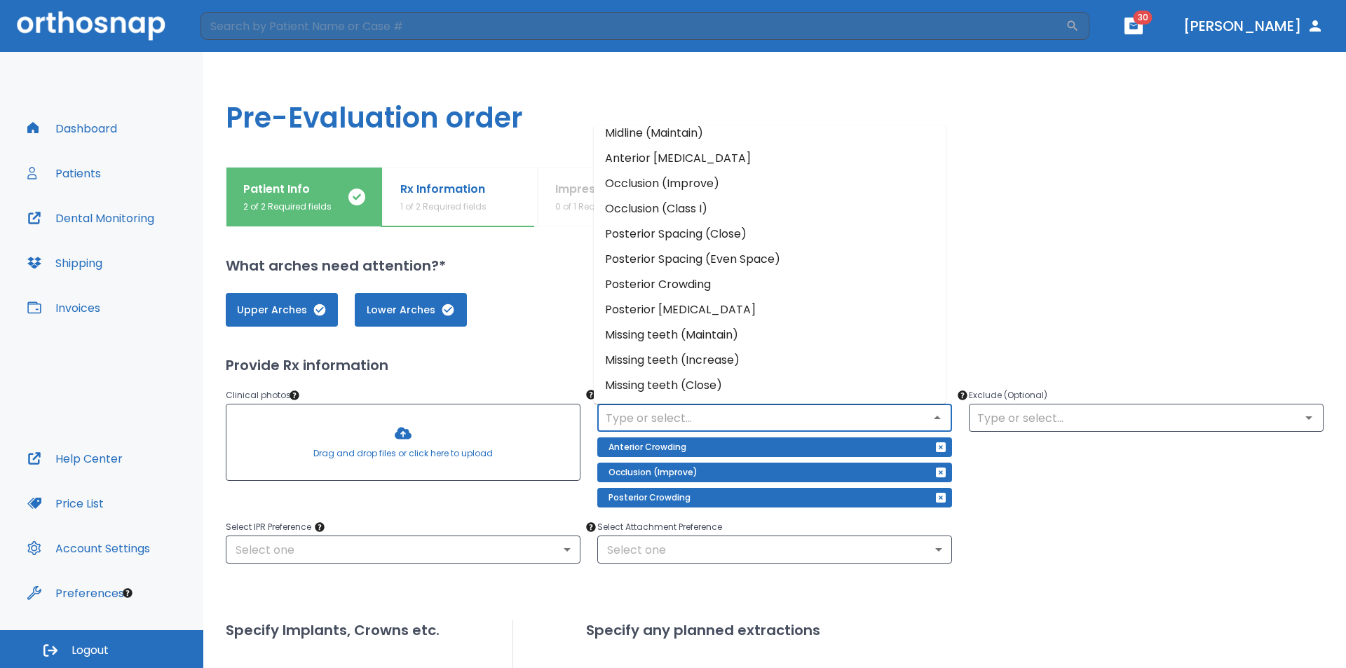
click at [692, 311] on li "Posterior Crossbite" at bounding box center [770, 309] width 352 height 25
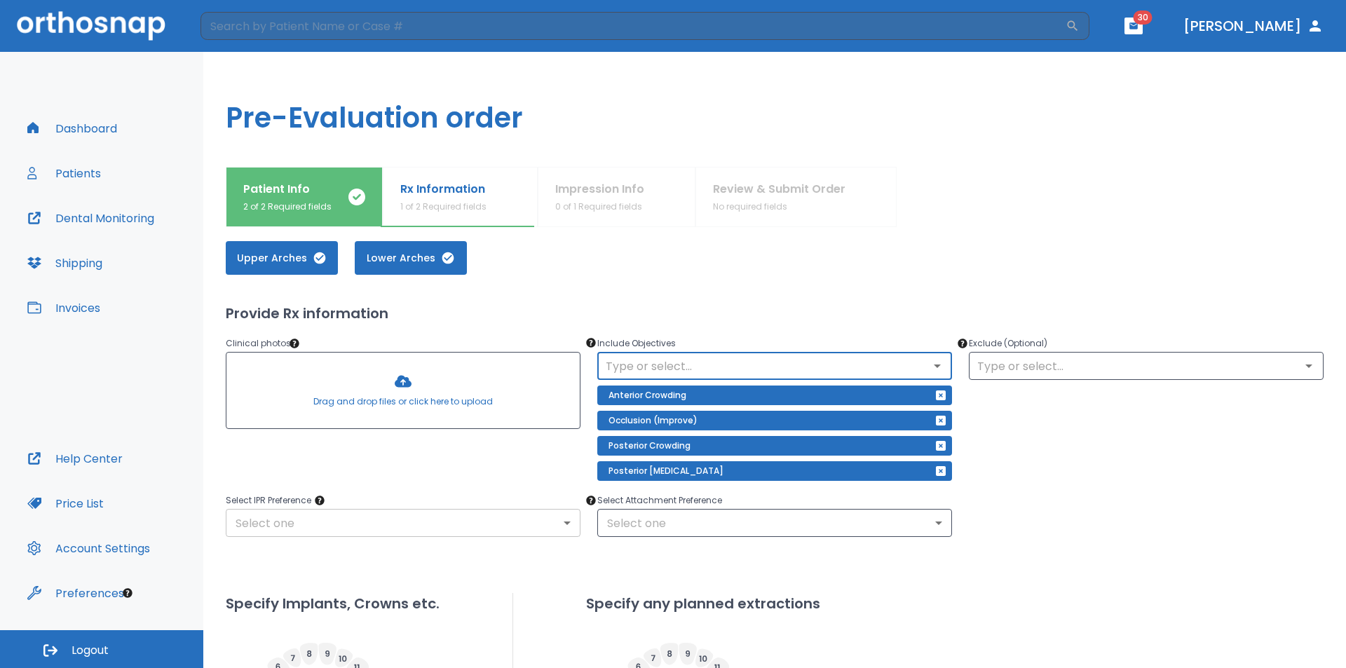
scroll to position [140, 0]
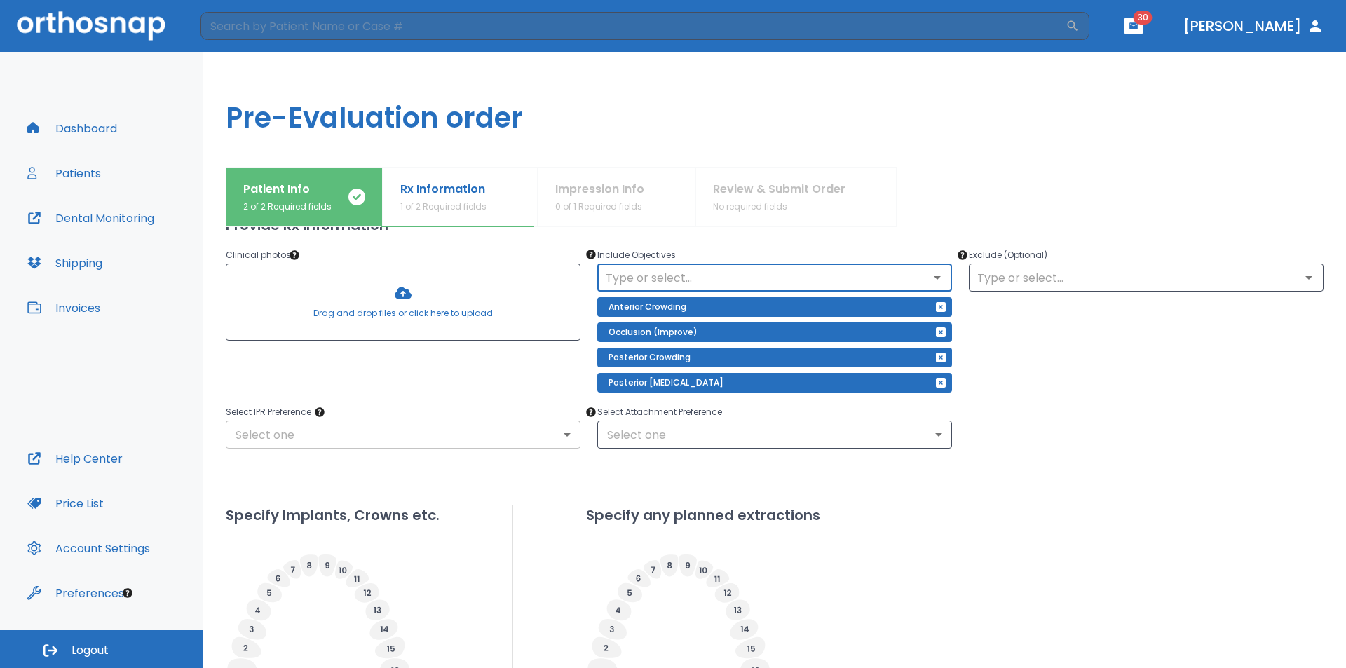
click at [406, 429] on body "​ 30 Dr. Scott Dashboard Patients Dental Monitoring Shipping Invoices Help Cent…" at bounding box center [673, 334] width 1346 height 668
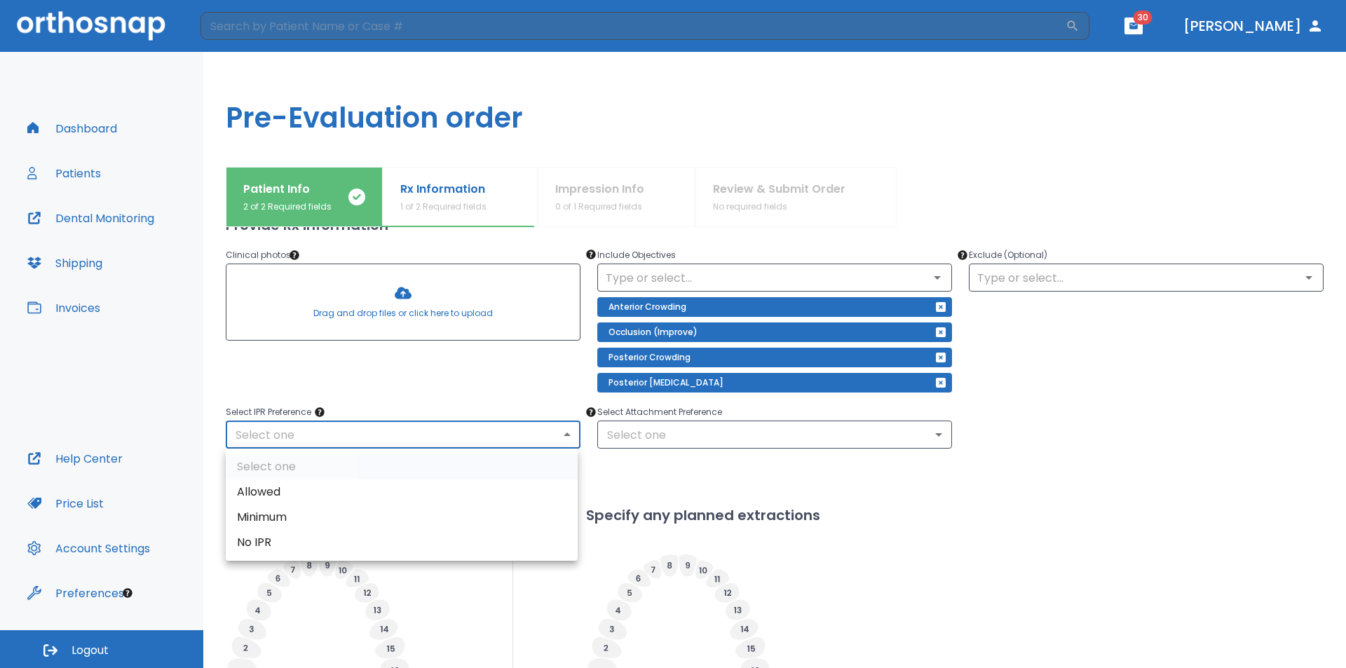
click at [369, 486] on li "Allowed" at bounding box center [402, 491] width 352 height 25
type input "1"
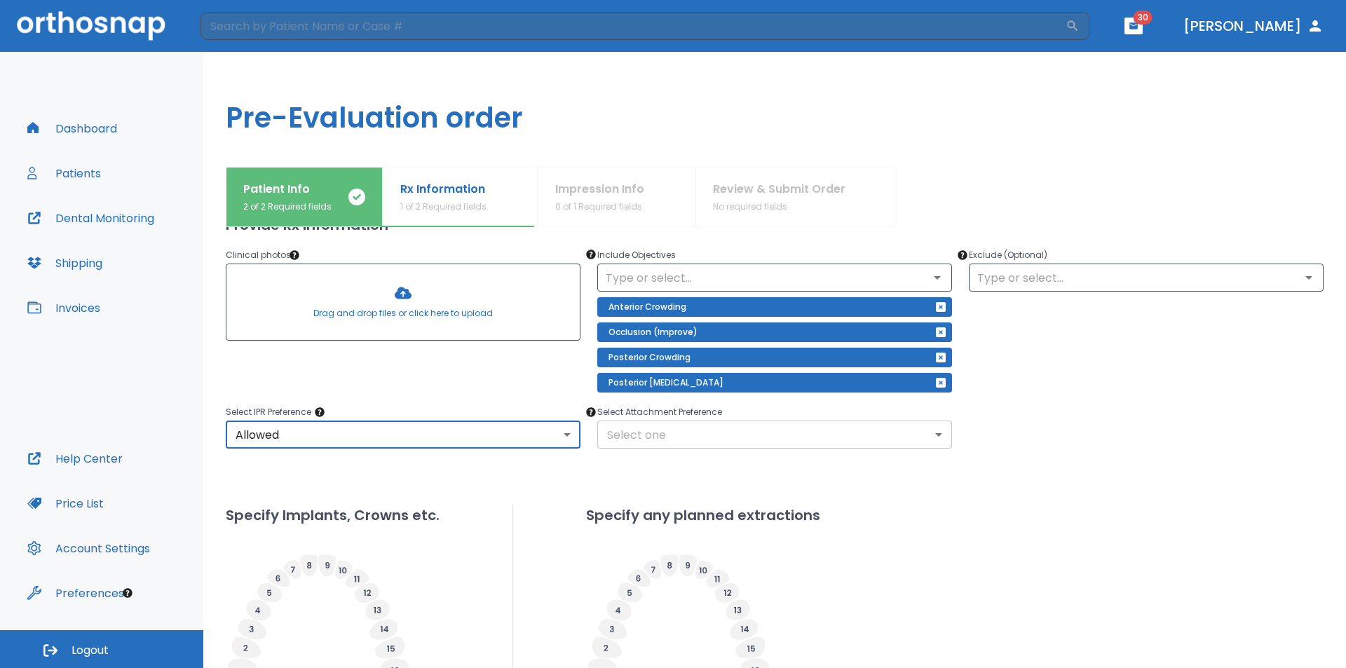
click at [656, 441] on body "​ 30 Dr. Scott Dashboard Patients Dental Monitoring Shipping Invoices Help Cent…" at bounding box center [673, 334] width 1346 height 668
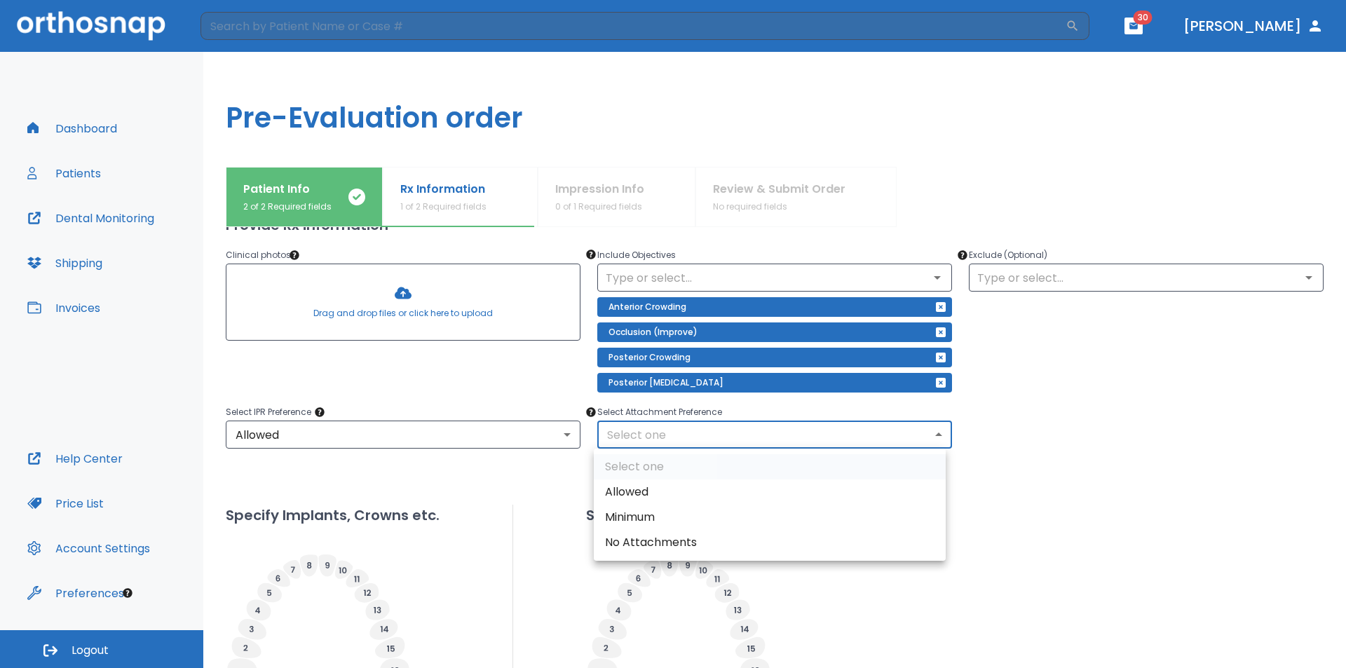
click at [687, 495] on li "Allowed" at bounding box center [770, 491] width 352 height 25
type input "1"
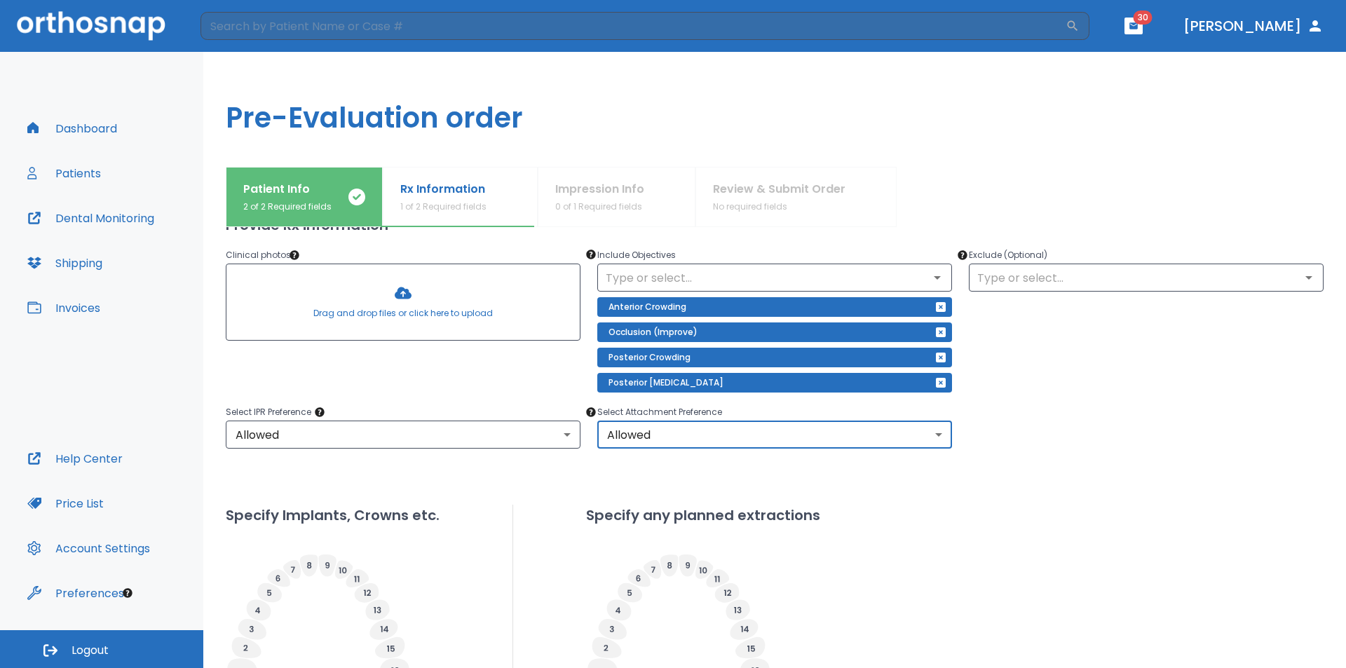
click at [388, 304] on div at bounding box center [402, 302] width 353 height 76
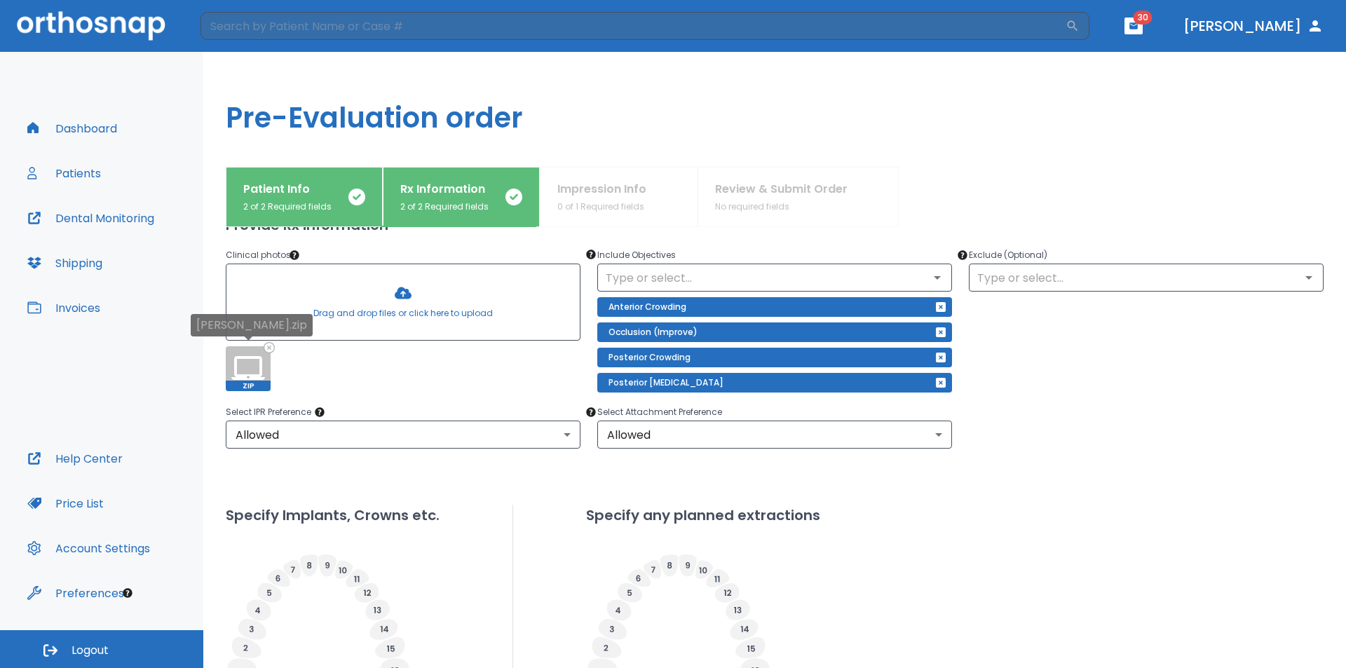
click at [271, 346] on icon at bounding box center [269, 347] width 11 height 11
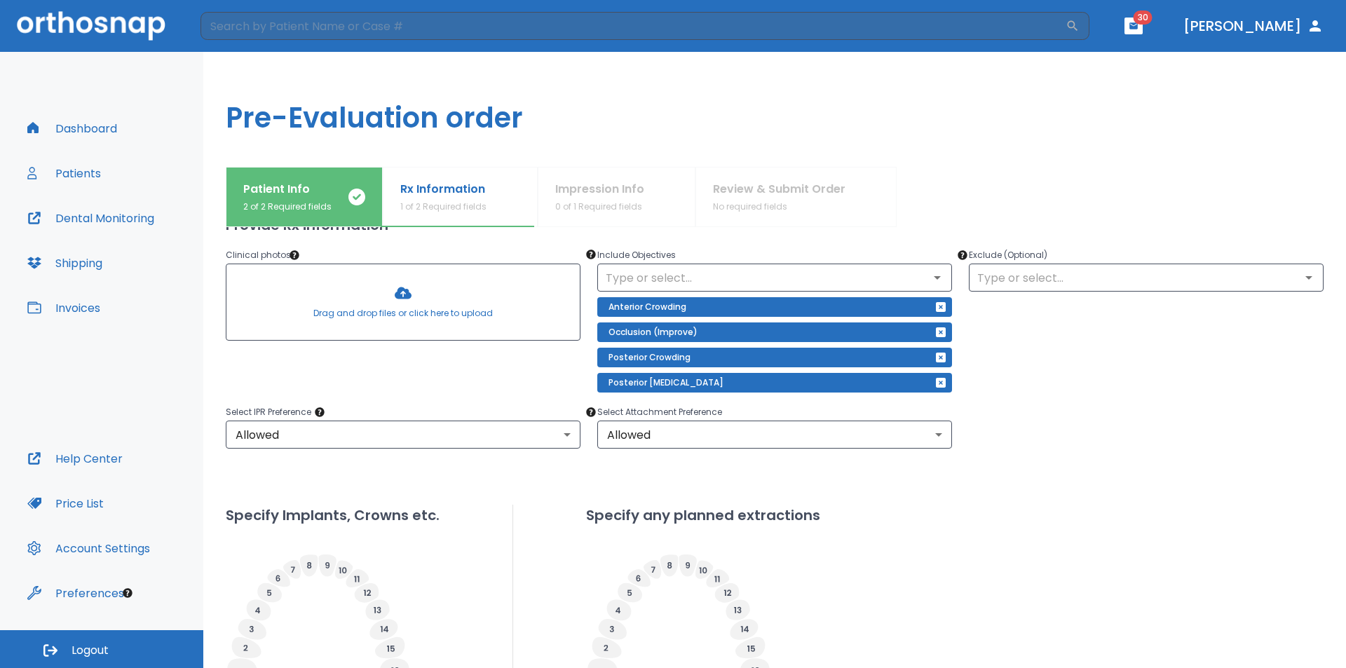
drag, startPoint x: 577, startPoint y: 57, endPoint x: 575, endPoint y: 67, distance: 10.0
click at [577, 57] on h1 "Pre-Evaluation order" at bounding box center [774, 109] width 1142 height 115
click at [399, 316] on div at bounding box center [402, 302] width 353 height 76
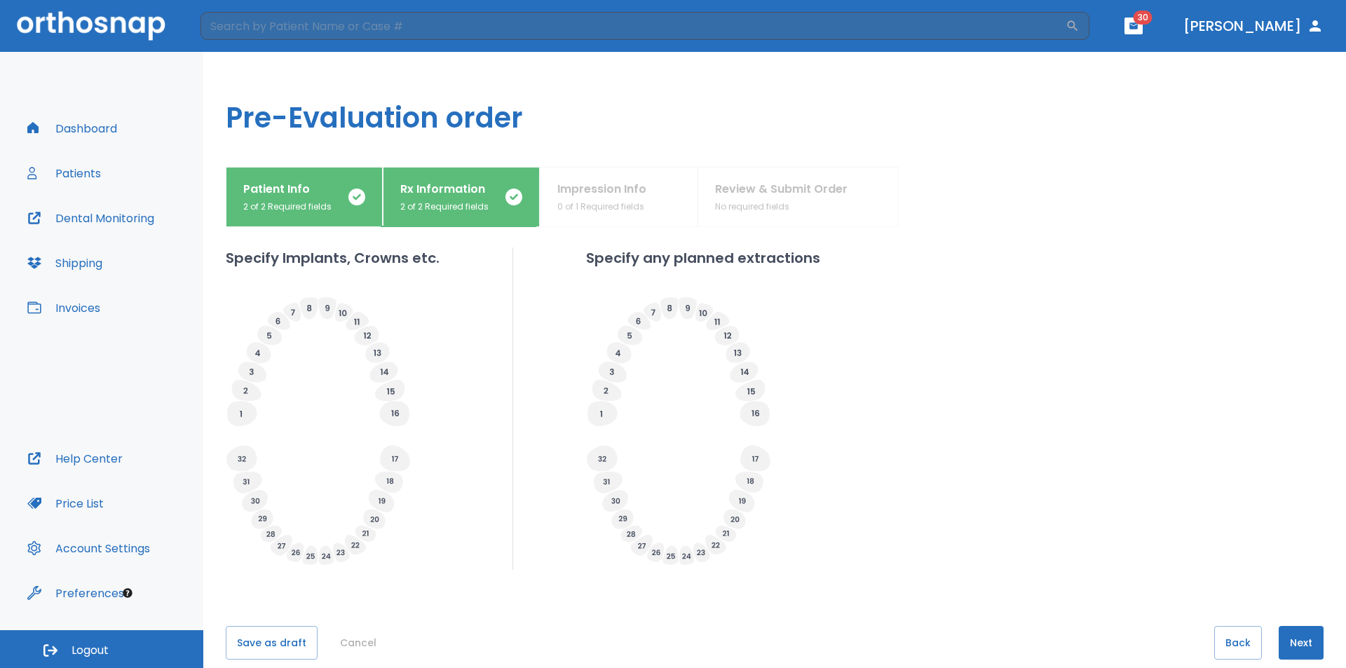
scroll to position [417, 0]
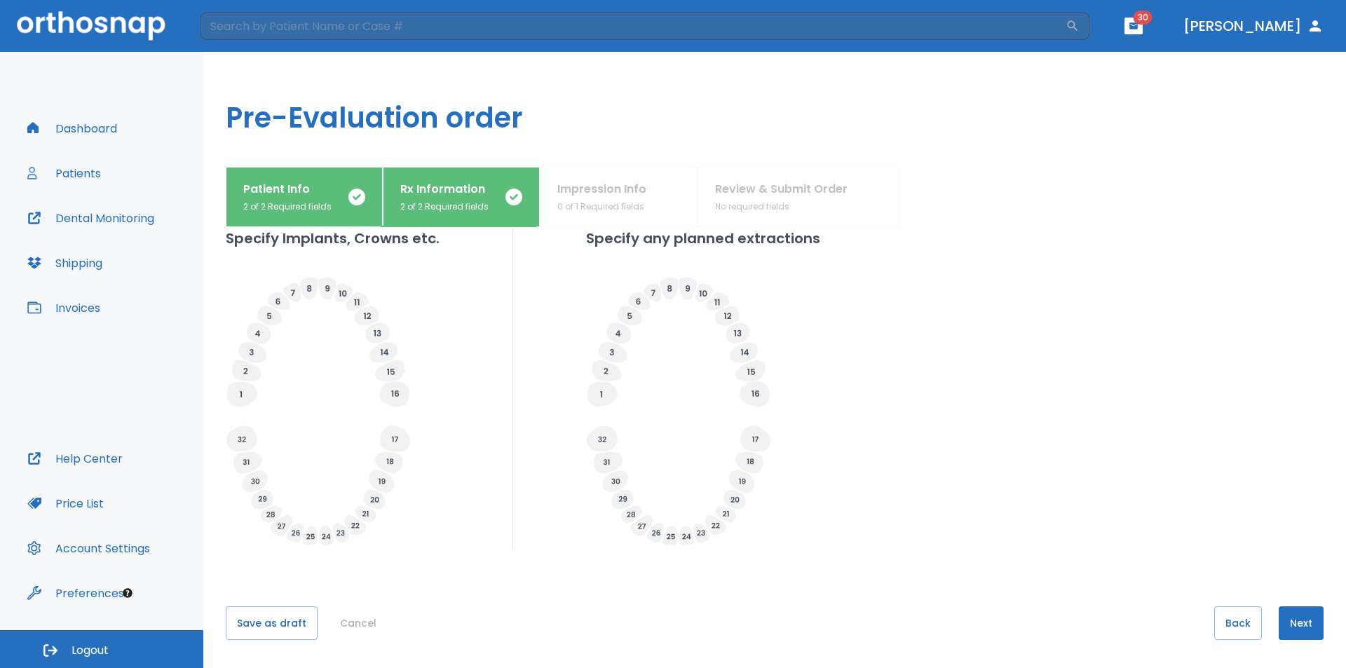
click at [1293, 629] on button "Next" at bounding box center [1300, 623] width 45 height 34
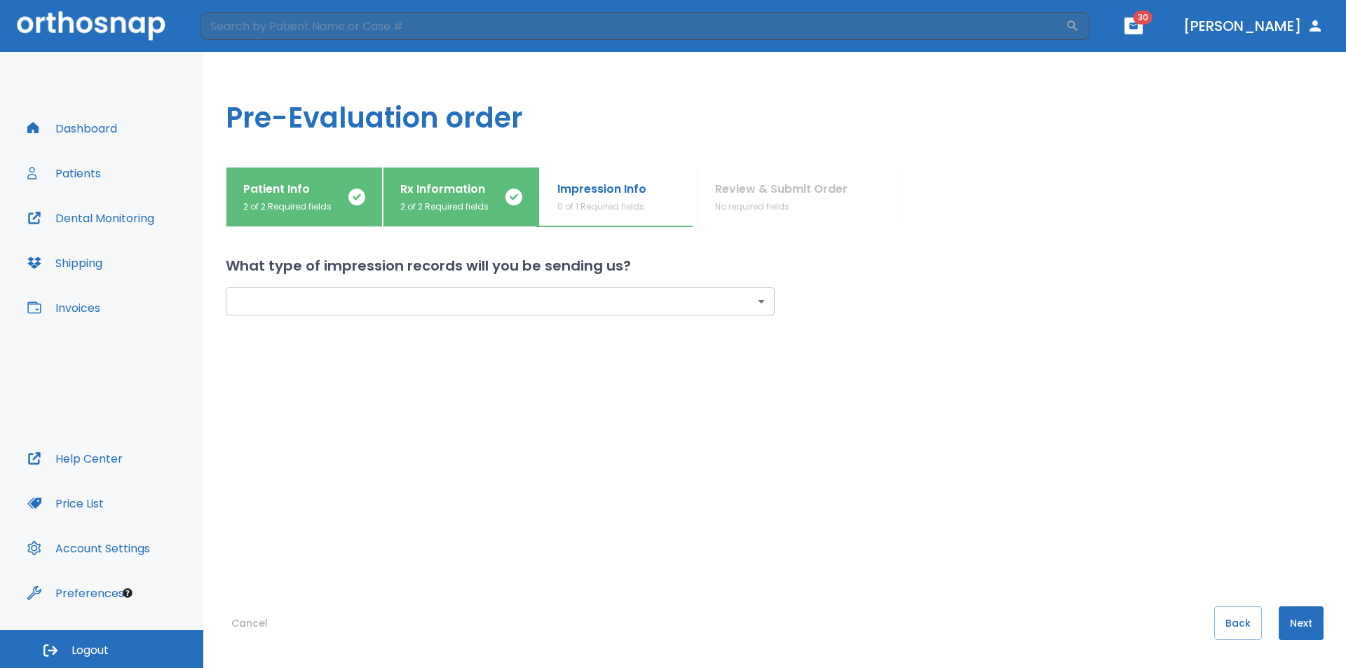
scroll to position [0, 0]
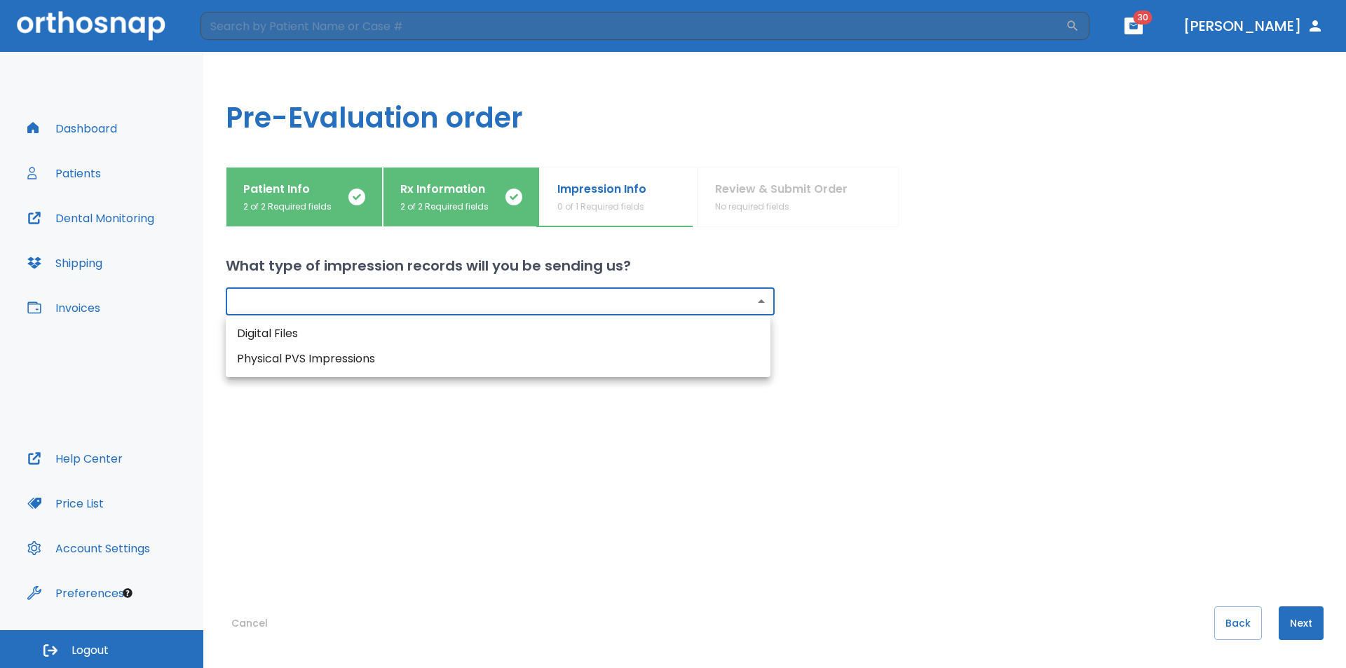
click at [441, 303] on body "​ 30 Dr. Scott Dashboard Patients Dental Monitoring Shipping Invoices Help Cent…" at bounding box center [673, 334] width 1346 height 668
click at [397, 326] on li "Digital Files" at bounding box center [498, 333] width 545 height 25
type input "digital"
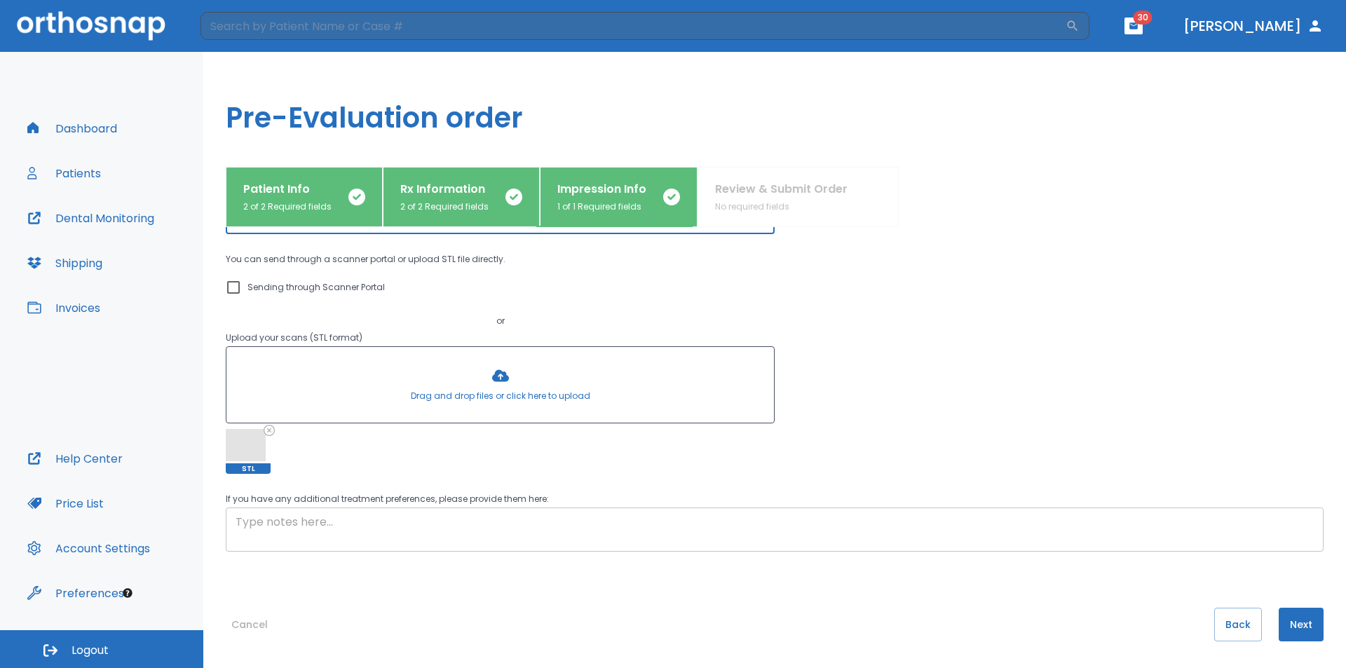
scroll to position [83, 0]
click at [1301, 615] on button "Next" at bounding box center [1300, 623] width 45 height 34
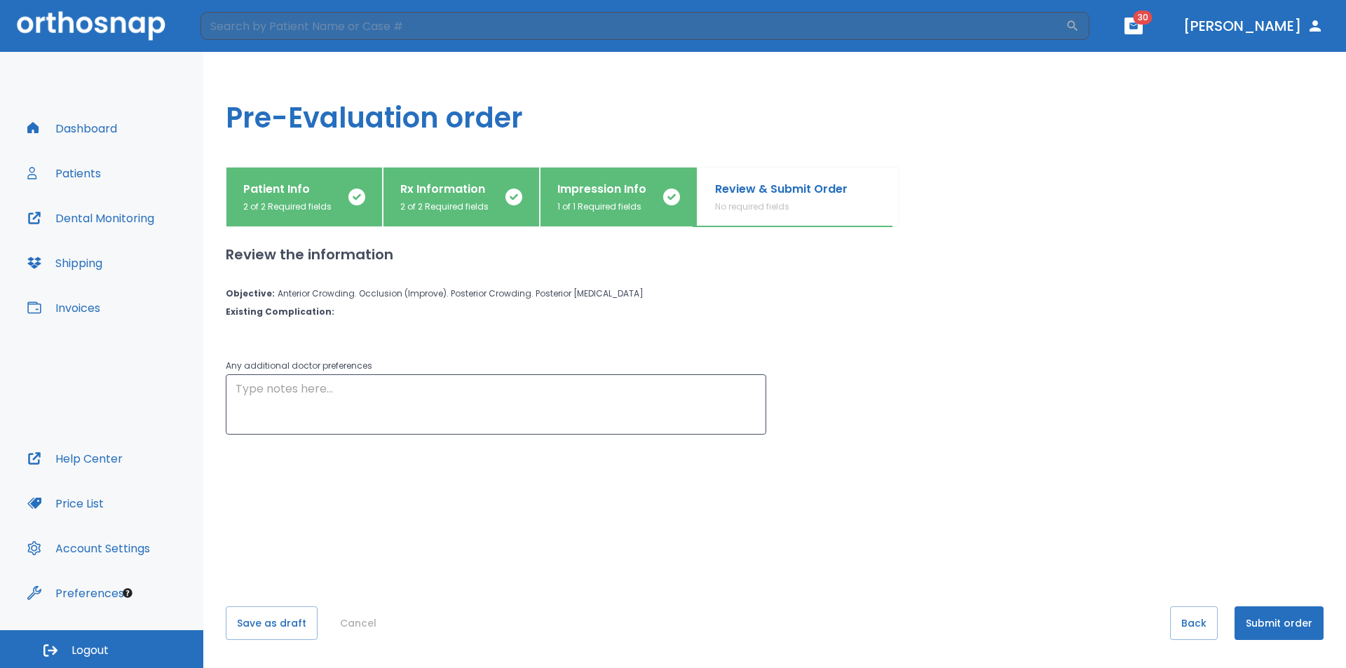
scroll to position [0, 0]
click at [1264, 619] on button "Submit order" at bounding box center [1278, 623] width 89 height 34
